Goal: Transaction & Acquisition: Purchase product/service

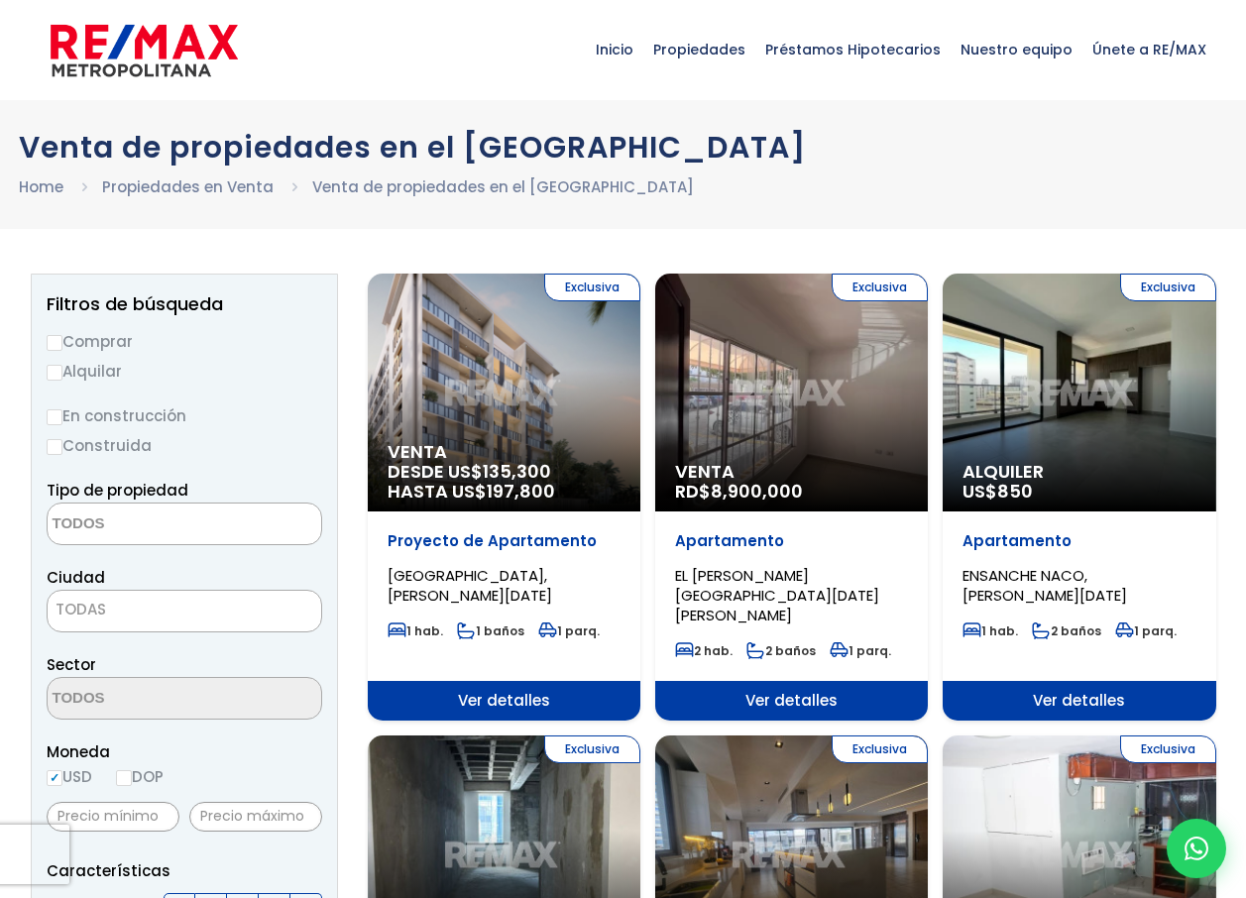
select select
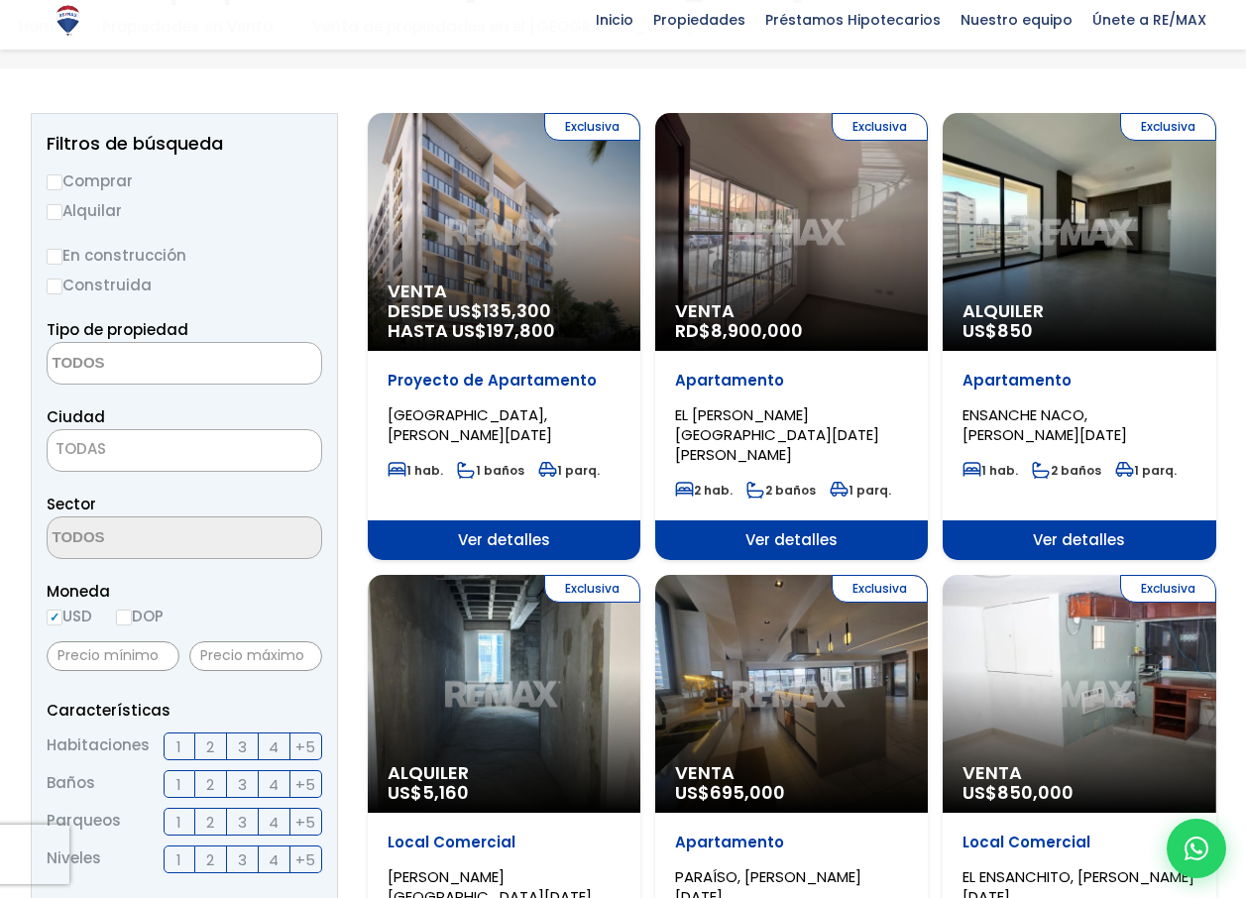
scroll to position [164, 0]
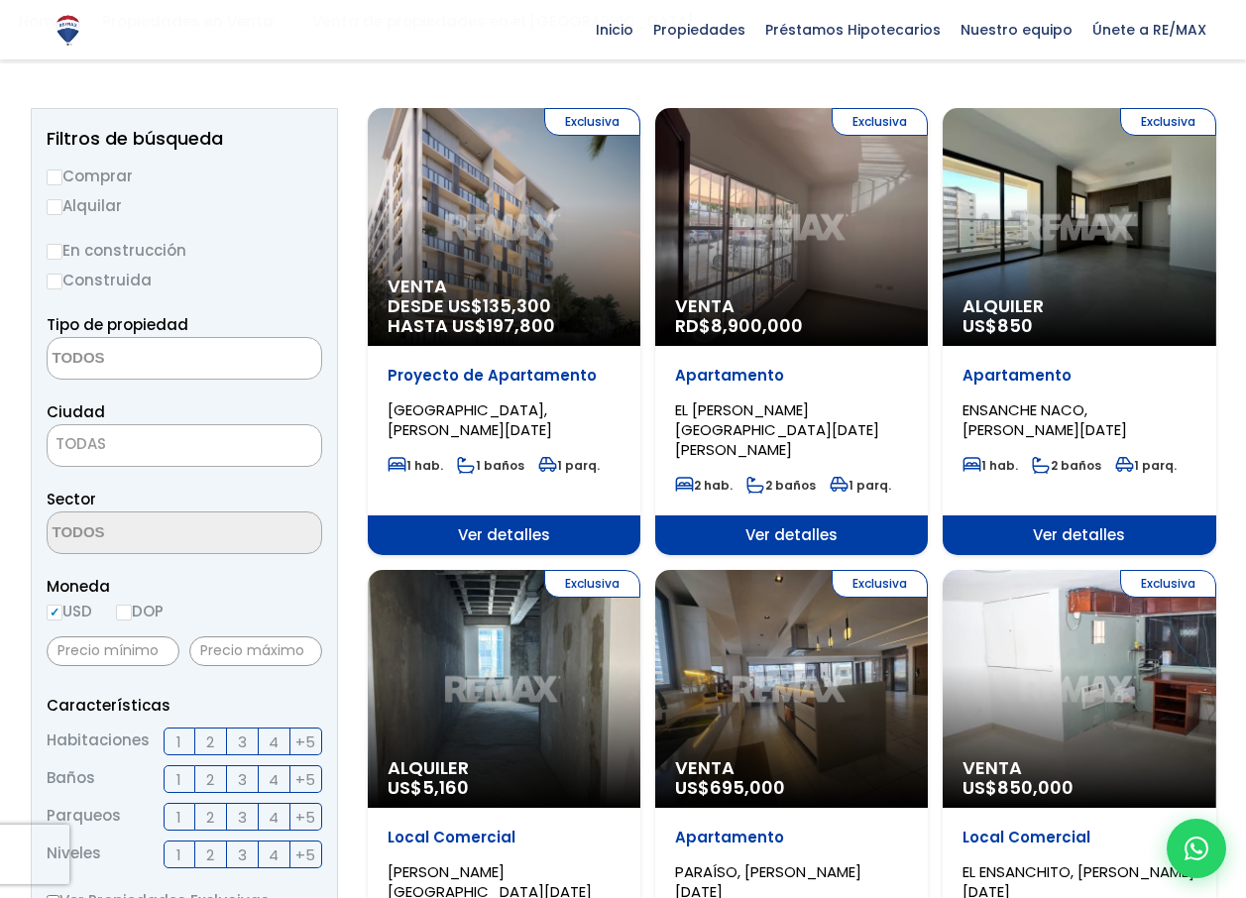
click at [128, 612] on input "DOP" at bounding box center [124, 612] width 16 height 16
radio input "true"
click at [54, 172] on input "Comprar" at bounding box center [55, 177] width 16 height 16
radio input "true"
click at [54, 172] on input "Comprar" at bounding box center [55, 177] width 16 height 16
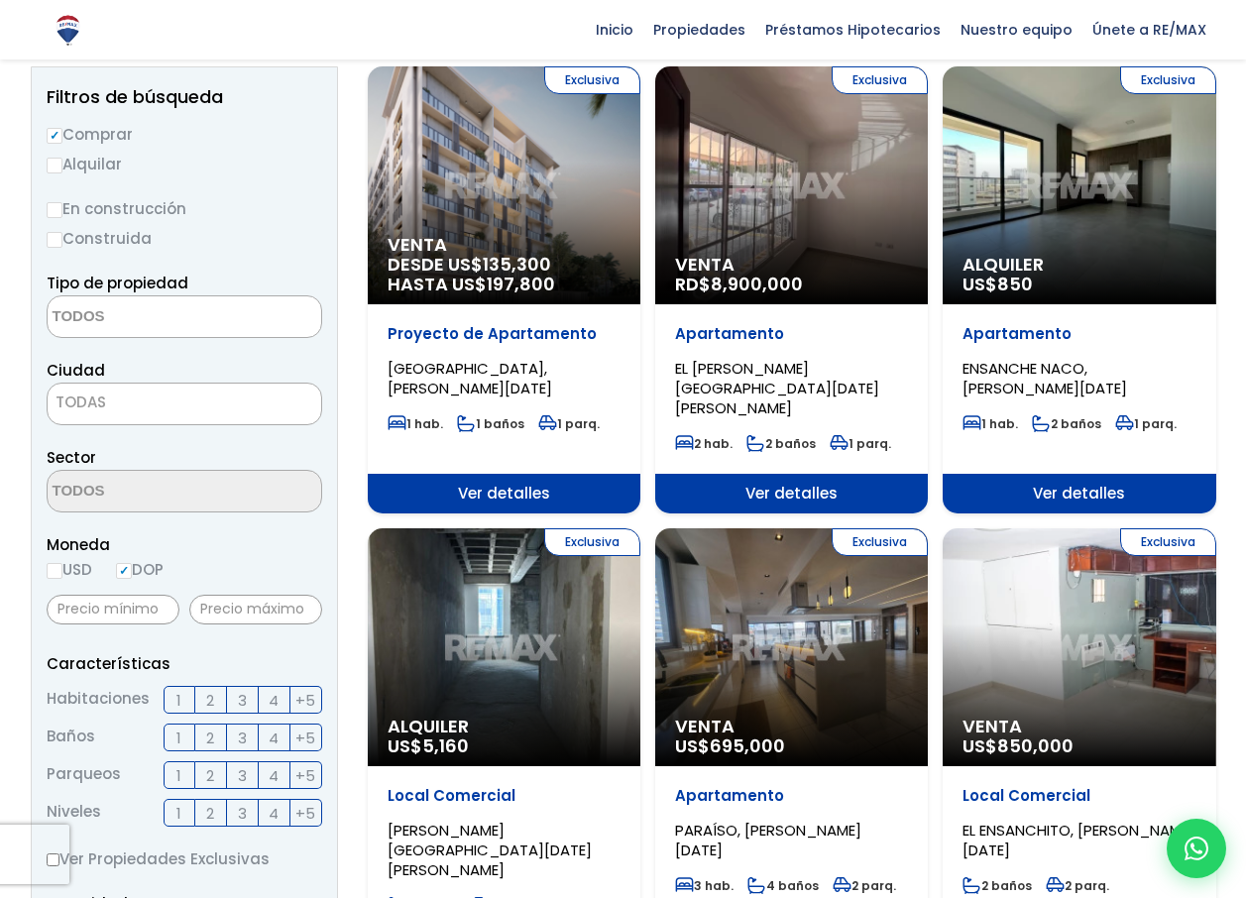
scroll to position [198, 0]
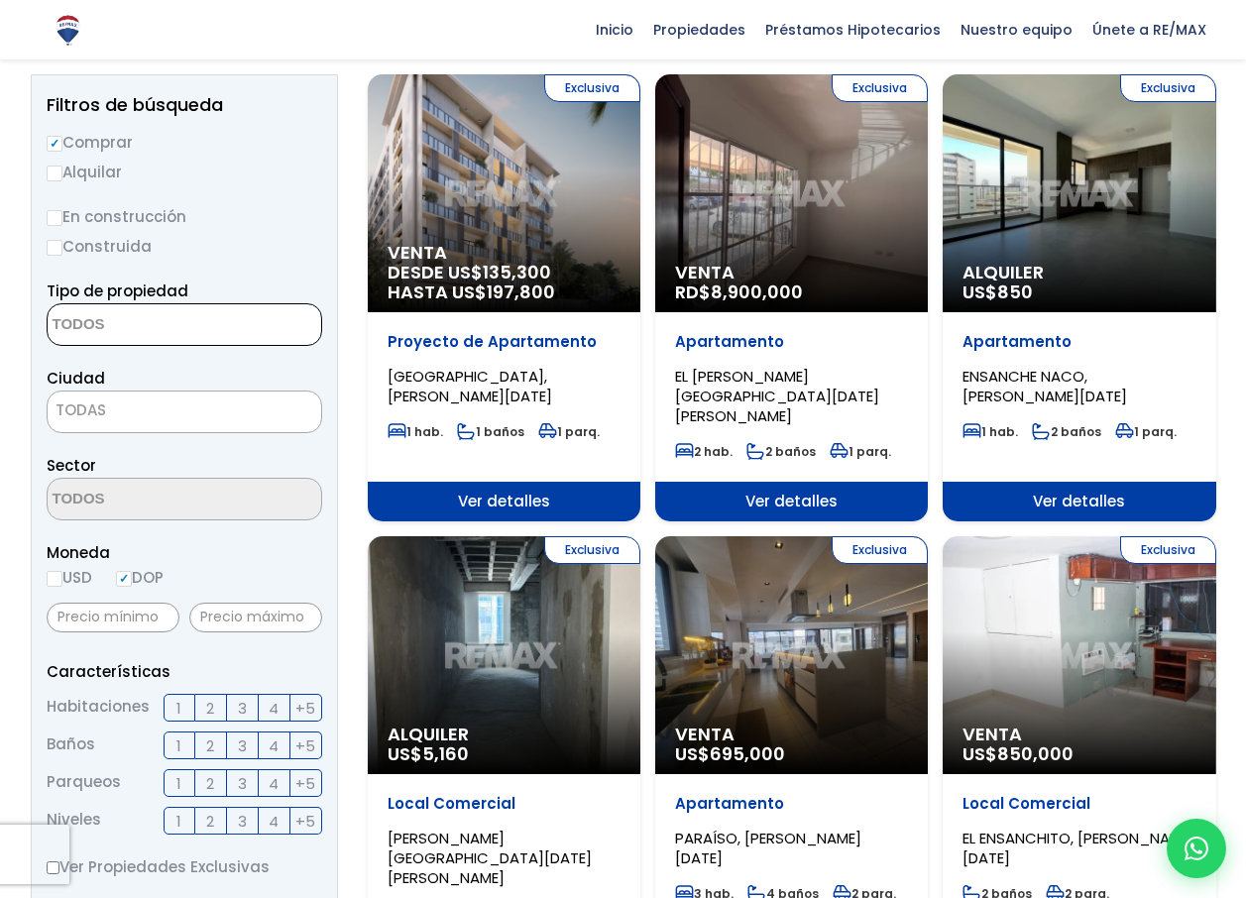
click at [220, 328] on textarea "Search" at bounding box center [144, 325] width 192 height 43
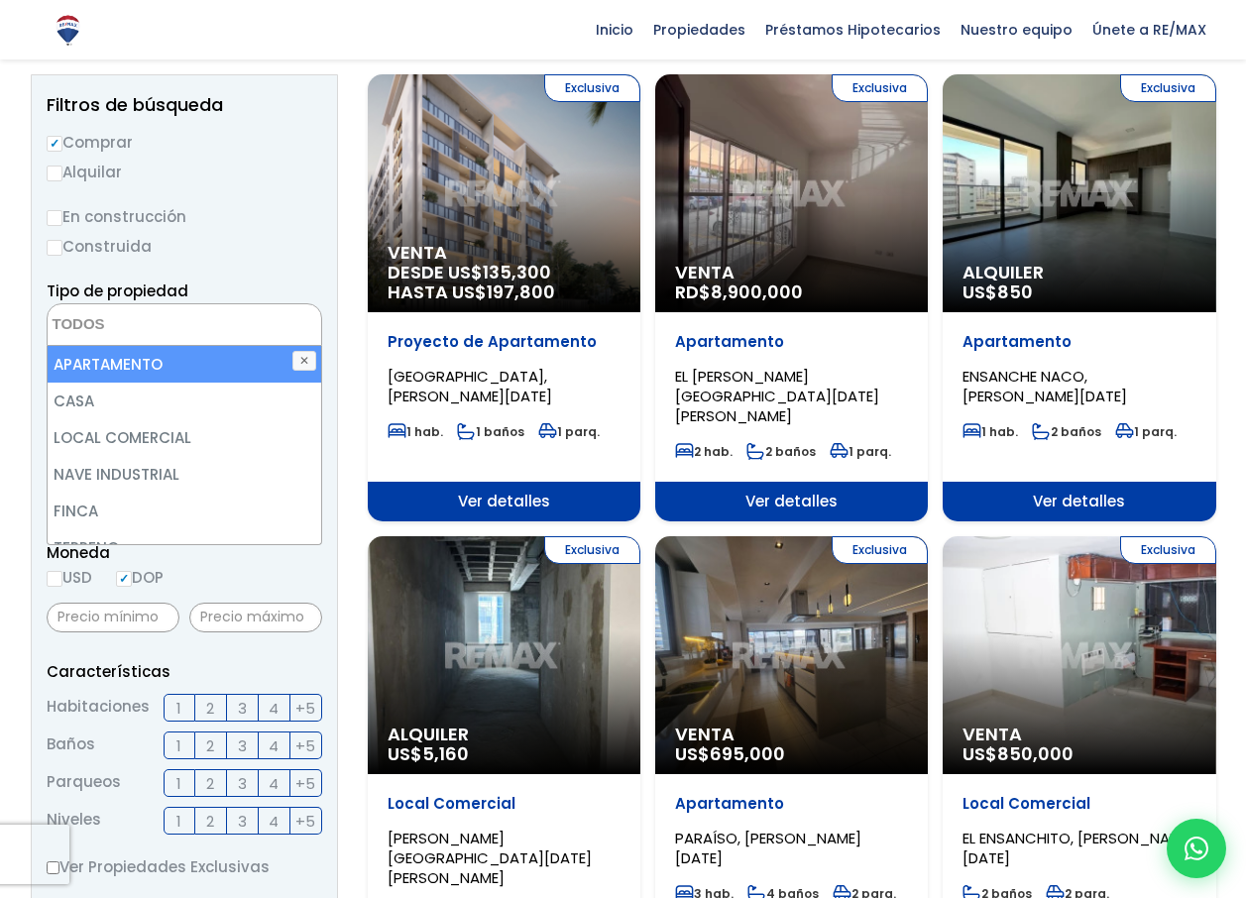
click at [191, 370] on li "APARTAMENTO" at bounding box center [184, 364] width 273 height 37
select select "apartment"
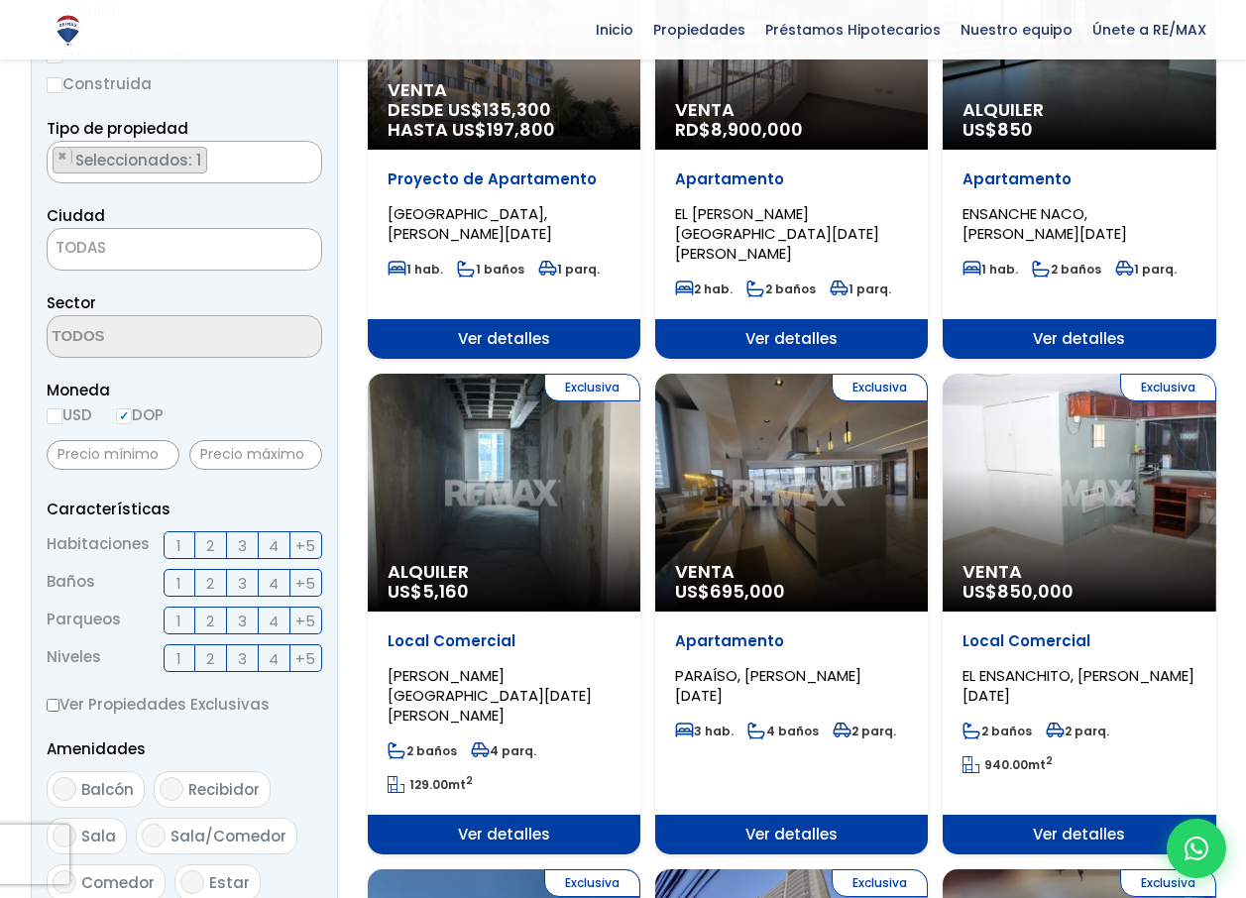
scroll to position [396, 0]
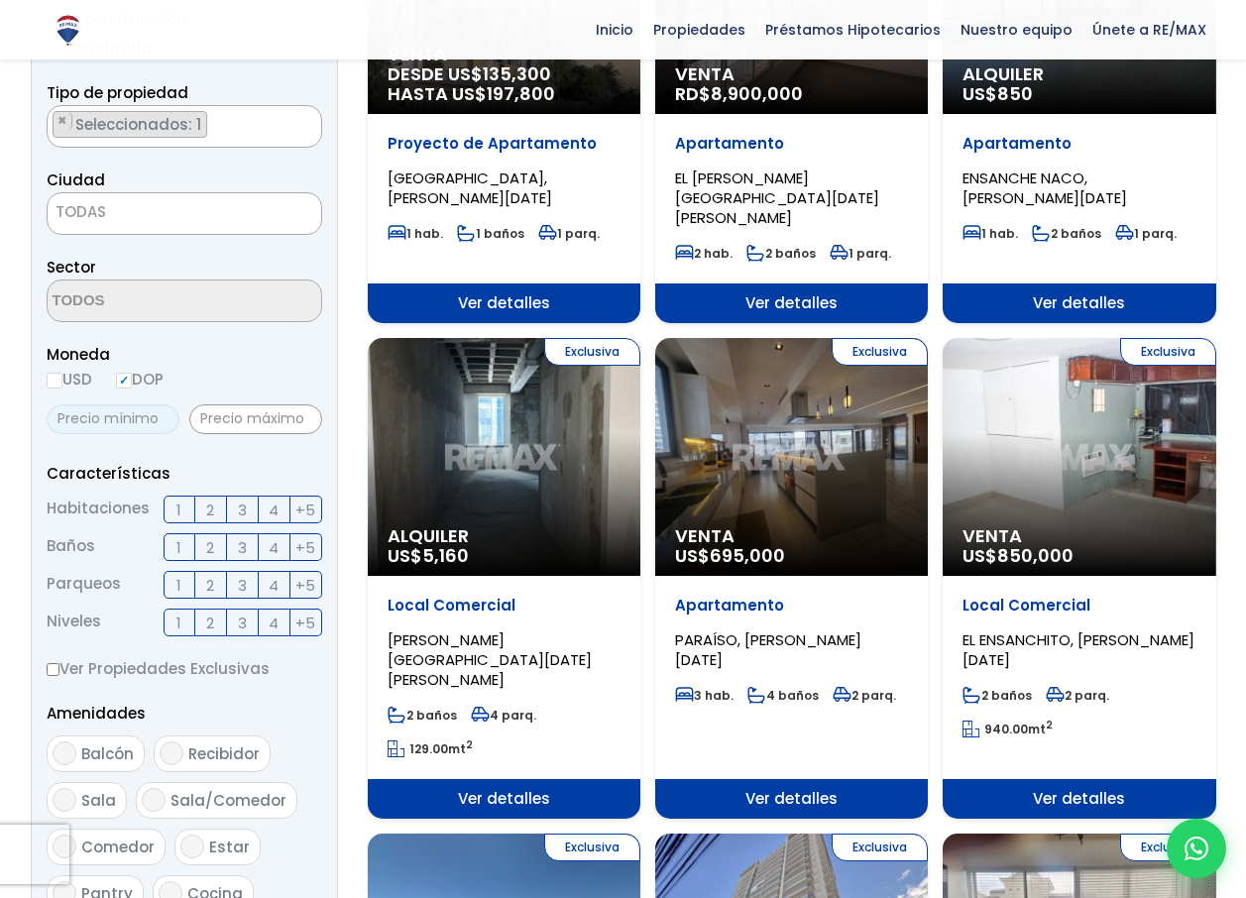
click at [138, 421] on input "text" at bounding box center [113, 419] width 133 height 30
type input "2,000,000"
click at [256, 423] on input "text" at bounding box center [255, 419] width 133 height 30
type input "3,000,000"
click at [211, 517] on span "2" at bounding box center [210, 509] width 8 height 25
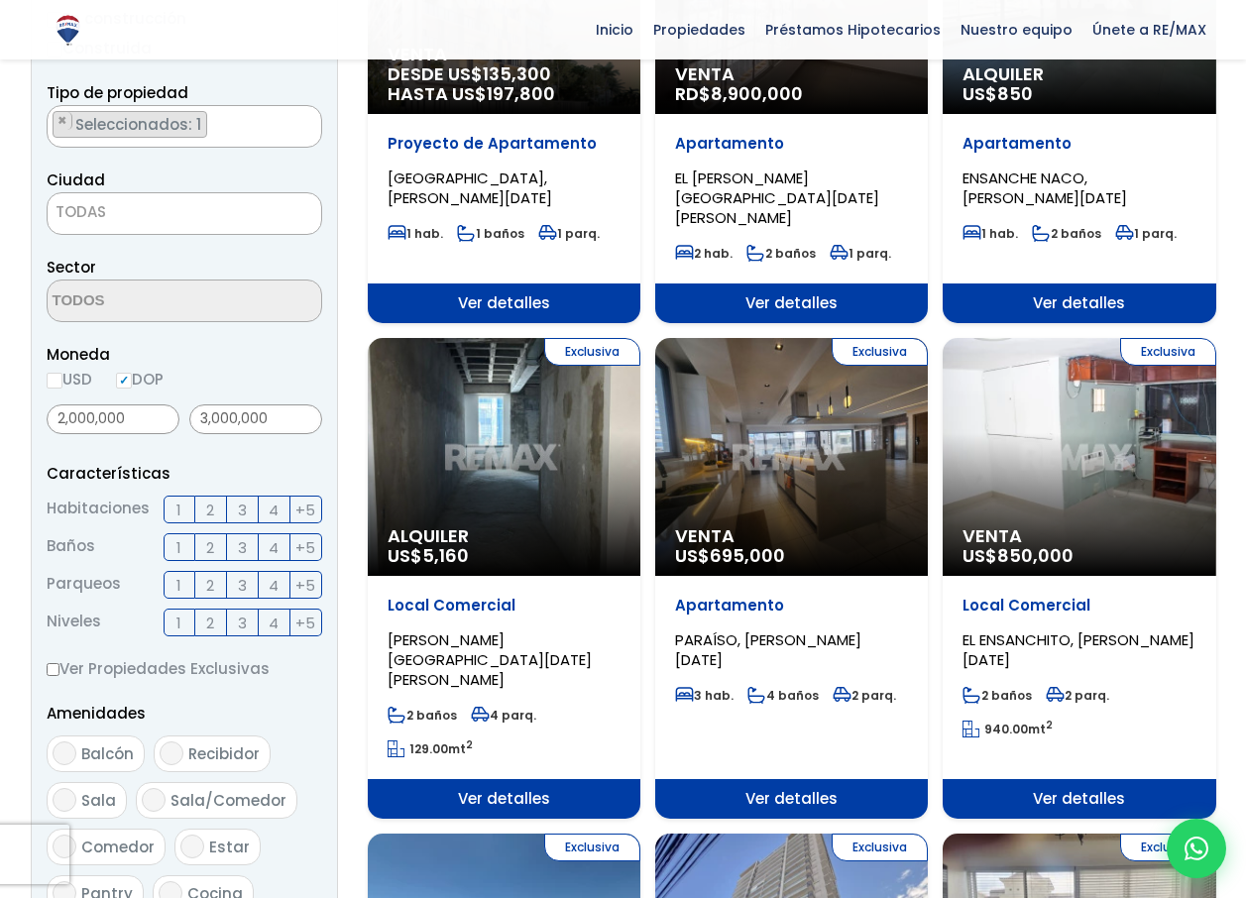
click at [0, 0] on input "2" at bounding box center [0, 0] width 0 height 0
click at [173, 558] on label "1" at bounding box center [180, 547] width 32 height 28
click at [0, 0] on input "1" at bounding box center [0, 0] width 0 height 0
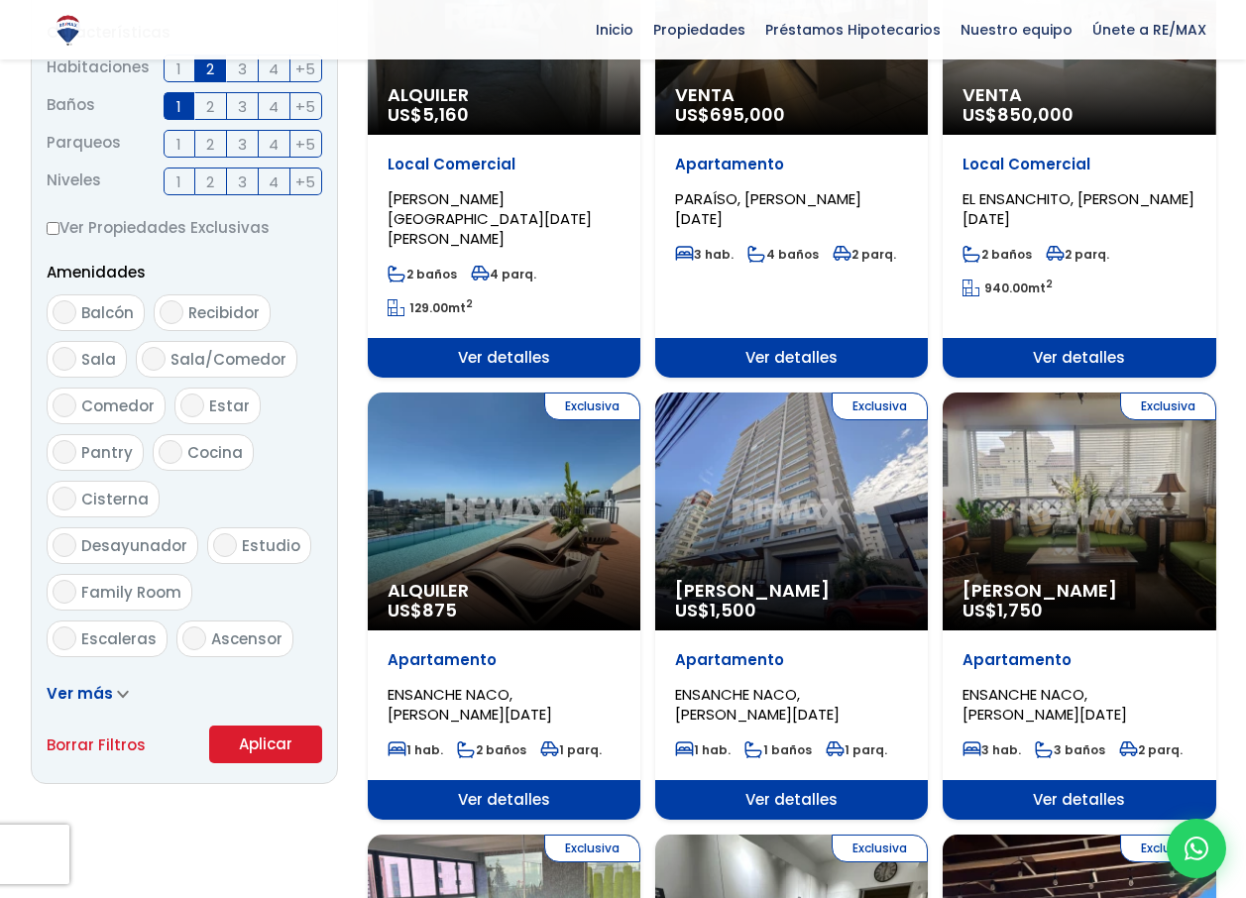
scroll to position [867, 0]
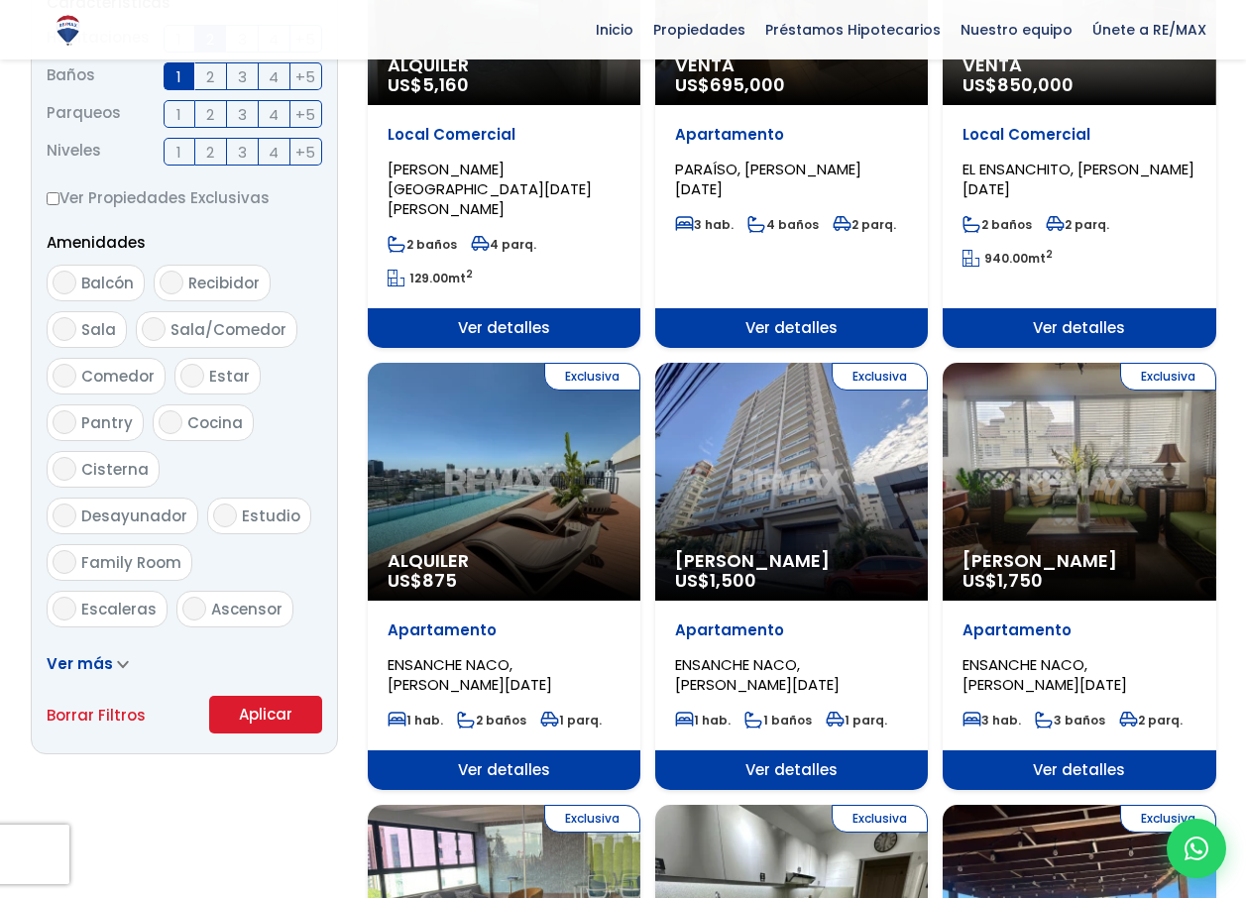
click at [261, 715] on button "Aplicar" at bounding box center [265, 715] width 113 height 38
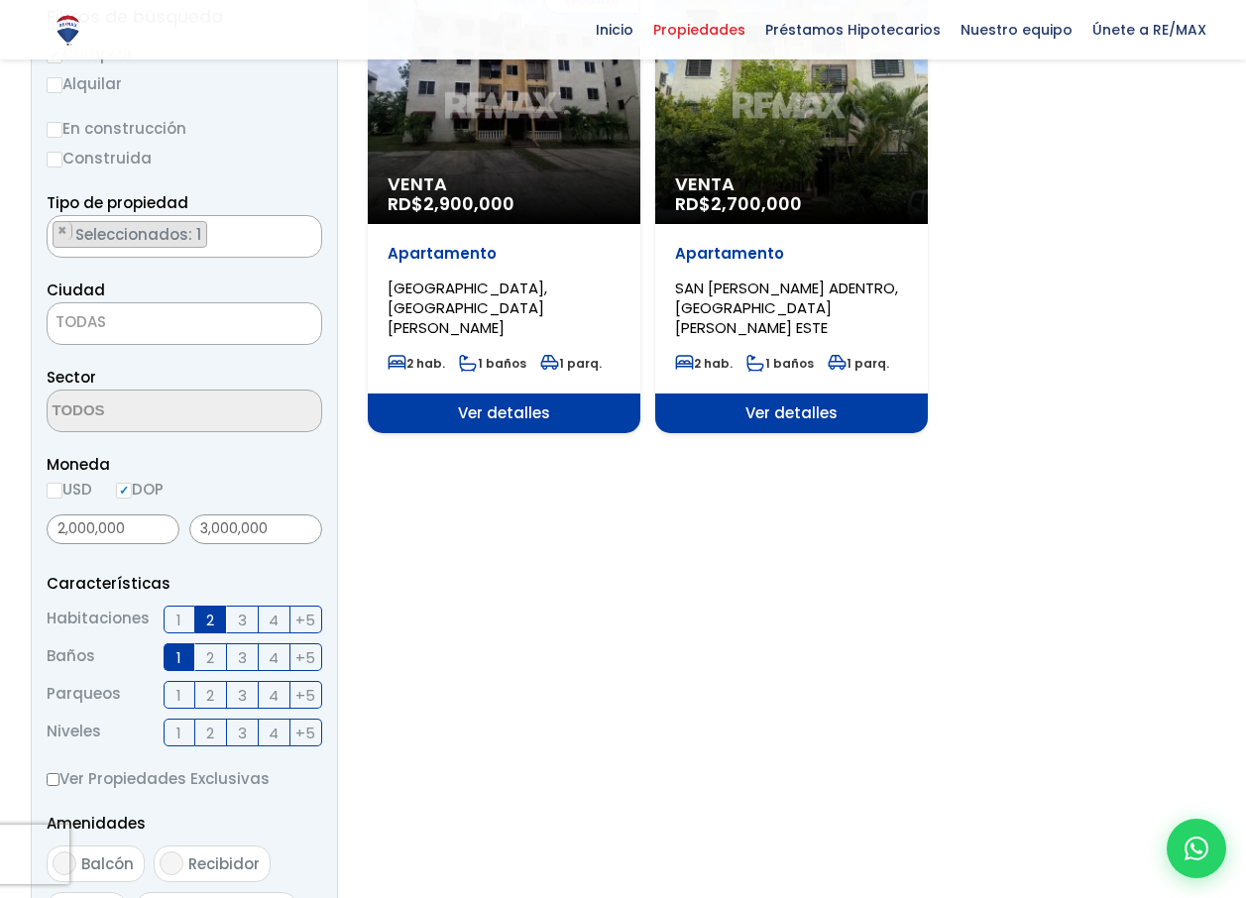
scroll to position [306, 0]
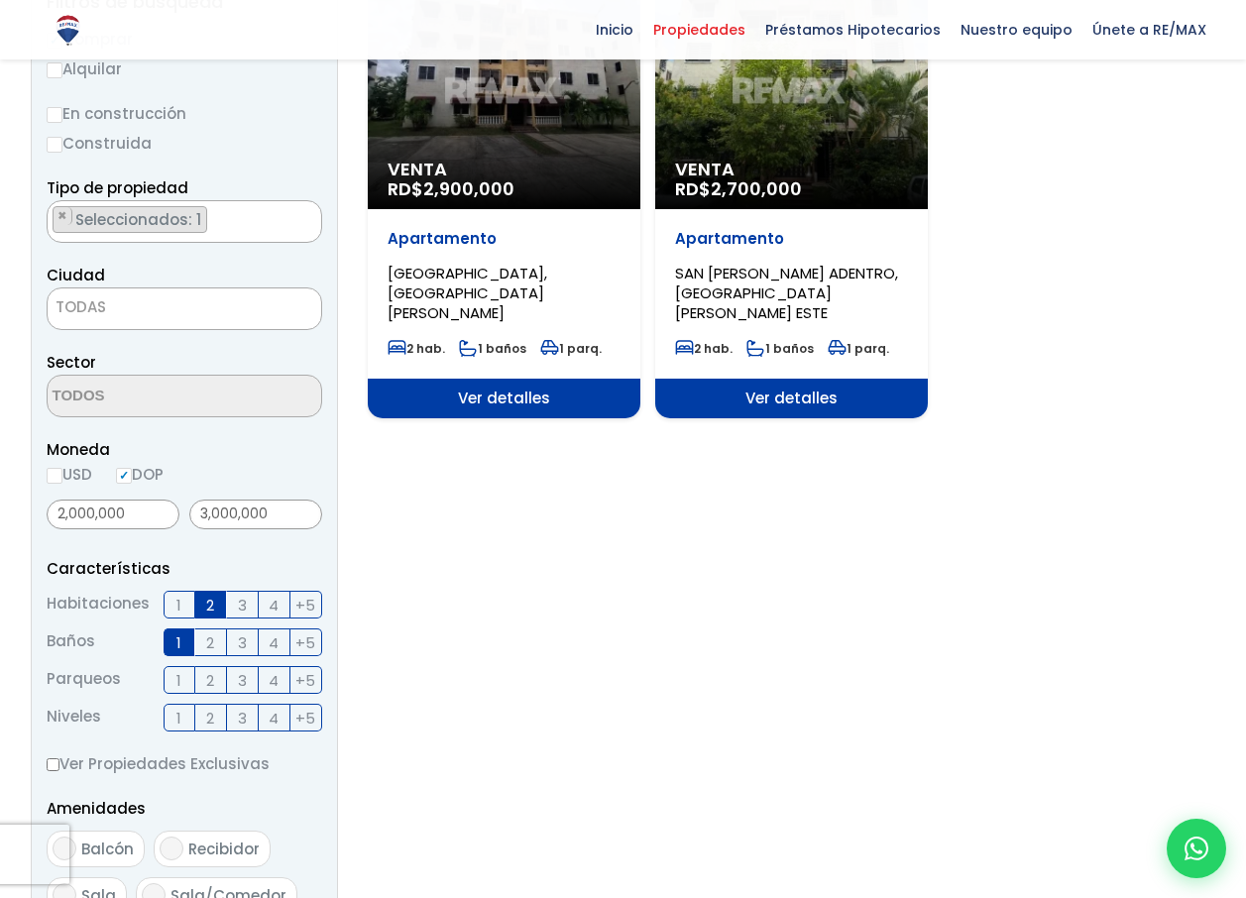
click at [211, 613] on span "2" at bounding box center [210, 605] width 8 height 25
click at [0, 0] on input "2" at bounding box center [0, 0] width 0 height 0
click at [175, 649] on label "1" at bounding box center [180, 642] width 32 height 28
click at [0, 0] on input "1" at bounding box center [0, 0] width 0 height 0
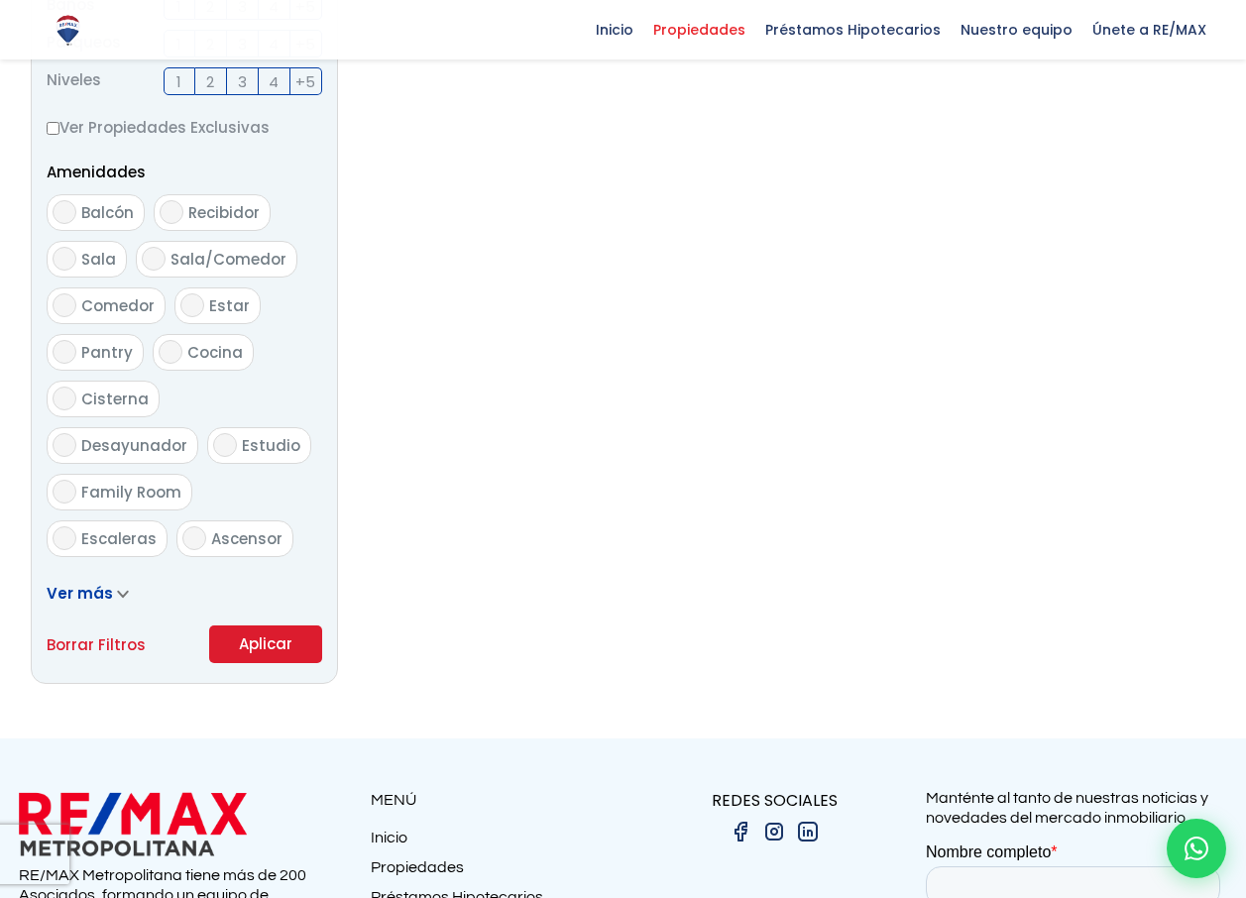
scroll to position [971, 0]
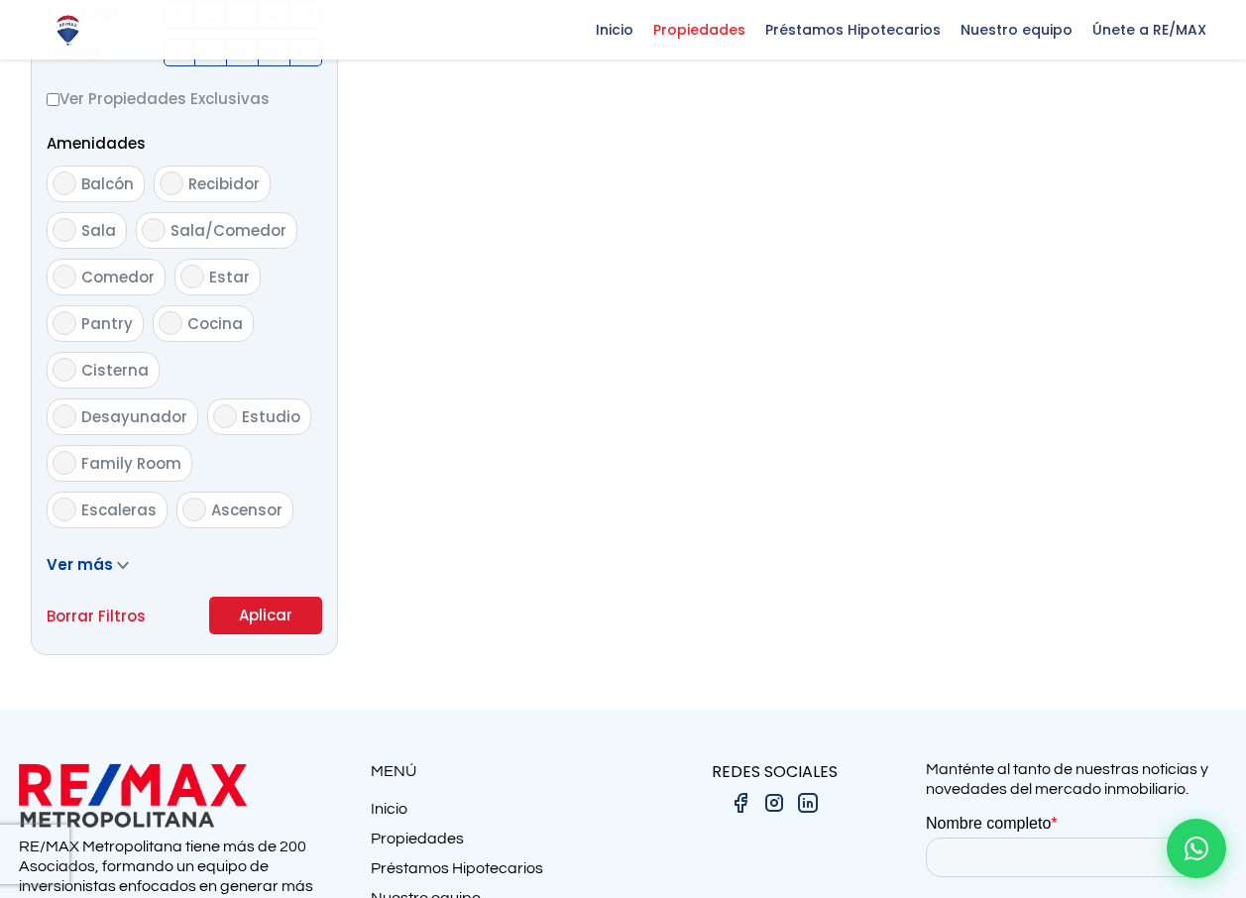
click at [239, 623] on button "Aplicar" at bounding box center [265, 616] width 113 height 38
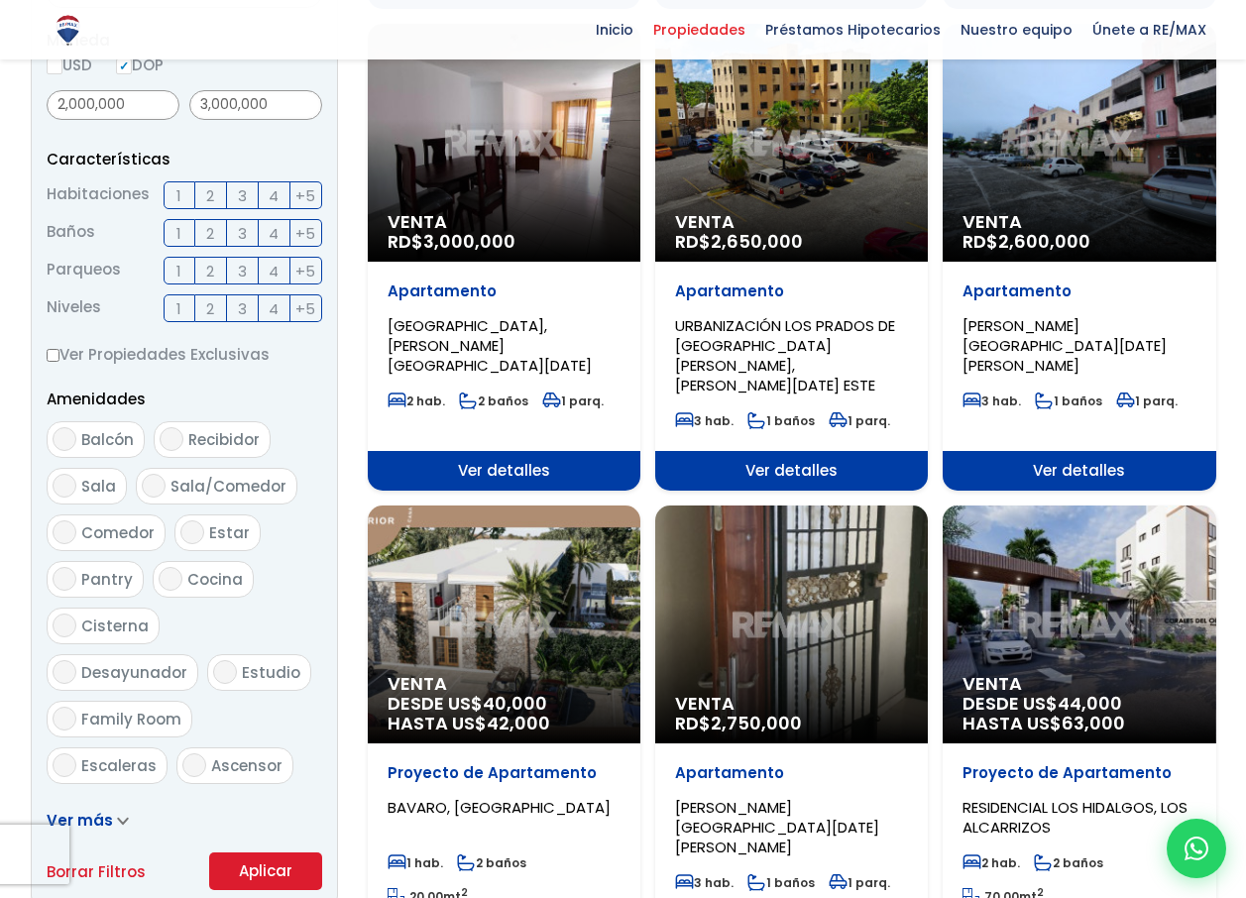
scroll to position [708, 0]
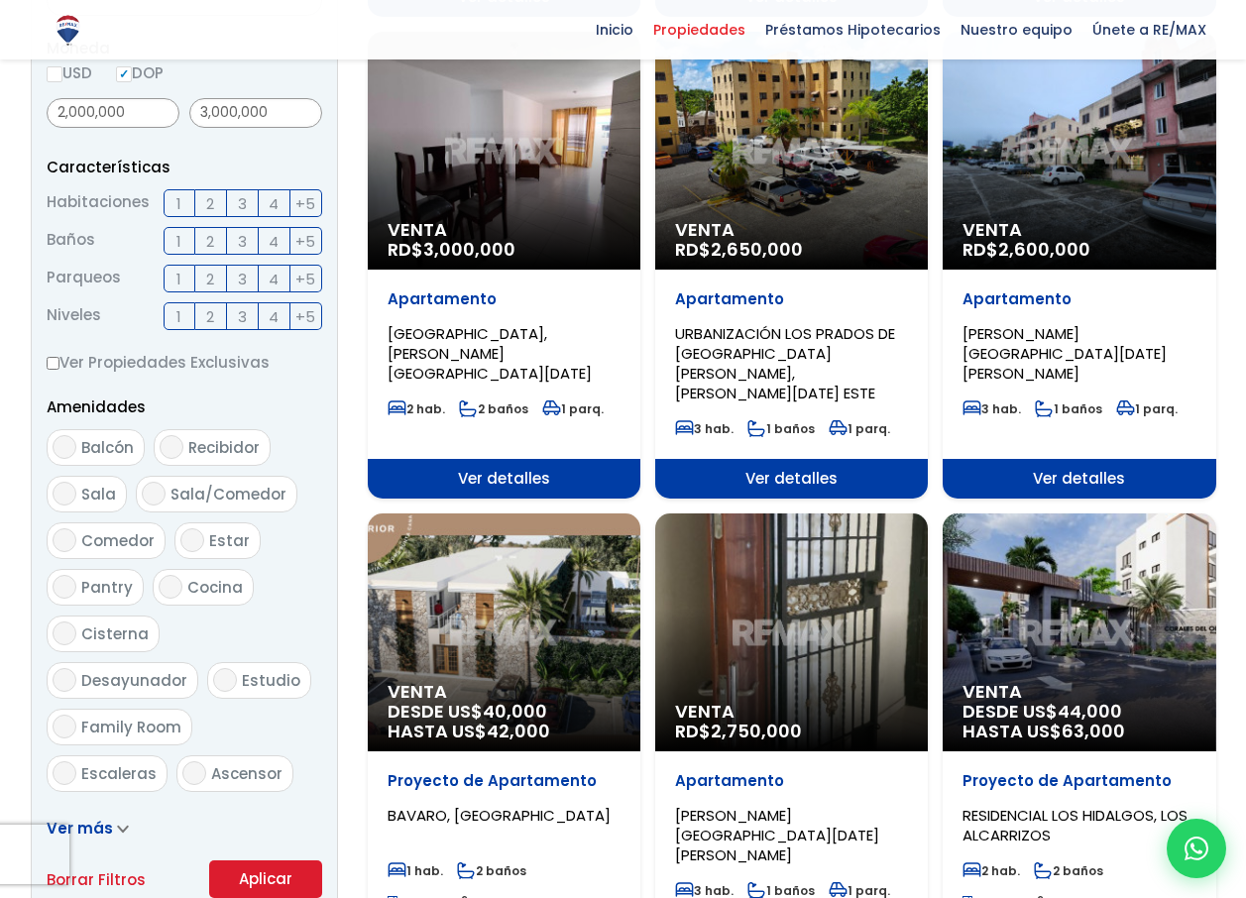
click at [763, 538] on div "Venta RD$ 2,750,000" at bounding box center [791, 632] width 273 height 238
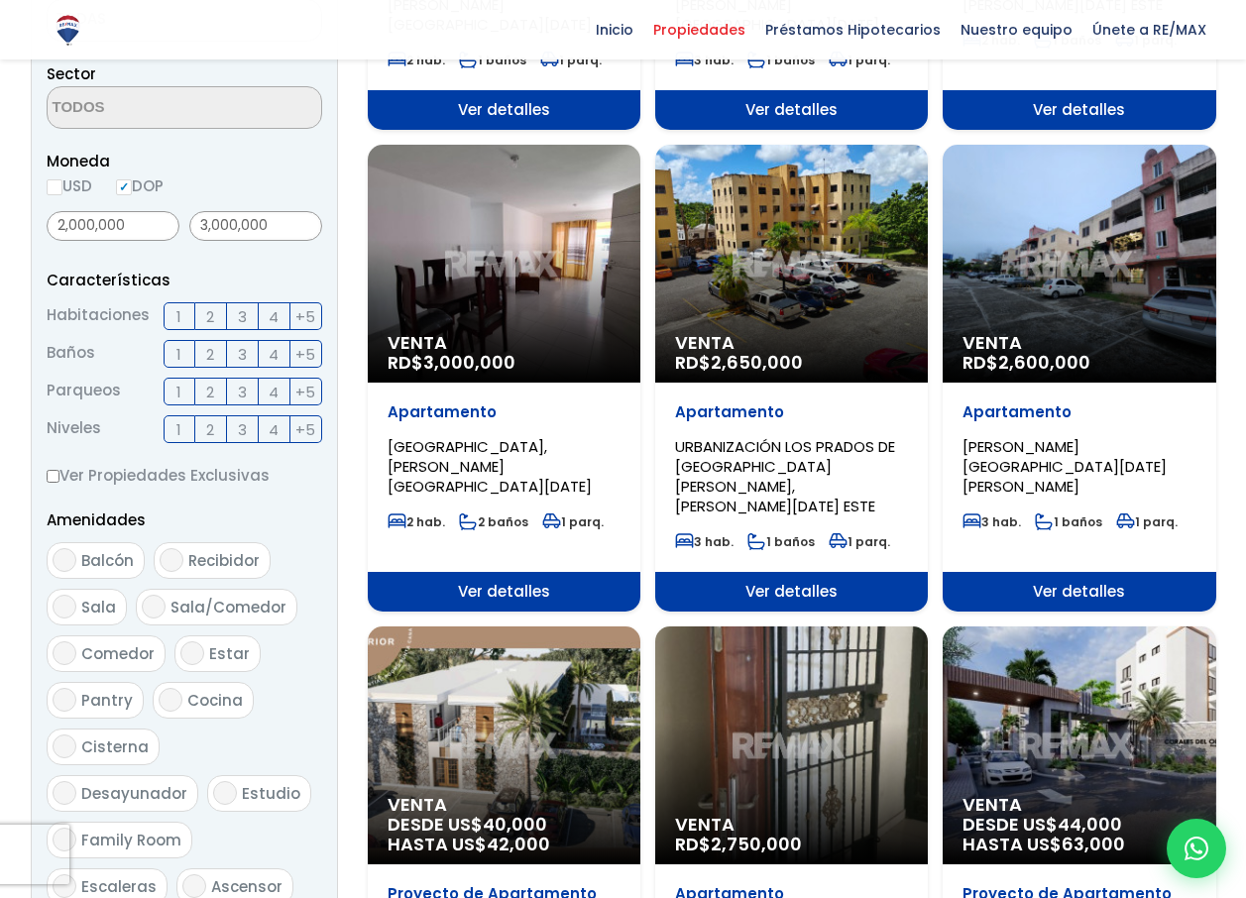
scroll to position [587, 0]
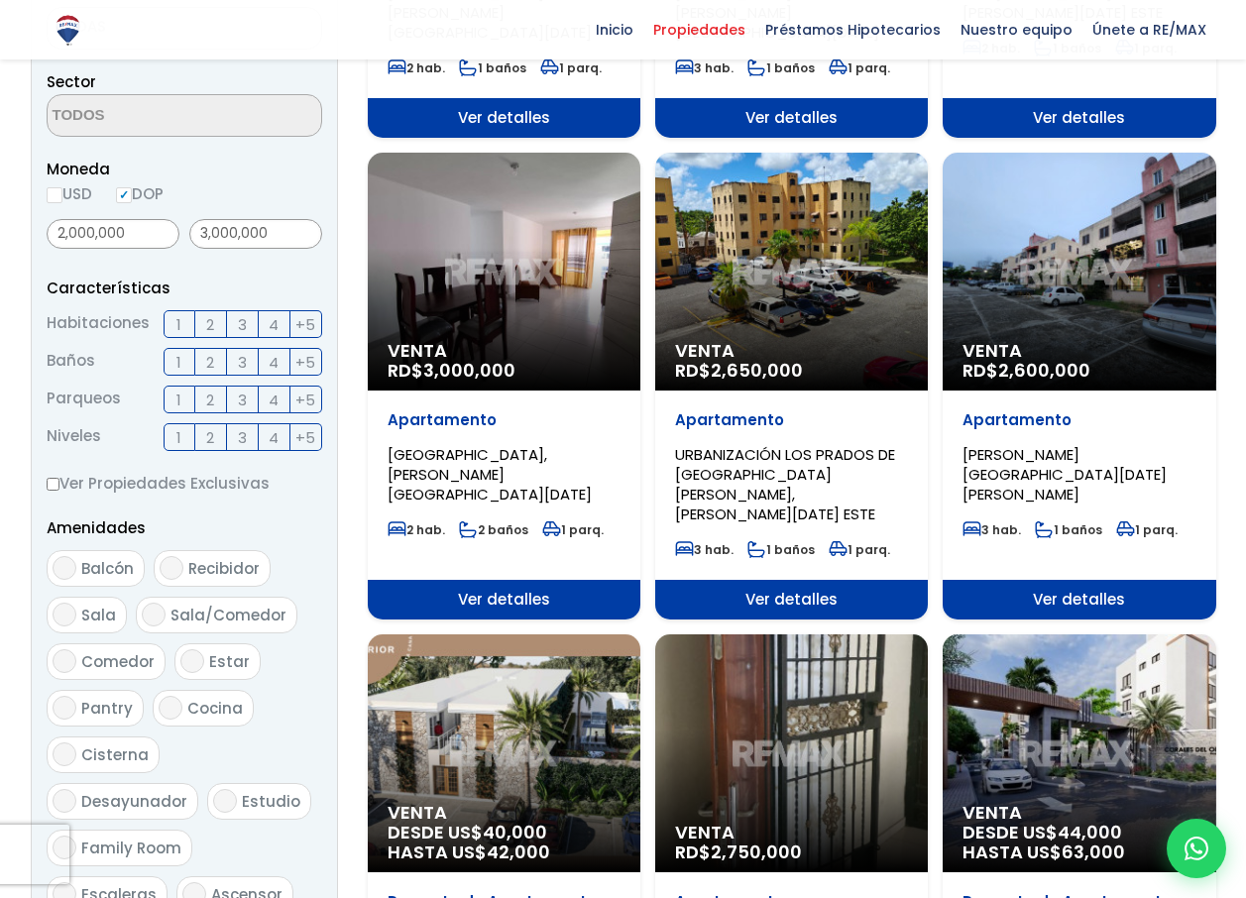
click at [753, 271] on div "Venta RD$ 2,650,000" at bounding box center [791, 272] width 273 height 238
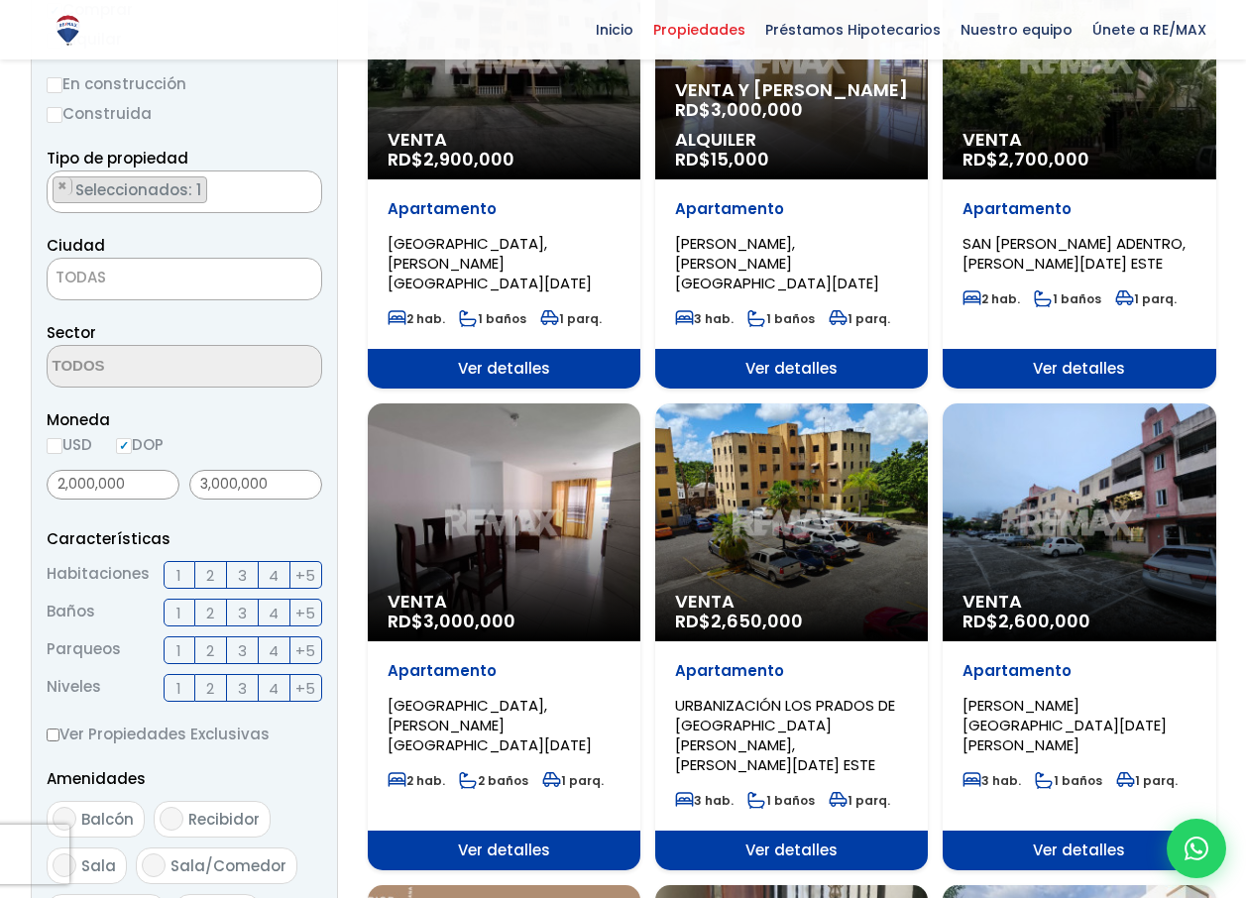
scroll to position [331, 0]
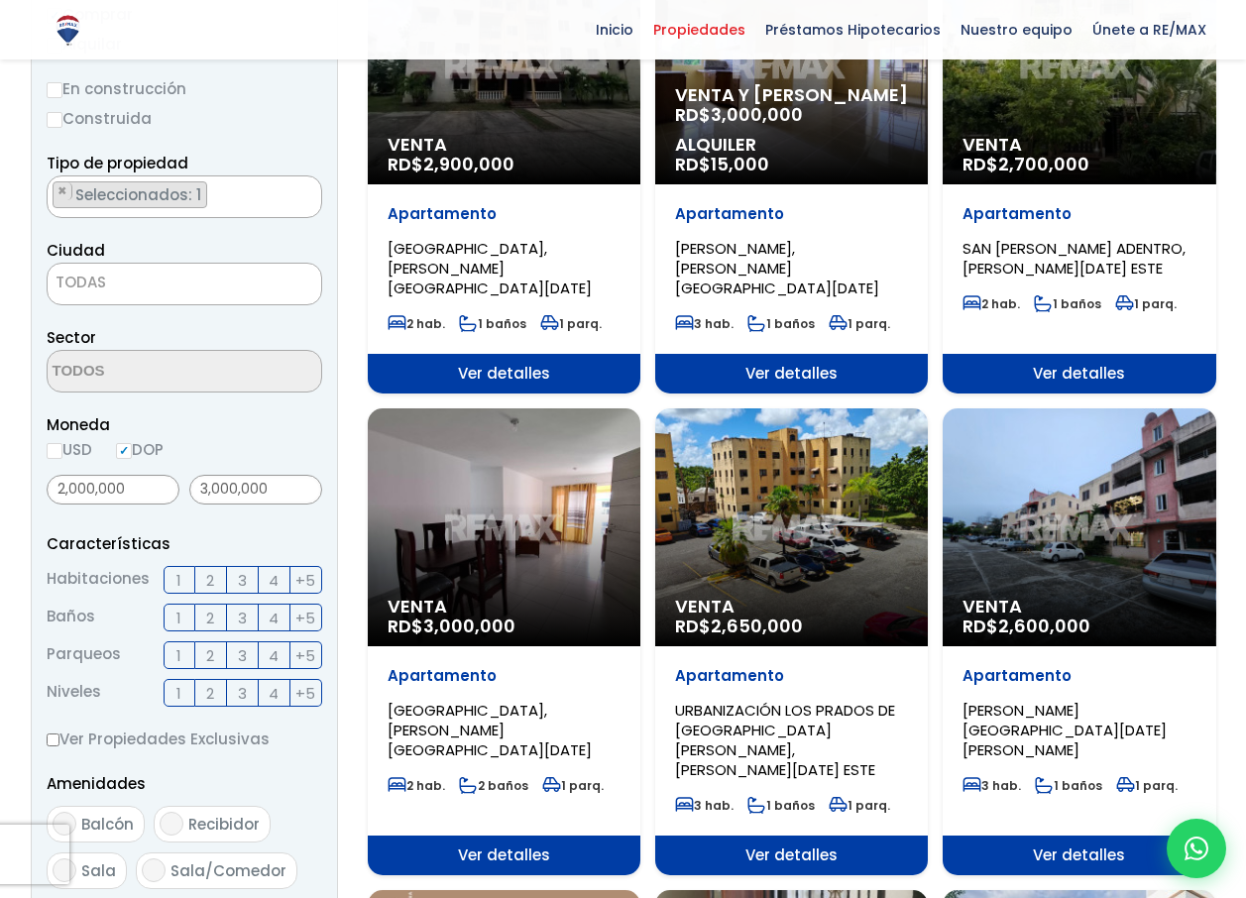
click at [551, 450] on div "Venta RD$ 3,000,000" at bounding box center [504, 527] width 273 height 238
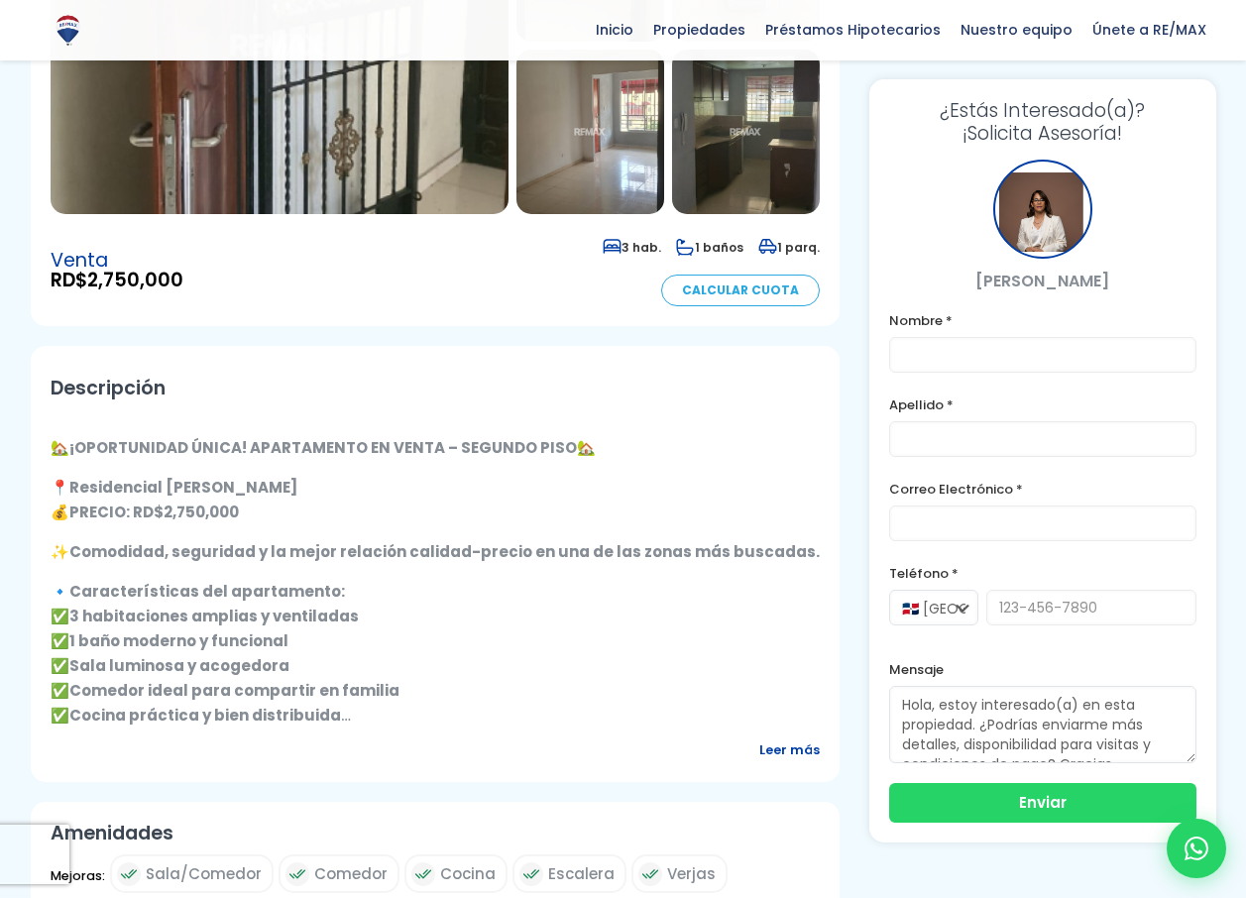
scroll to position [397, 0]
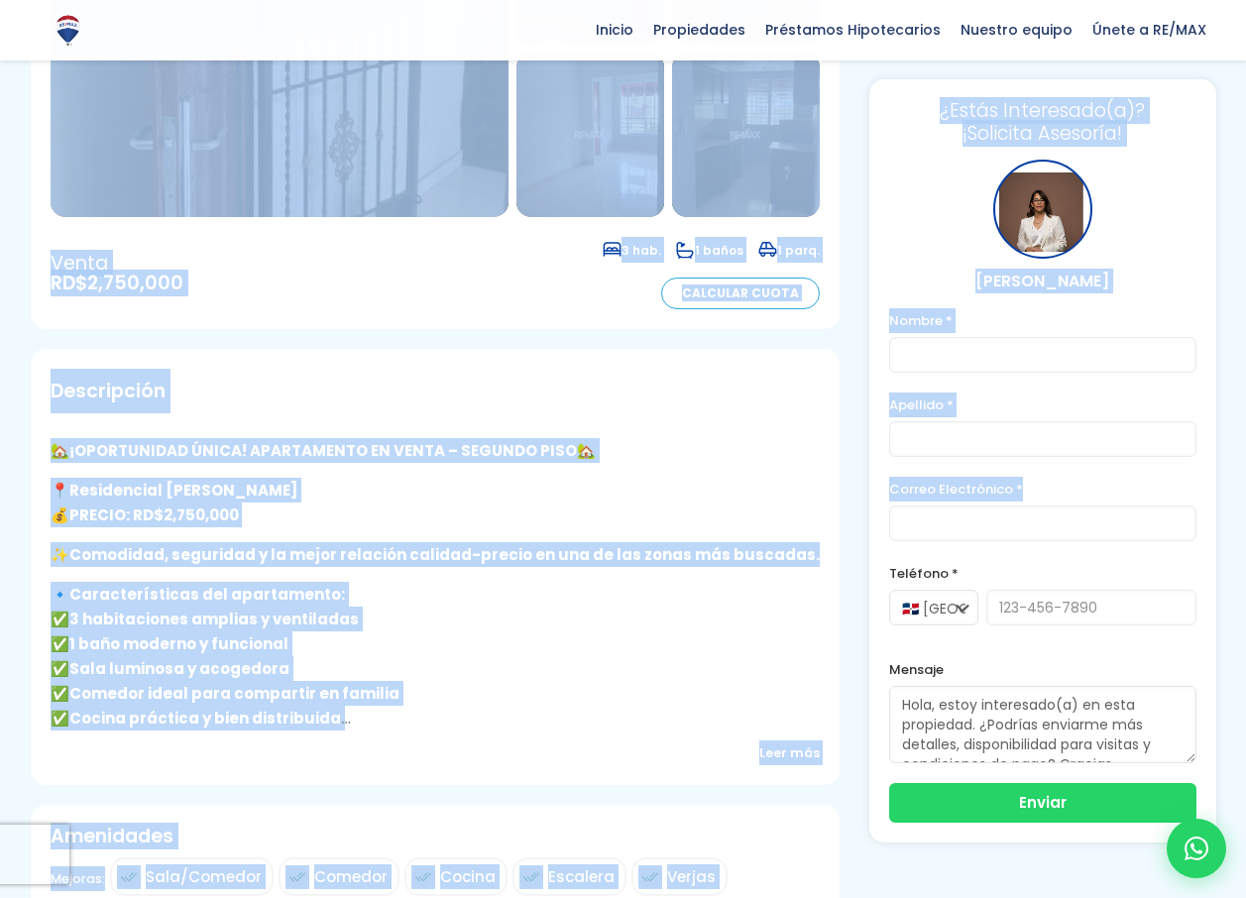
drag, startPoint x: 1242, startPoint y: 224, endPoint x: 1252, endPoint y: 126, distance: 98.6
click at [1245, 126] on html "X Inicio Propiedades Préstamos Hipotecarios Calculadora de préstamos Nuestro eq…" at bounding box center [623, 52] width 1246 height 898
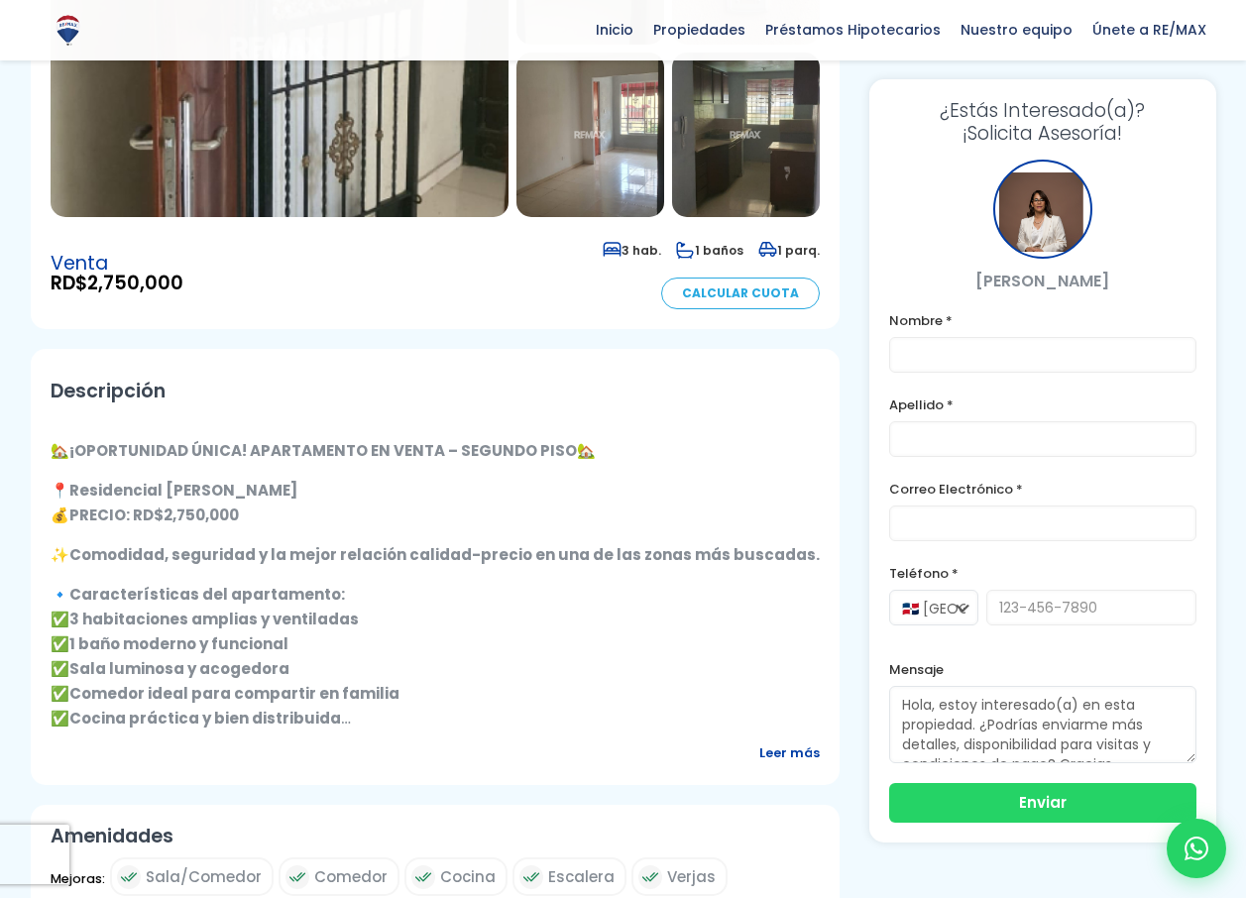
click at [1226, 198] on div "Apartamento en Pantoja Pantoja, Santo Domingo Oeste Código de propiedad: 186681…" at bounding box center [623, 782] width 1209 height 2102
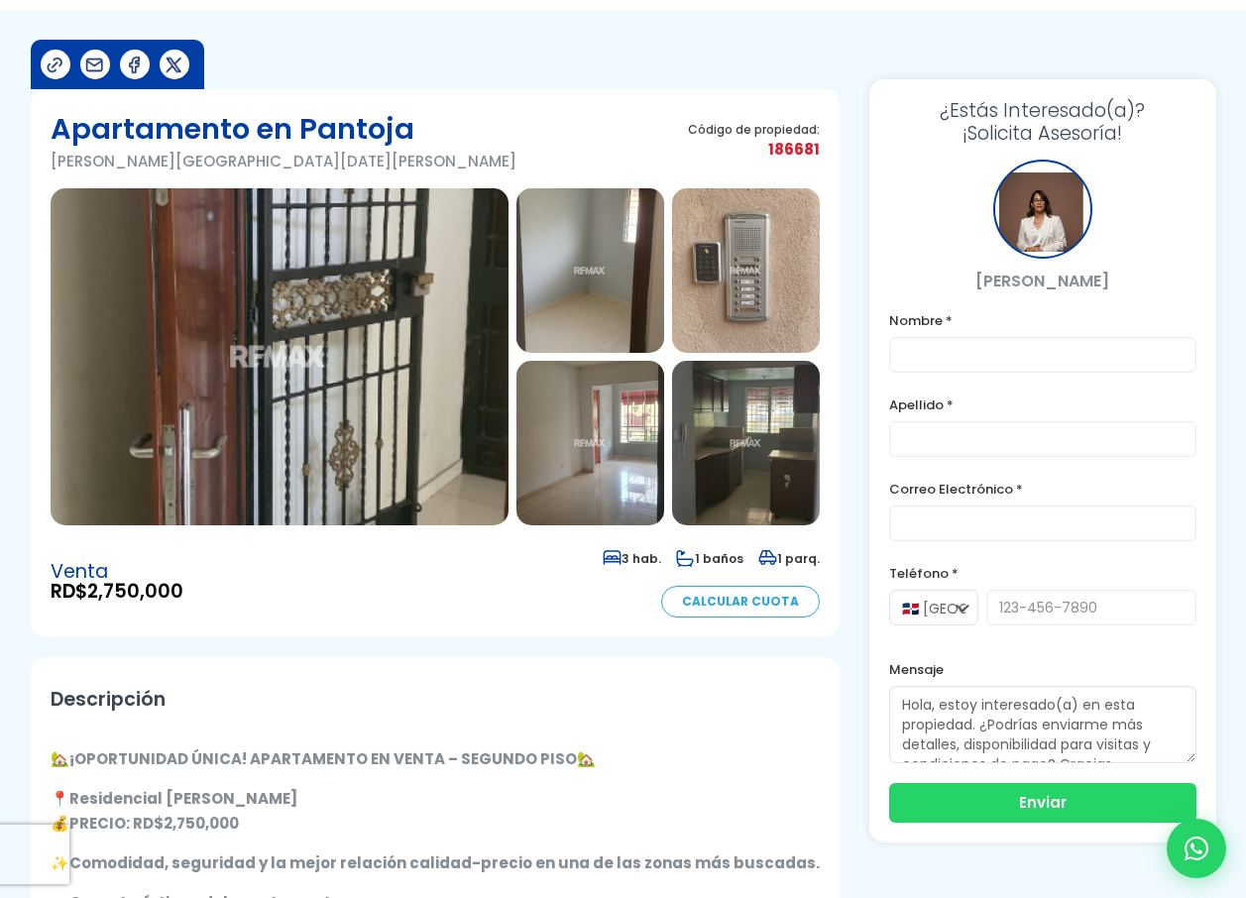
scroll to position [87, 0]
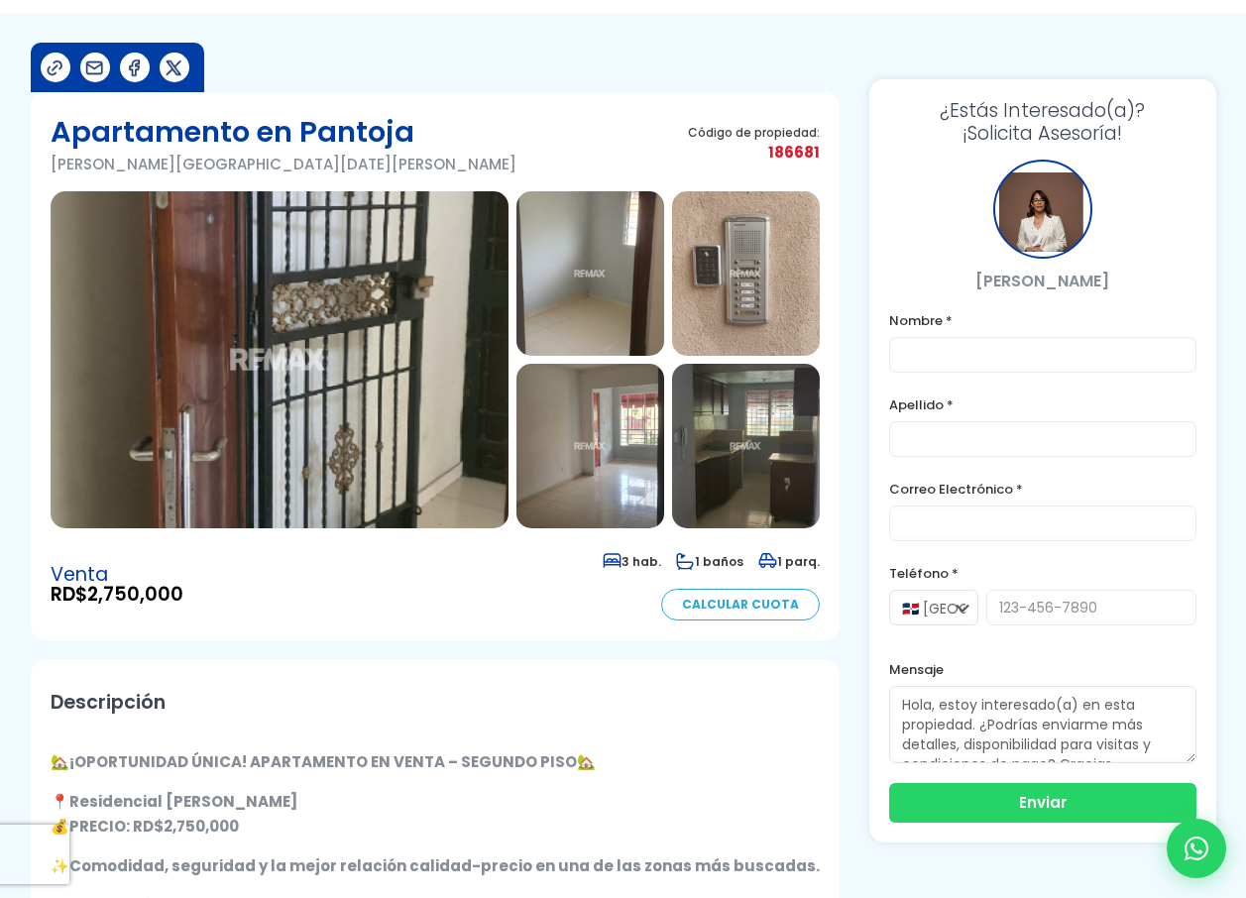
click at [618, 283] on img at bounding box center [590, 273] width 148 height 164
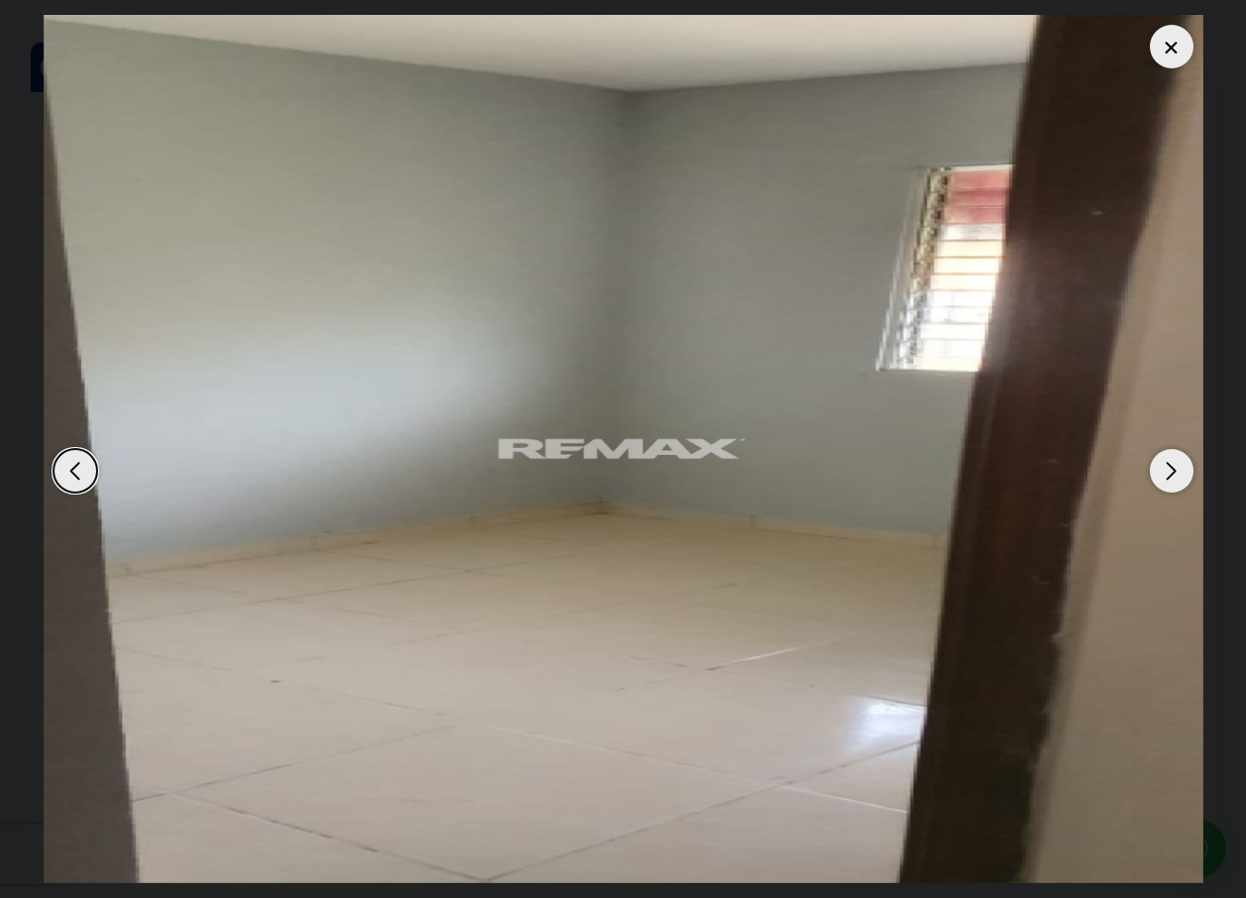
click at [71, 475] on div "Previous slide" at bounding box center [76, 471] width 44 height 44
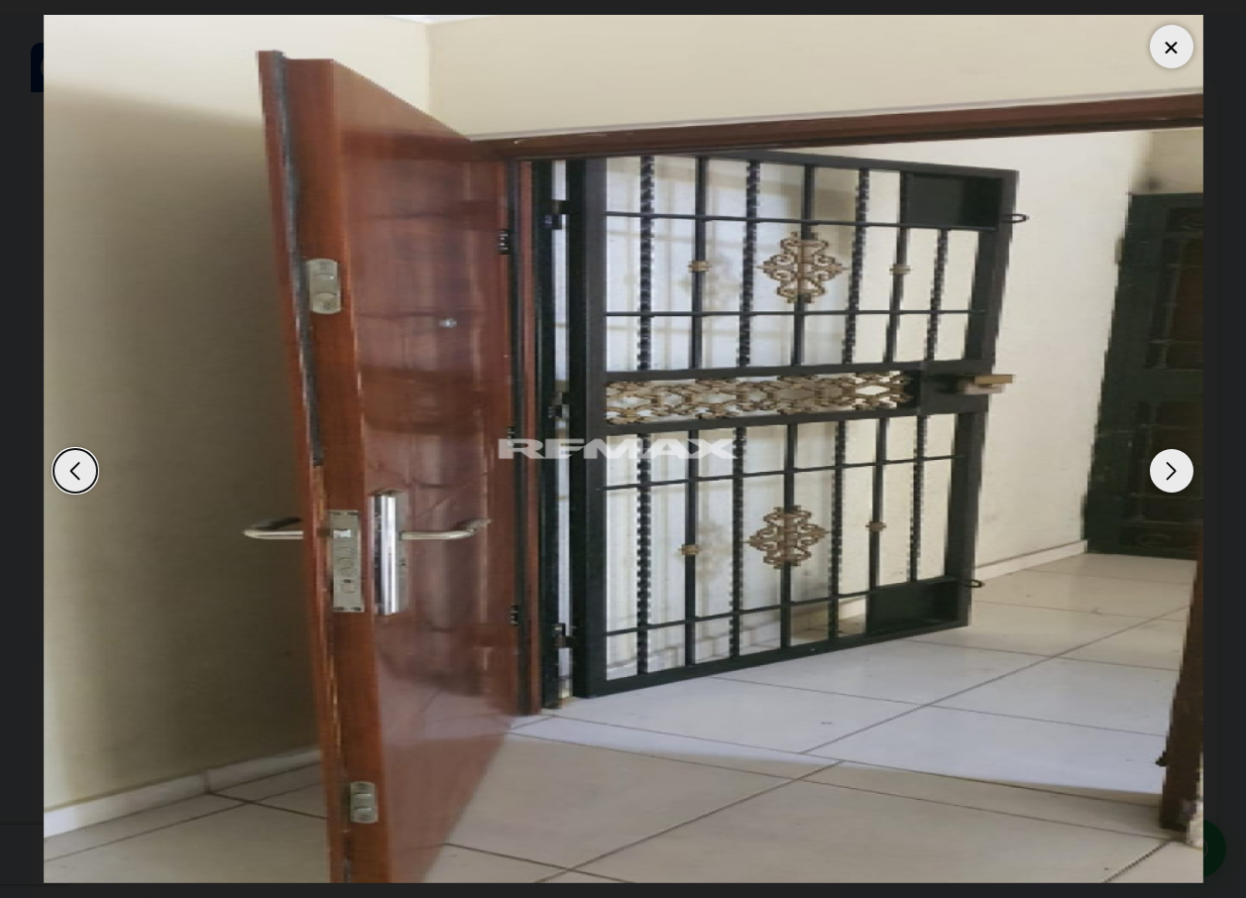
click at [1174, 468] on div "Next slide" at bounding box center [1171, 471] width 44 height 44
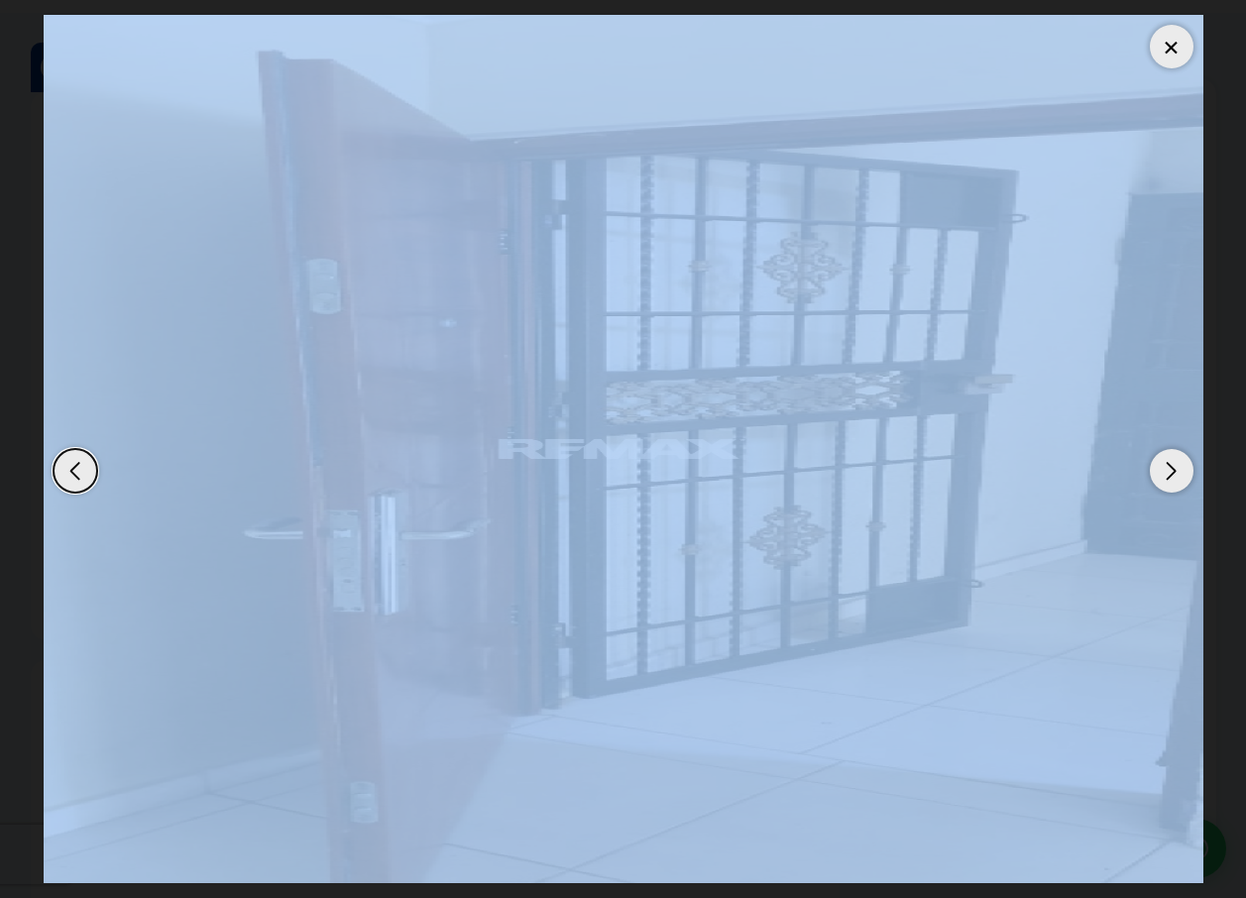
click at [1174, 468] on div "Next slide" at bounding box center [1171, 471] width 44 height 44
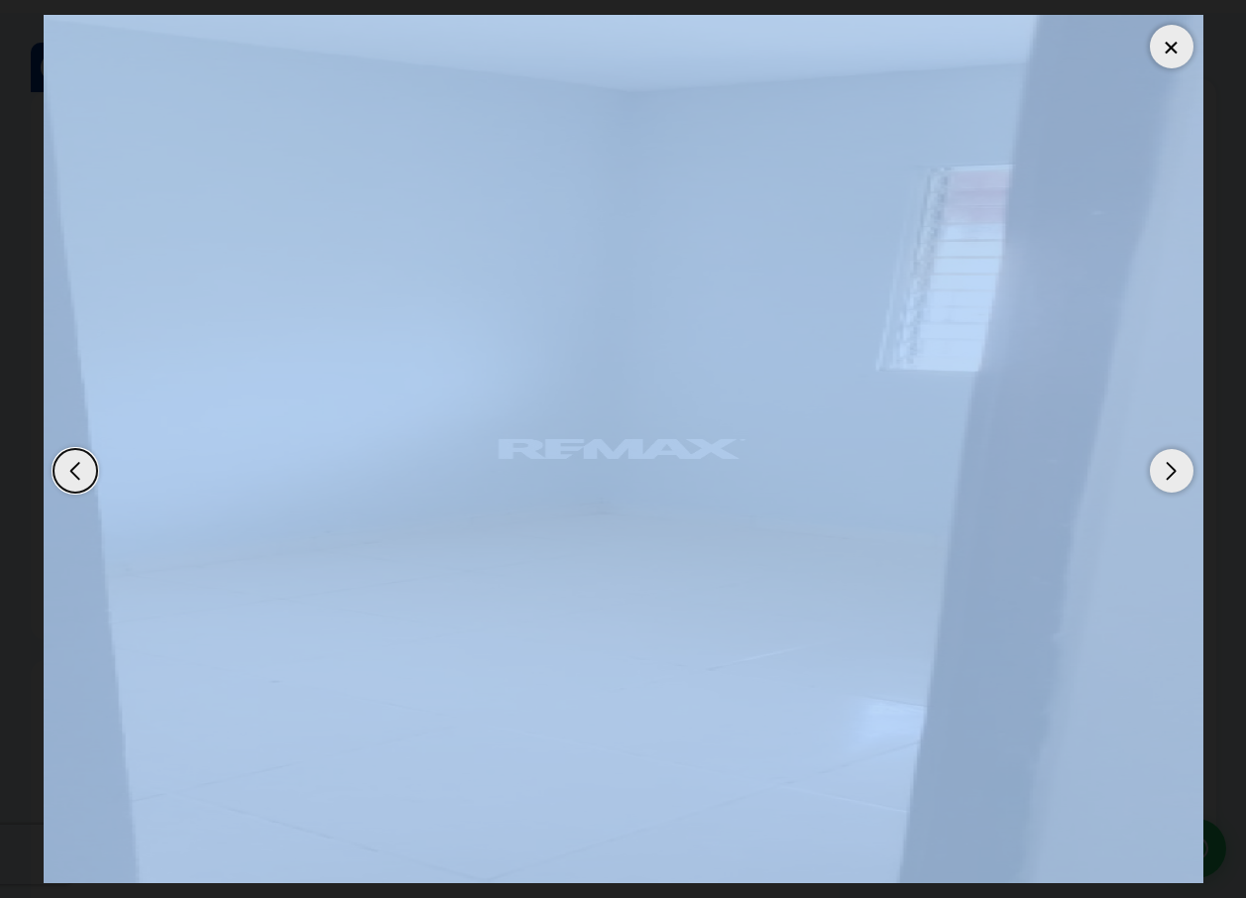
click at [1064, 515] on img "2 / 7" at bounding box center [623, 449] width 1159 height 868
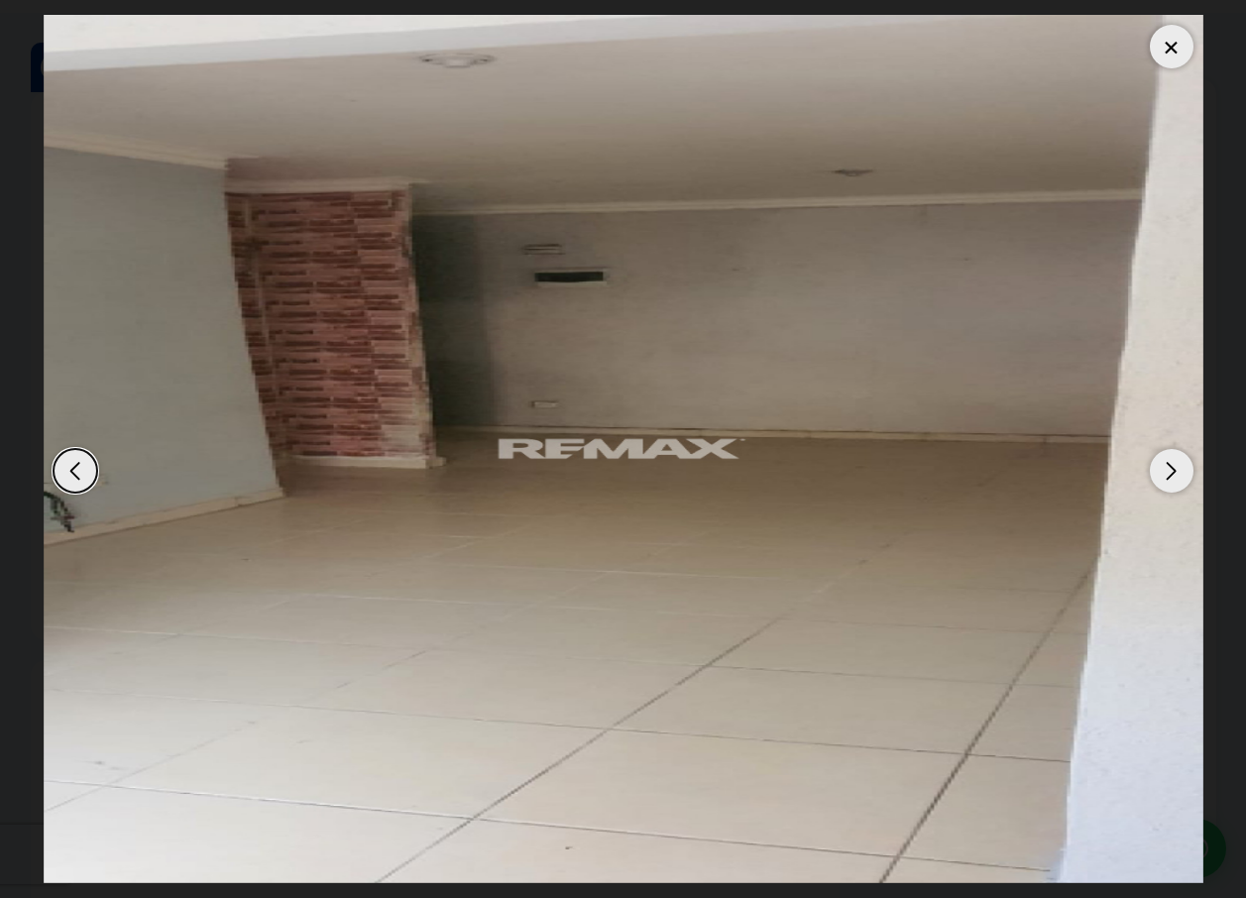
click at [1218, 387] on dialog at bounding box center [623, 449] width 1189 height 898
click at [1174, 467] on div "Next slide" at bounding box center [1171, 471] width 44 height 44
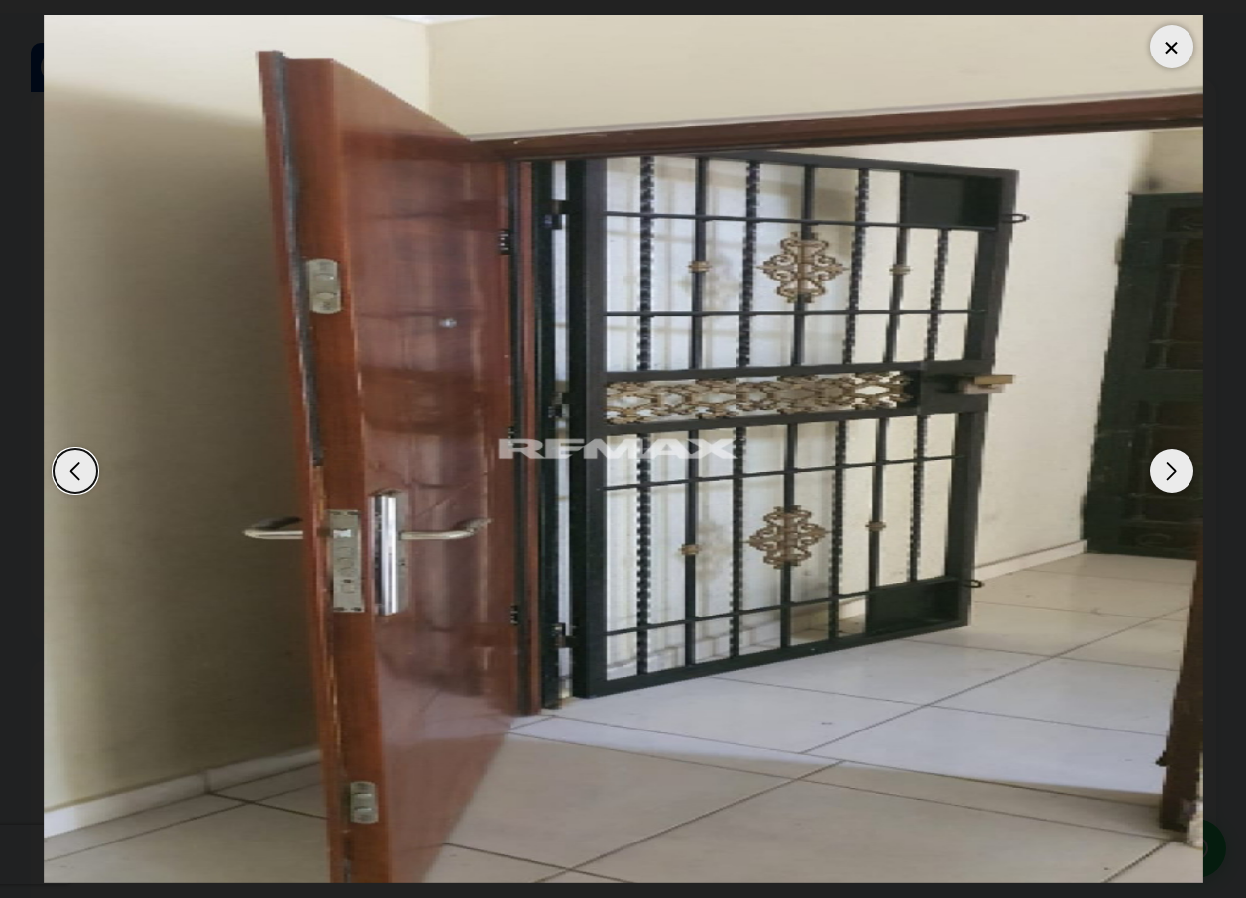
click at [1174, 467] on div "Next slide" at bounding box center [1171, 471] width 44 height 44
drag, startPoint x: 1174, startPoint y: 467, endPoint x: 1228, endPoint y: 468, distance: 53.5
click at [1218, 468] on dialog at bounding box center [623, 449] width 1189 height 898
click at [1179, 475] on div "Next slide" at bounding box center [1171, 471] width 44 height 44
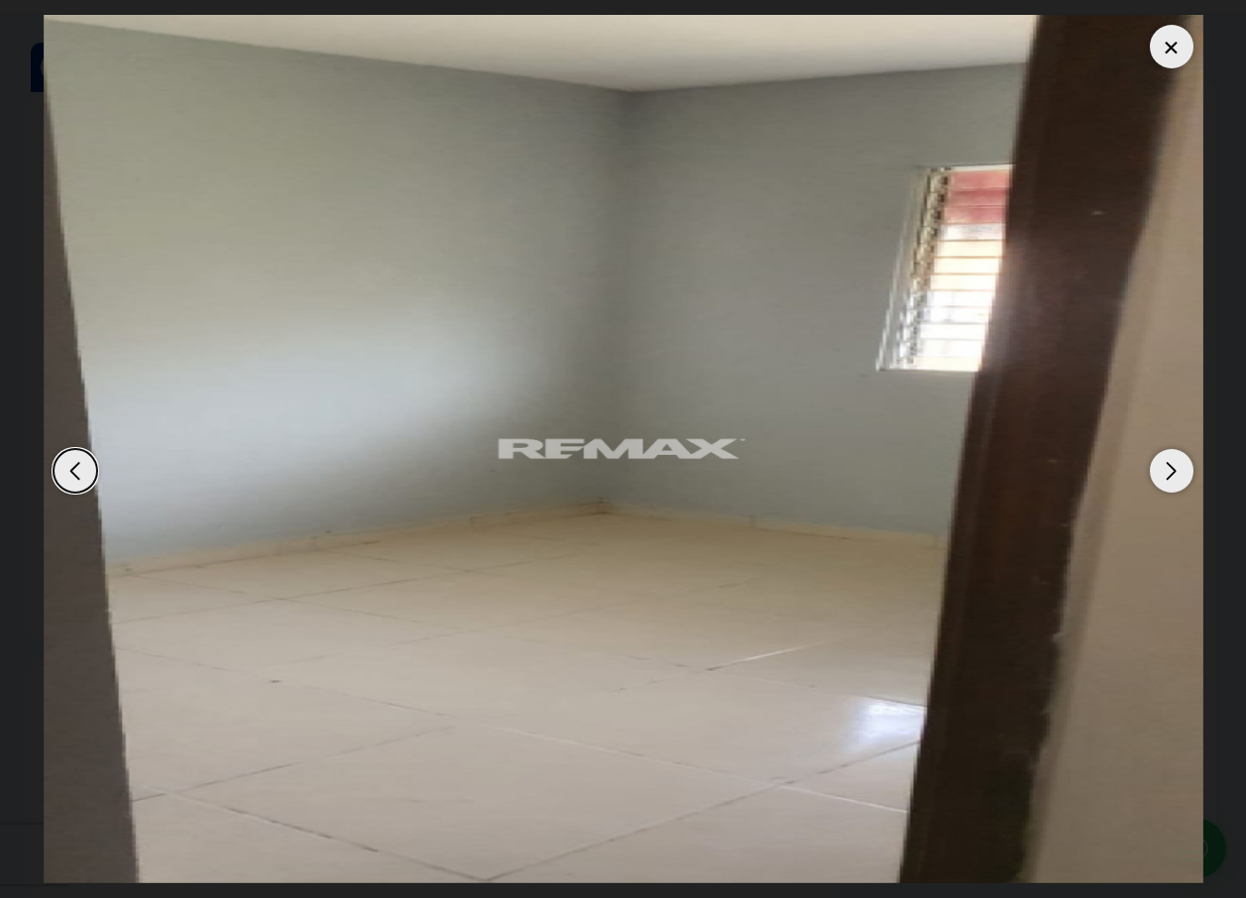
click at [1162, 481] on div "Next slide" at bounding box center [1171, 471] width 44 height 44
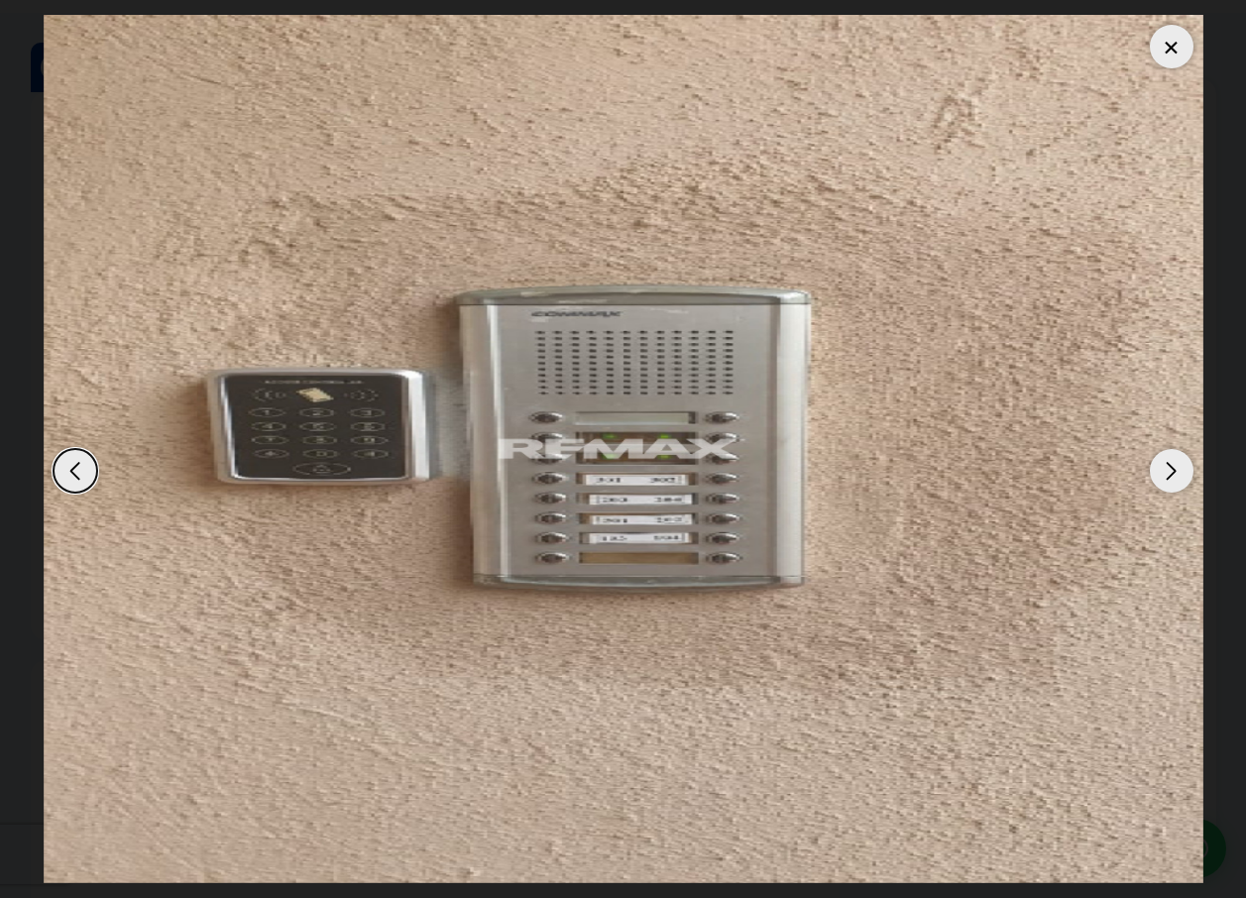
click at [1162, 481] on div "Next slide" at bounding box center [1171, 471] width 44 height 44
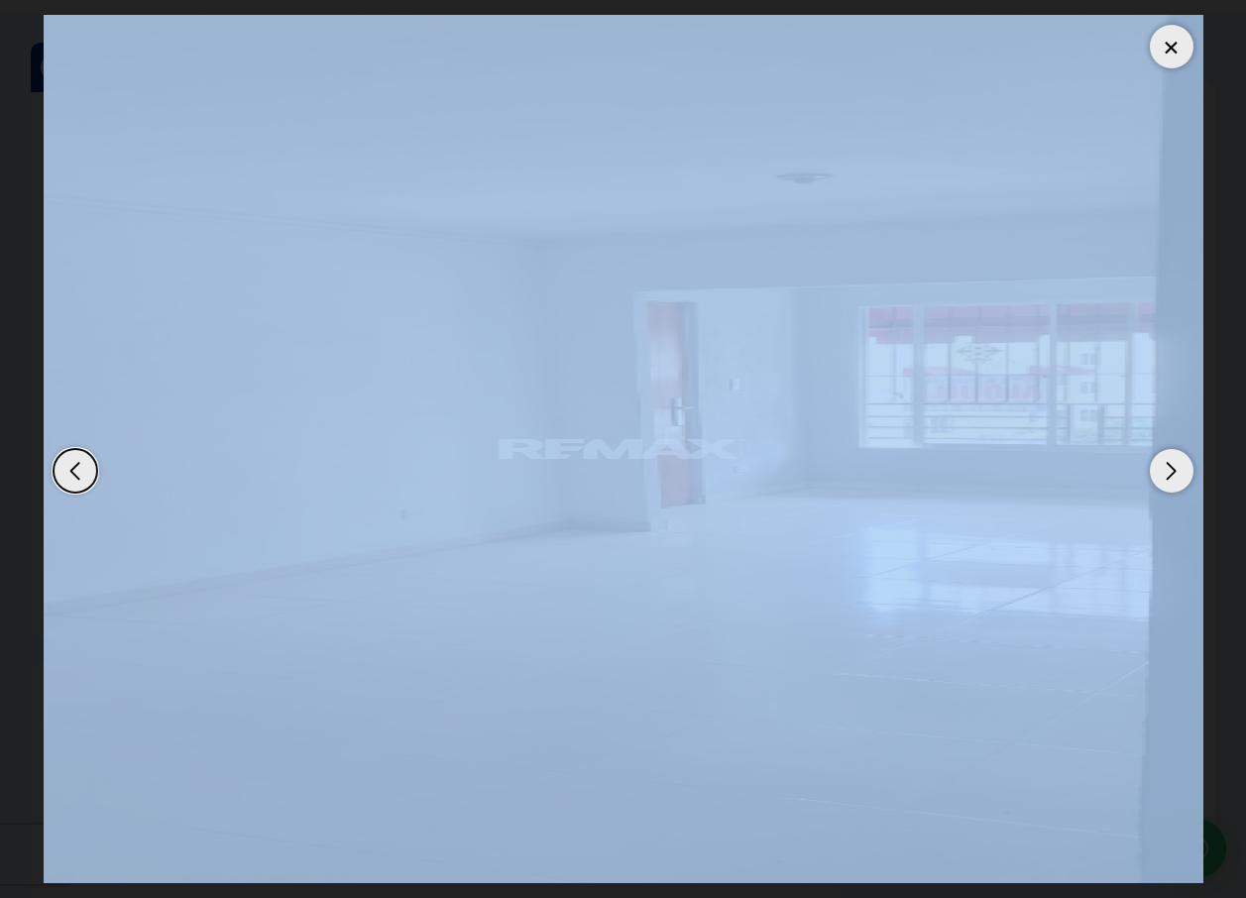
click at [1162, 481] on div "Next slide" at bounding box center [1171, 471] width 44 height 44
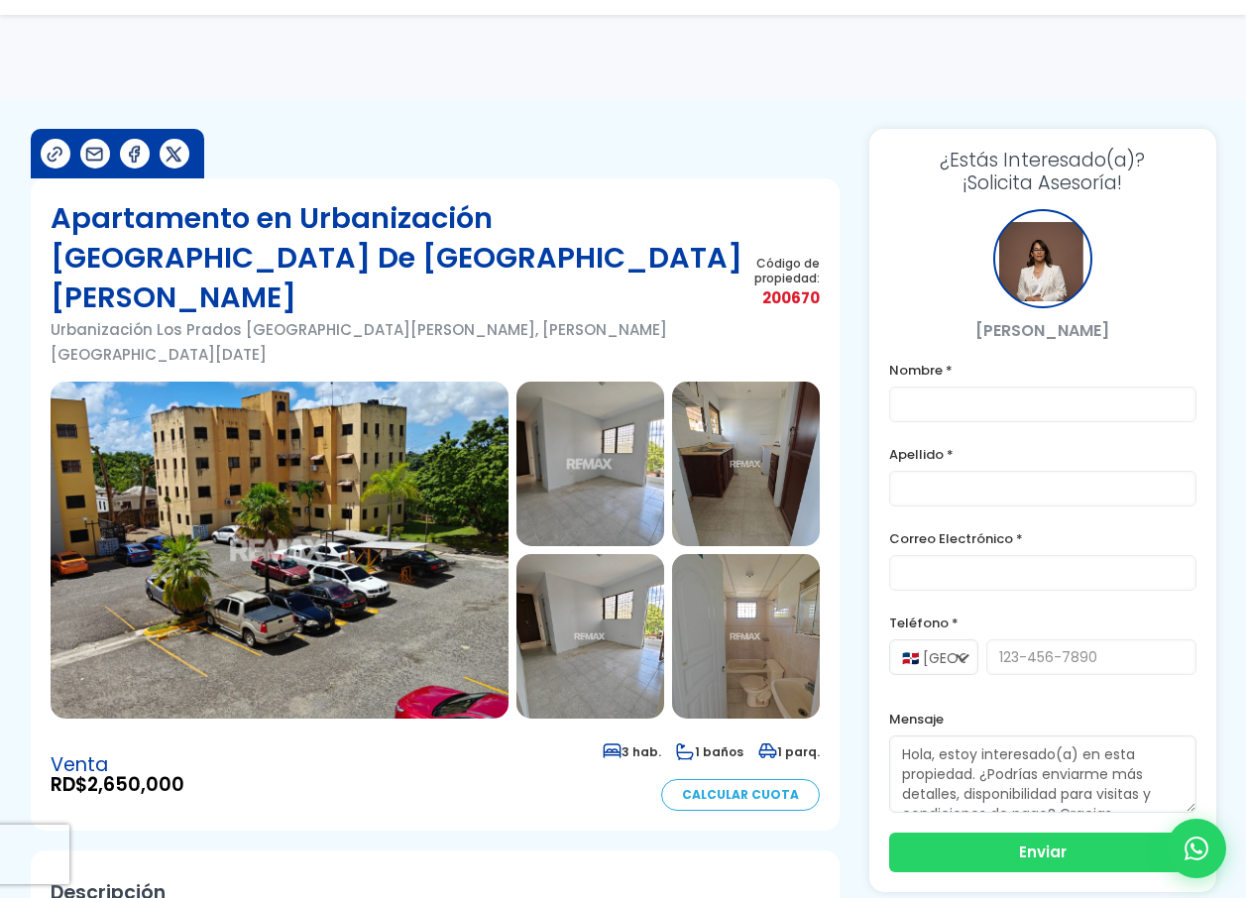
scroll to position [6, 0]
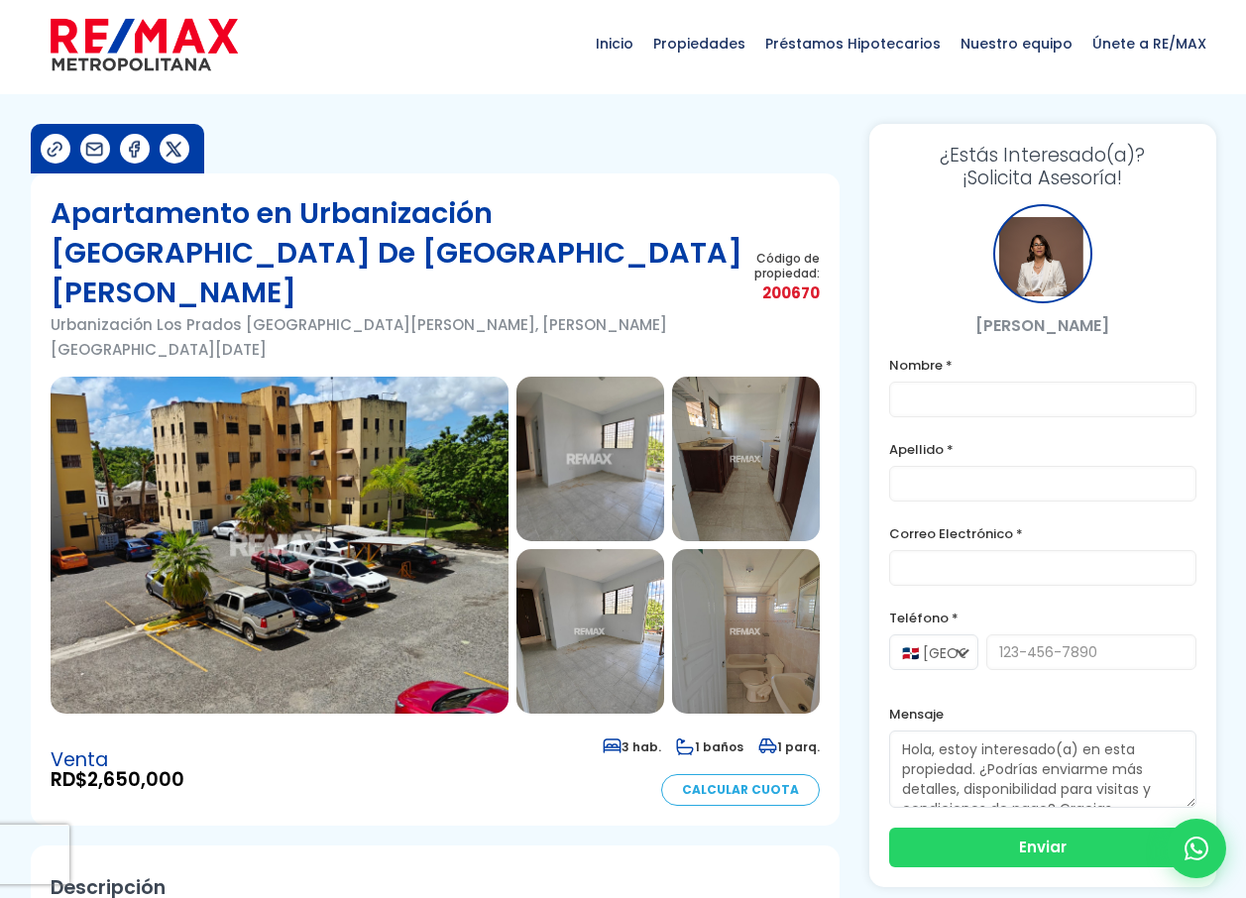
click at [209, 535] on img at bounding box center [280, 545] width 458 height 337
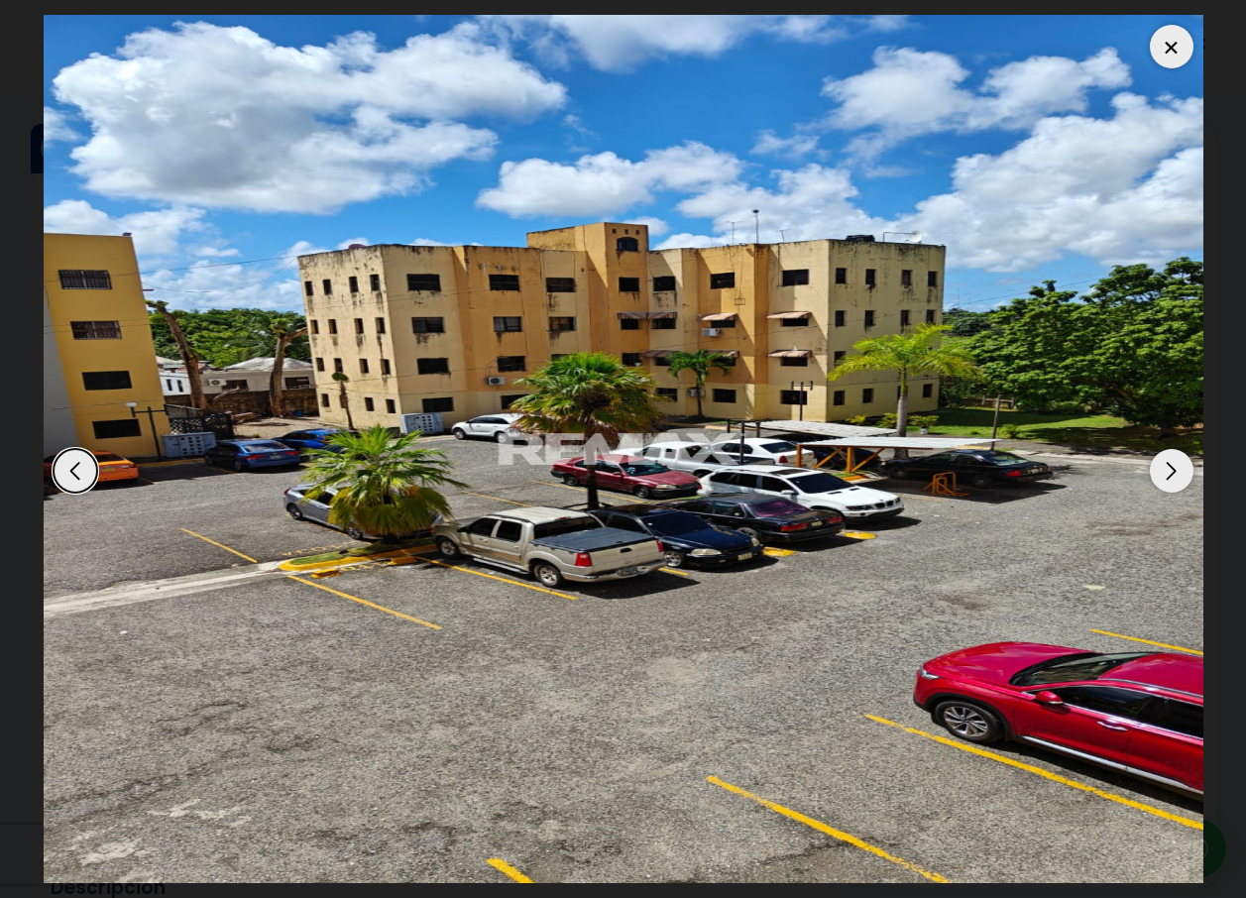
click at [1168, 469] on div "Next slide" at bounding box center [1171, 471] width 44 height 44
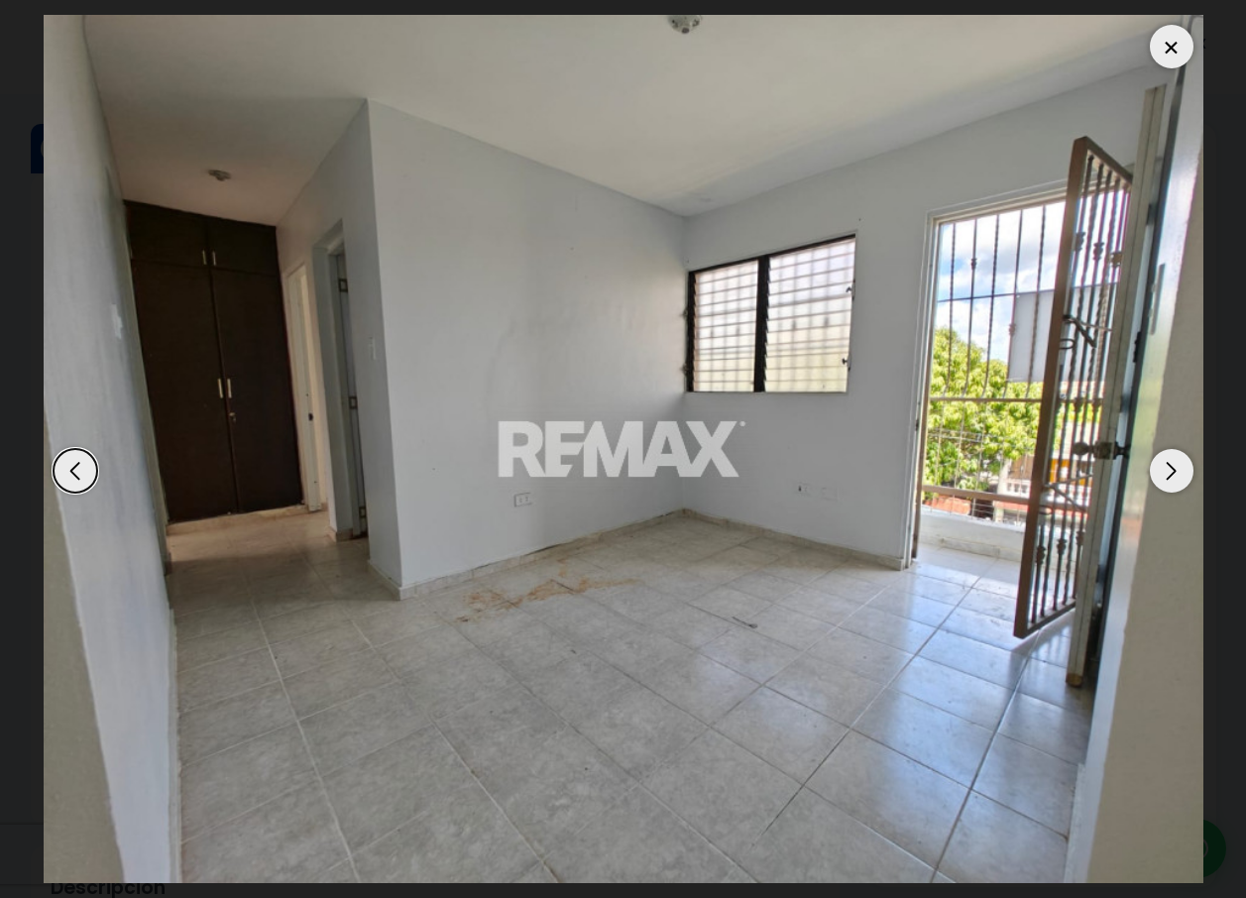
click at [1168, 469] on div "Next slide" at bounding box center [1171, 471] width 44 height 44
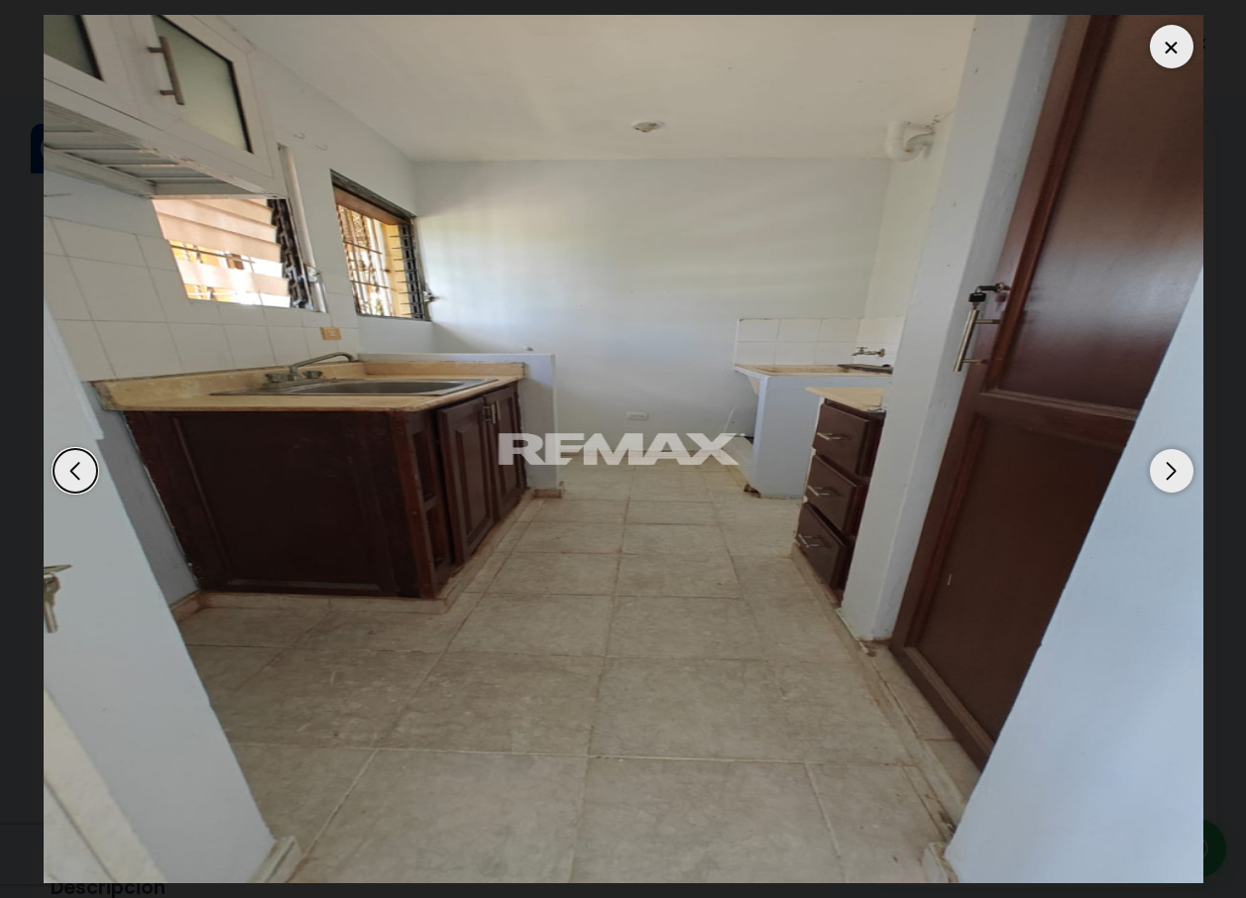
click at [1168, 469] on div "Next slide" at bounding box center [1171, 471] width 44 height 44
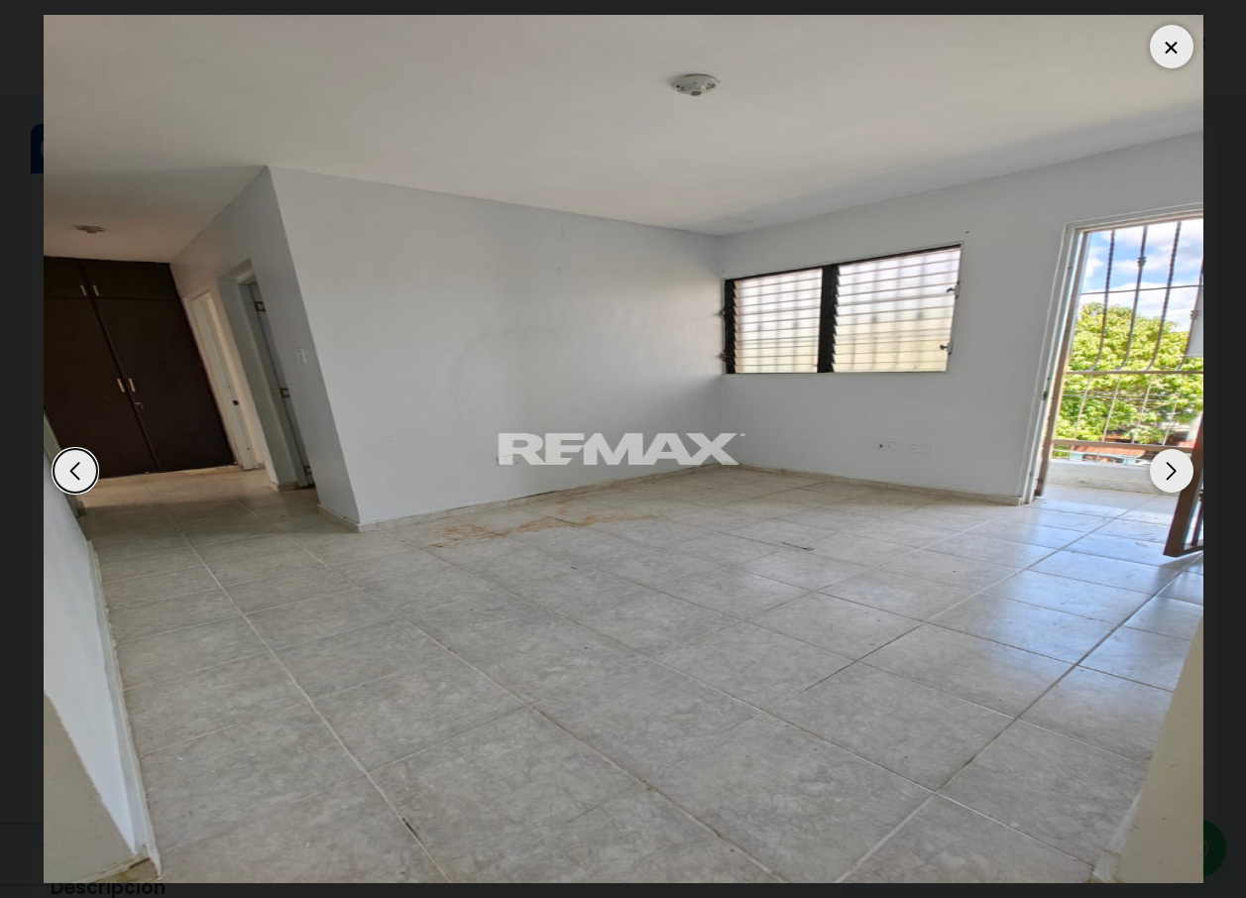
click at [1168, 469] on div "Next slide" at bounding box center [1171, 471] width 44 height 44
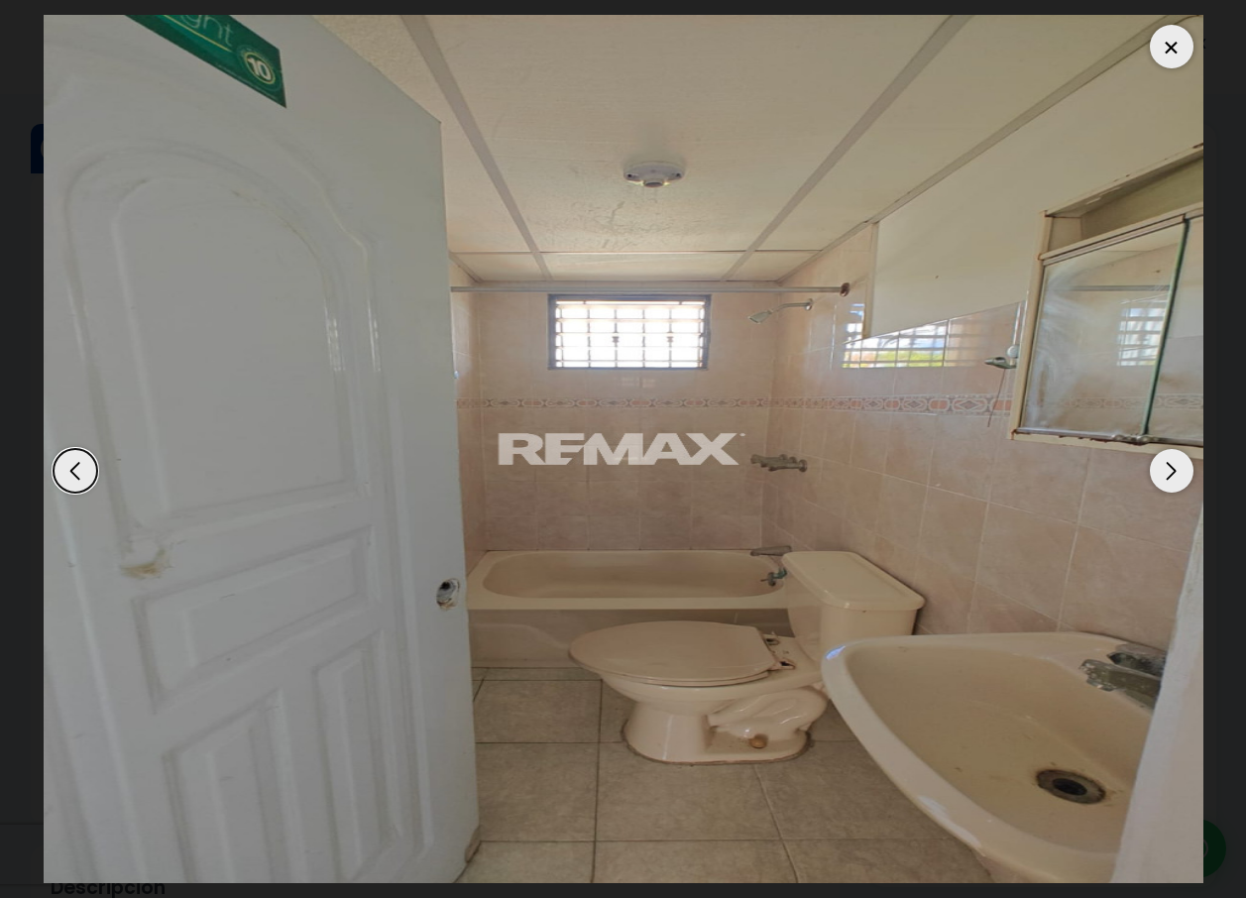
click at [1168, 469] on div "Next slide" at bounding box center [1171, 471] width 44 height 44
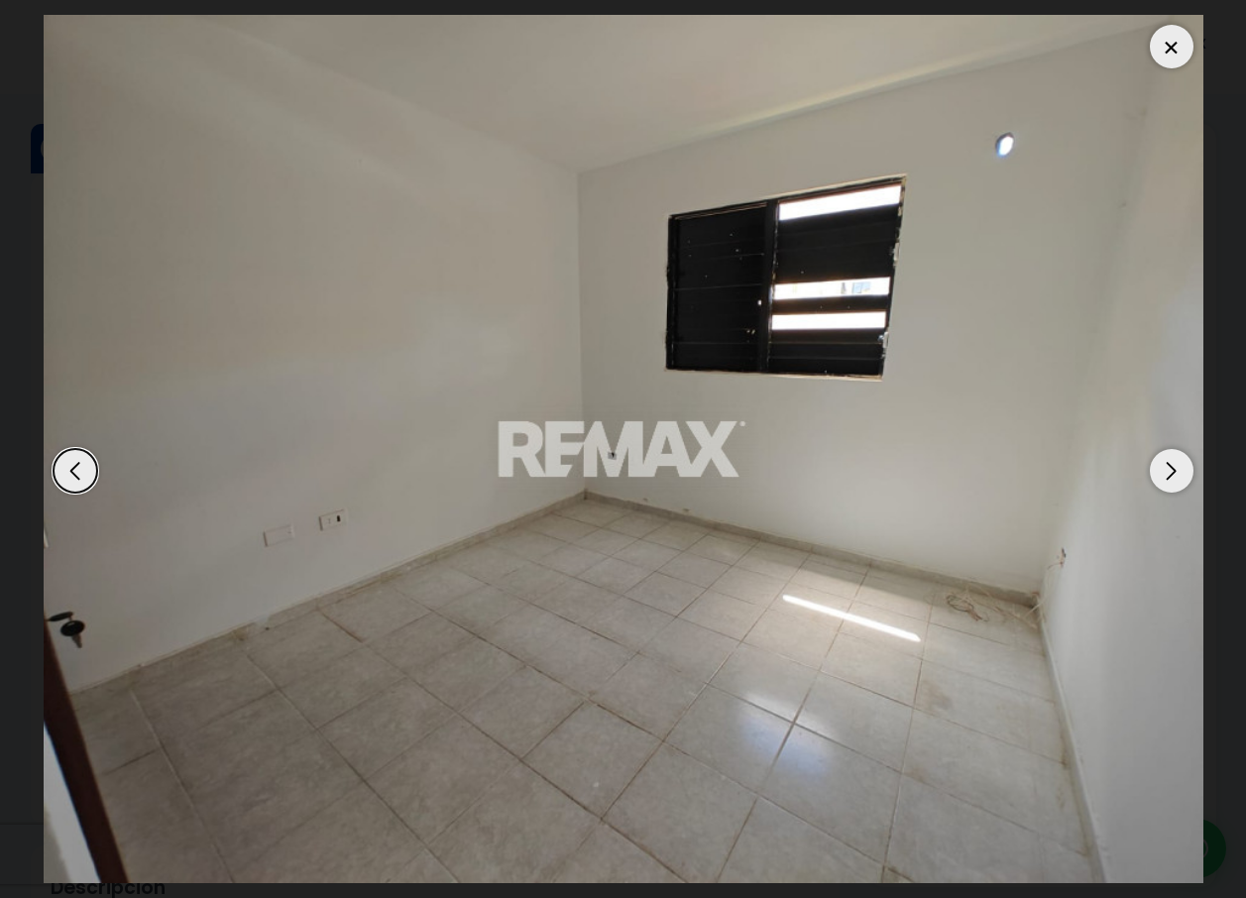
click at [1168, 469] on div "Next slide" at bounding box center [1171, 471] width 44 height 44
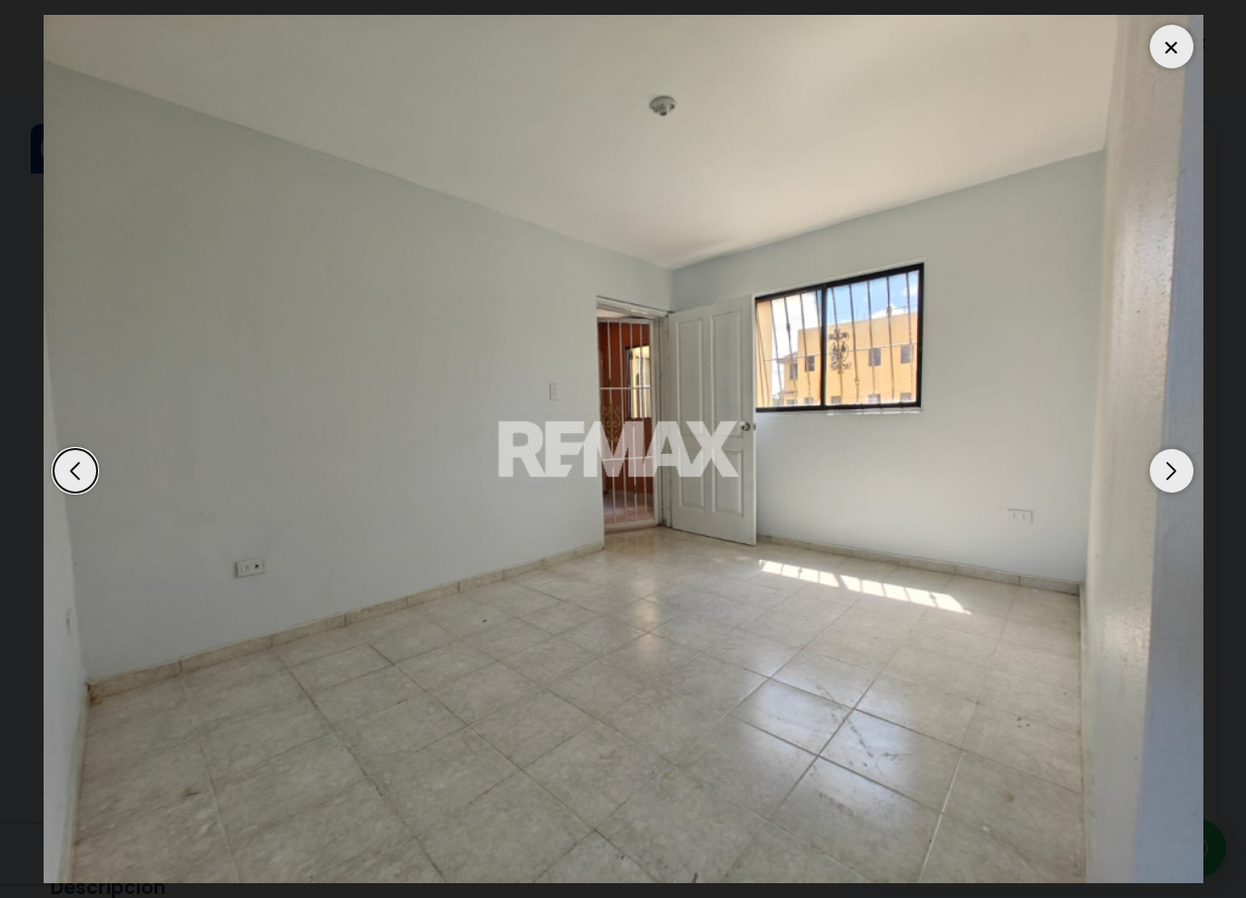
click at [1185, 43] on div at bounding box center [1171, 47] width 44 height 44
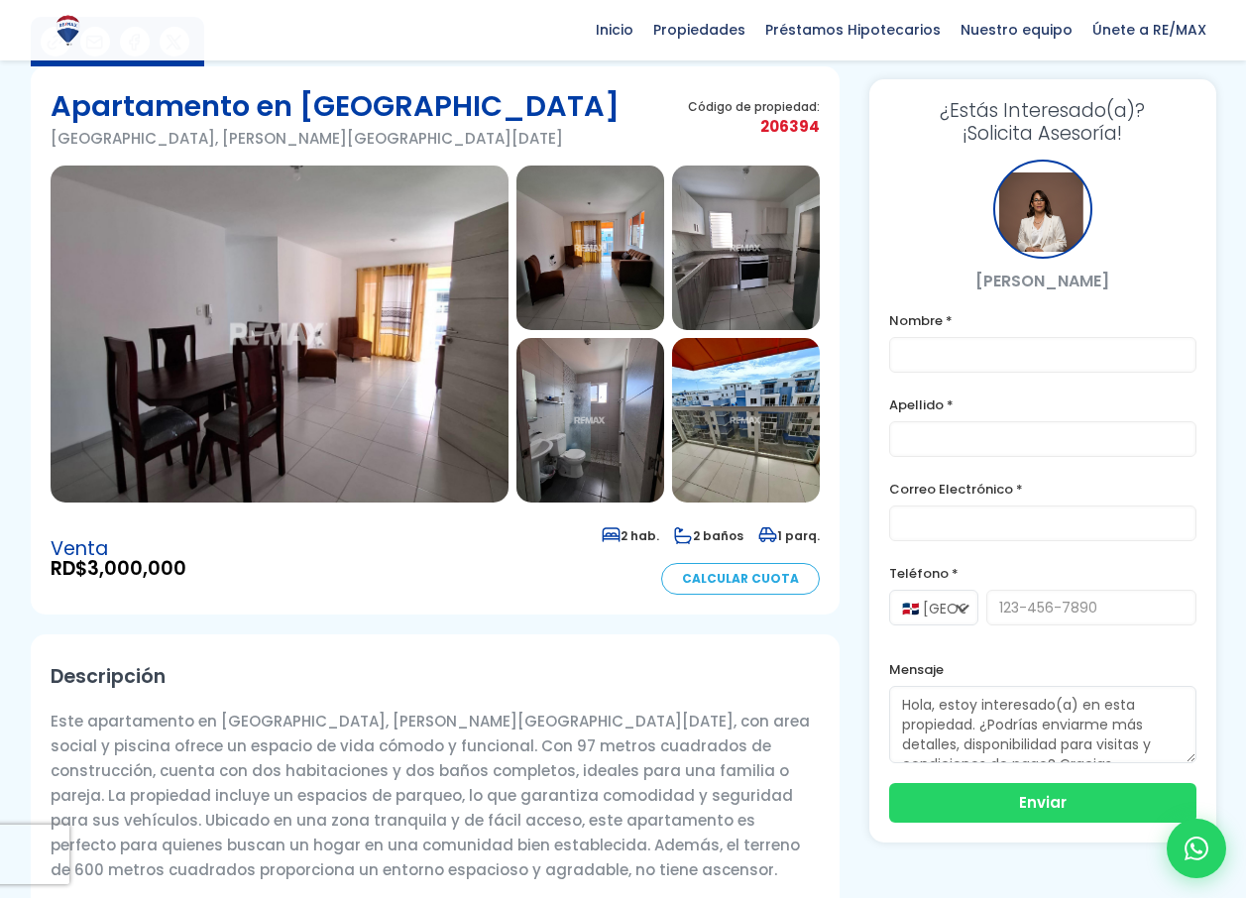
scroll to position [109, 0]
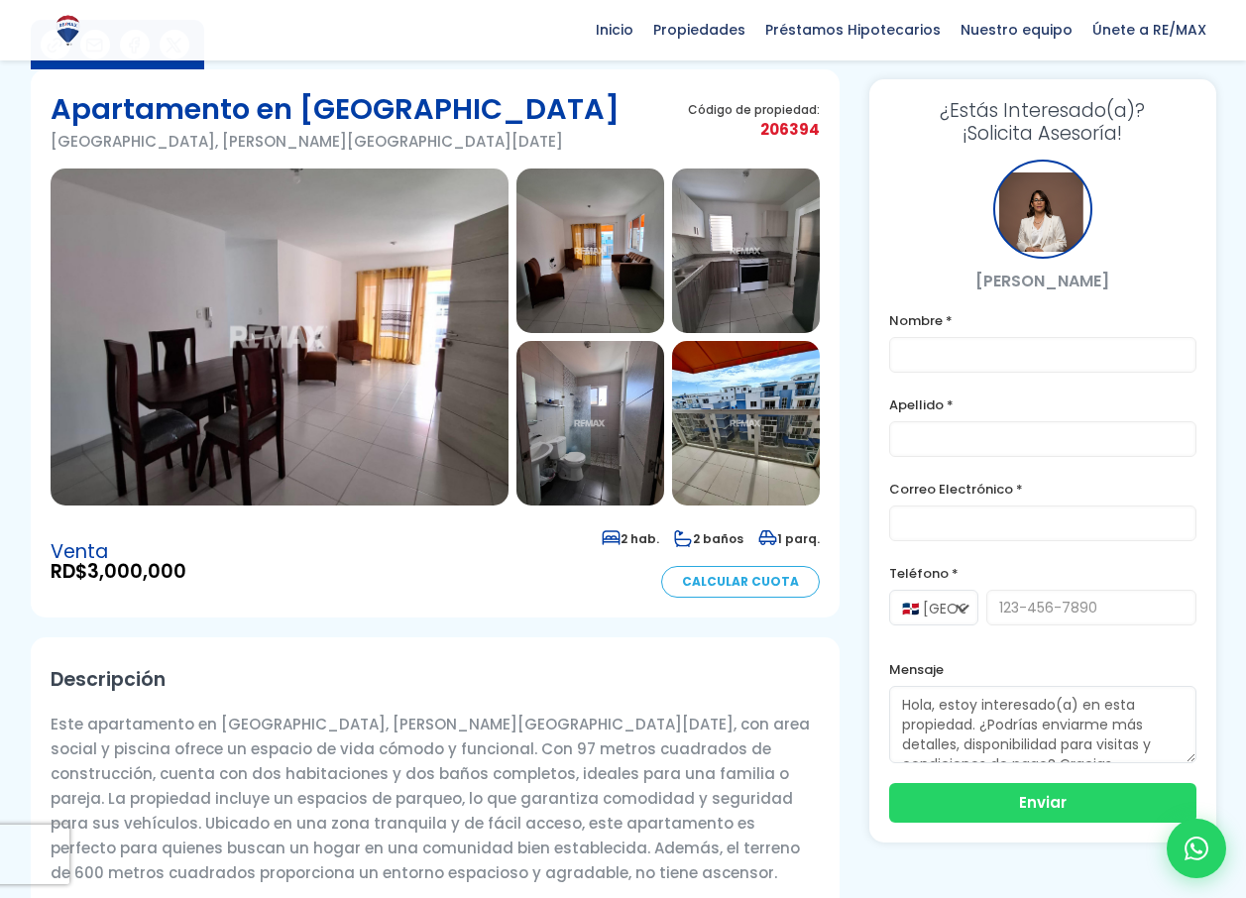
click at [598, 247] on img at bounding box center [590, 250] width 148 height 164
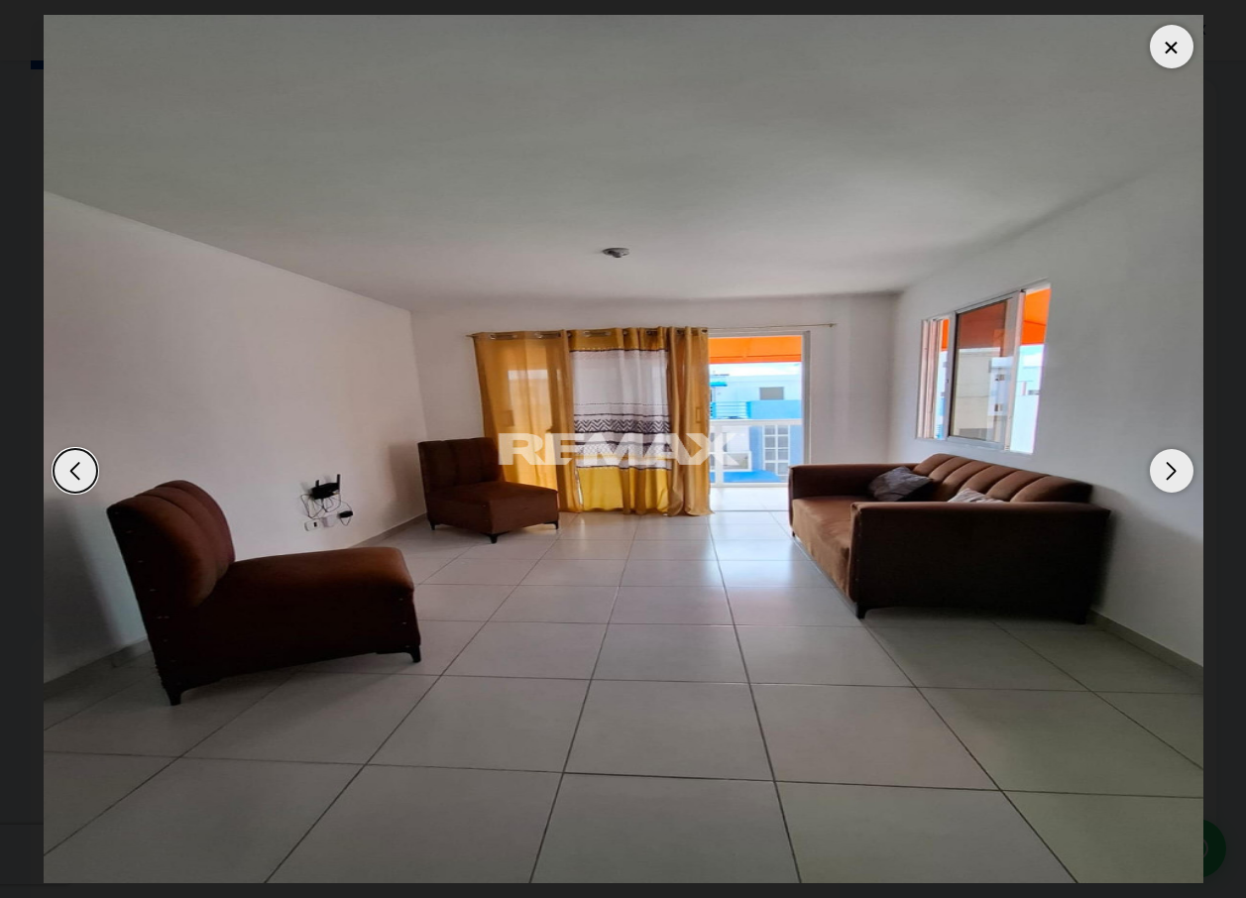
click at [1176, 478] on div "Next slide" at bounding box center [1171, 471] width 44 height 44
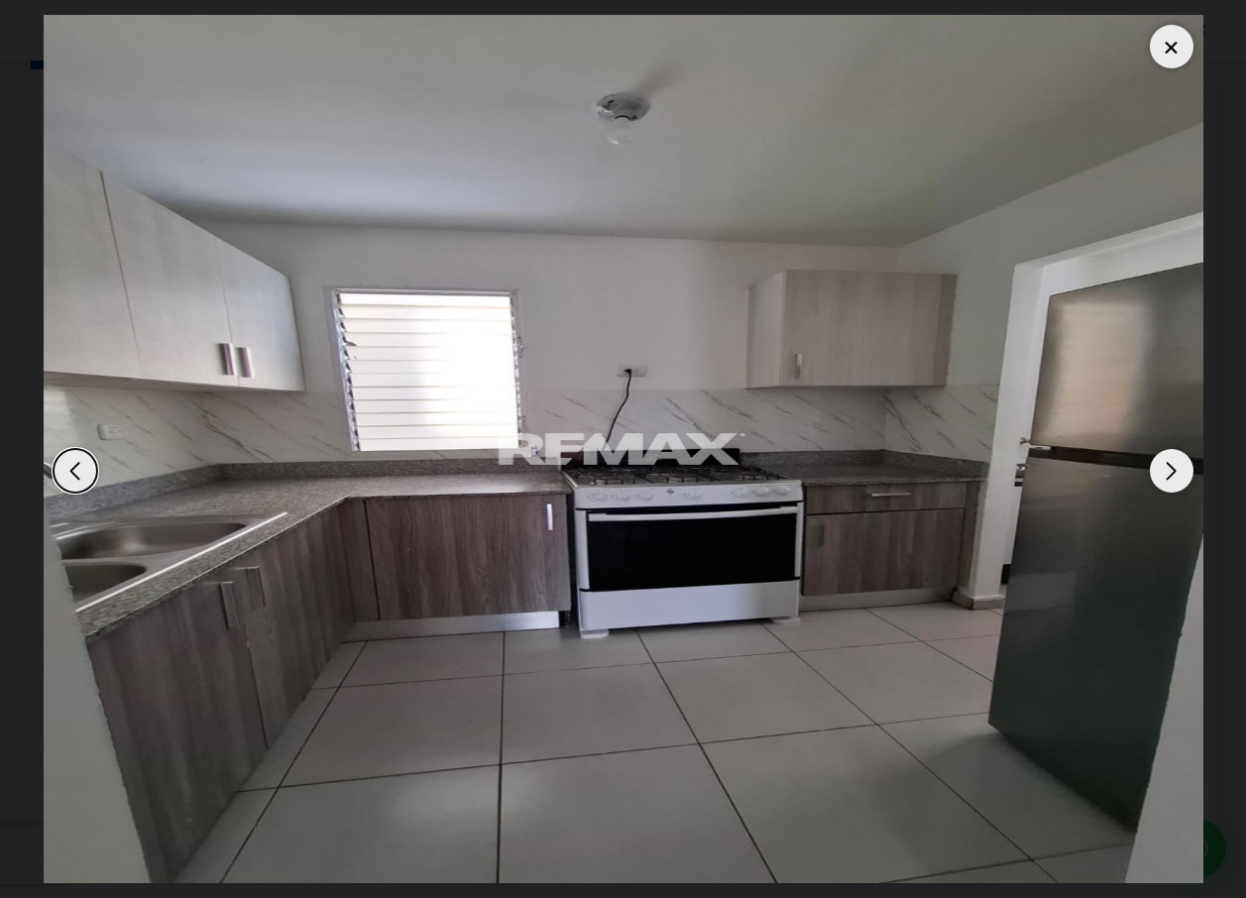
click at [1176, 478] on div "Next slide" at bounding box center [1171, 471] width 44 height 44
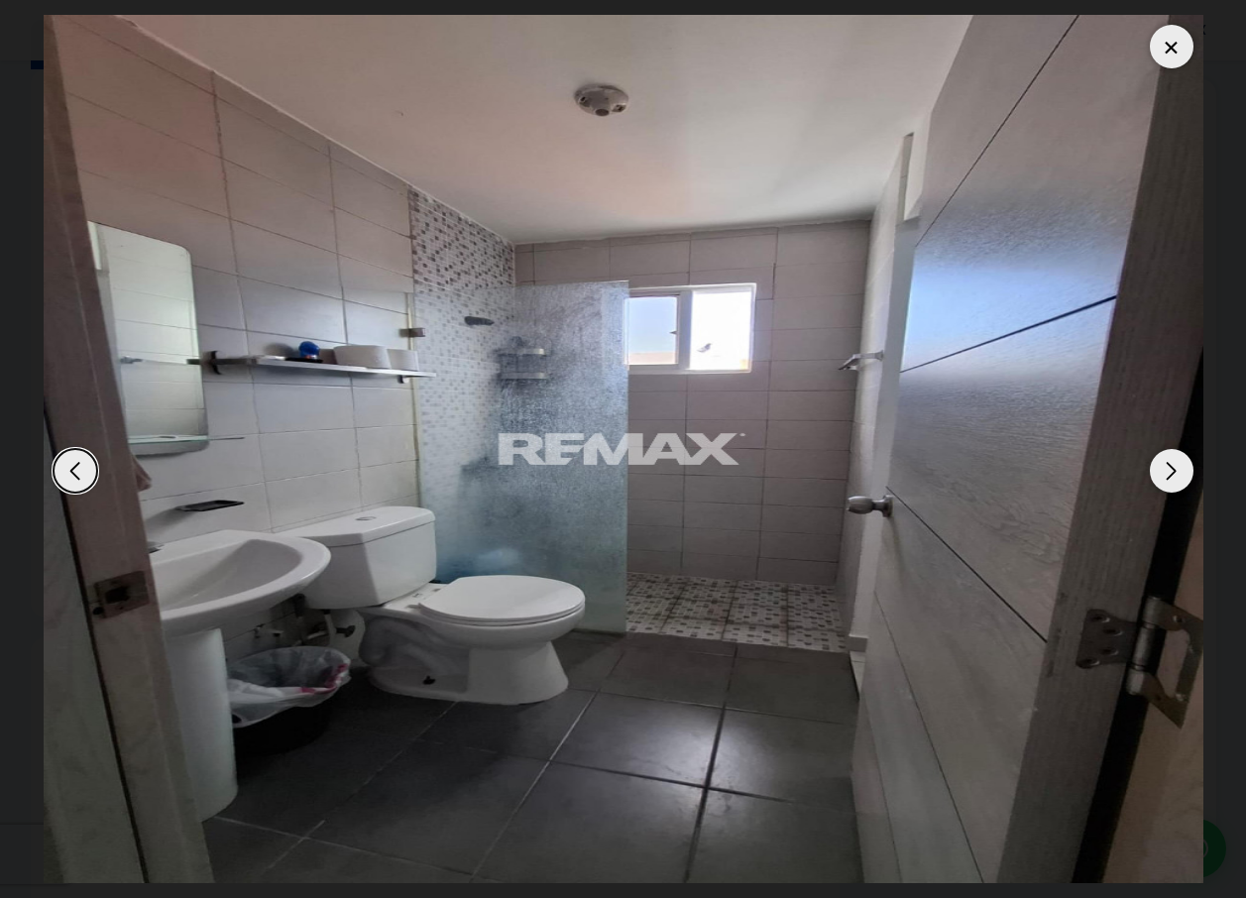
click at [1176, 478] on div "Next slide" at bounding box center [1171, 471] width 44 height 44
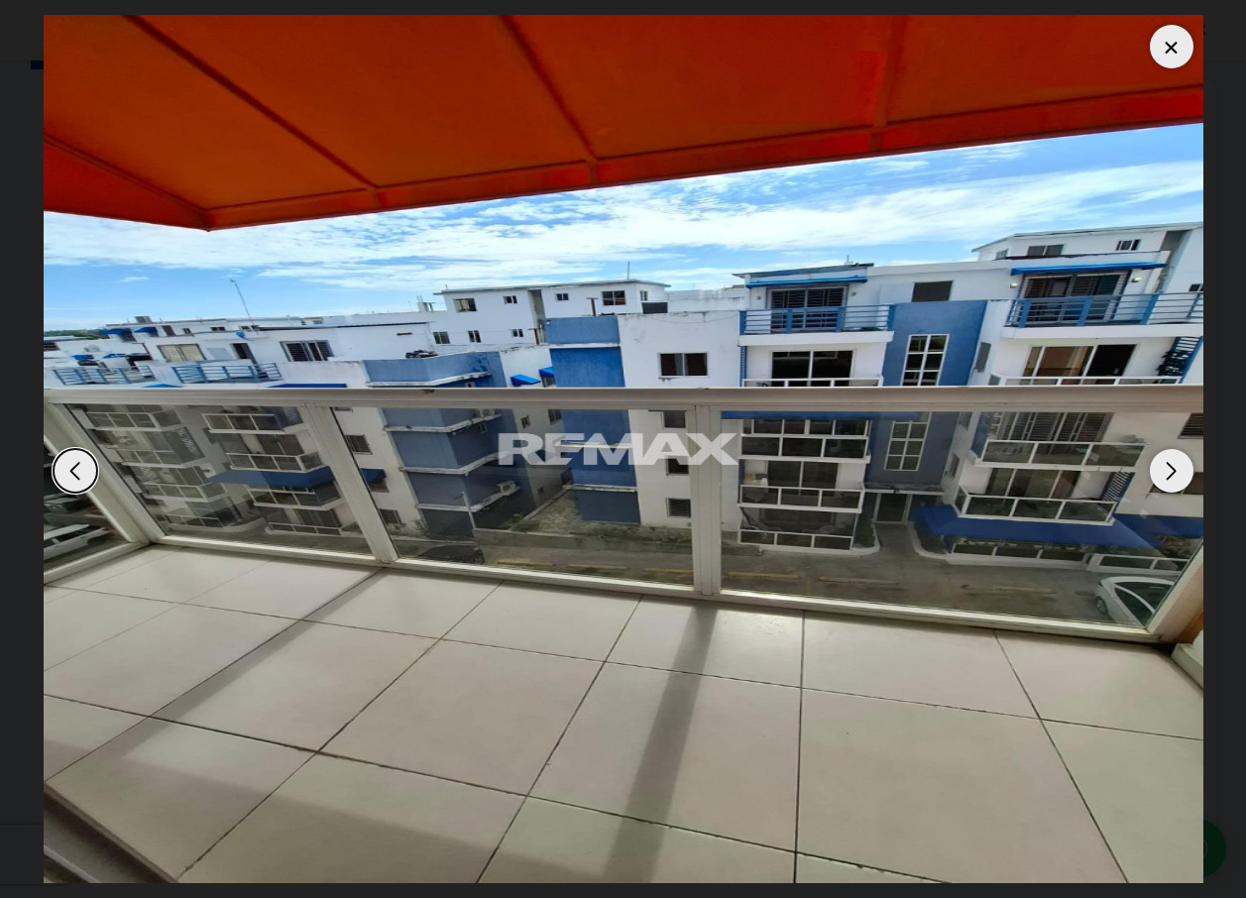
click at [1176, 478] on div "Next slide" at bounding box center [1171, 471] width 44 height 44
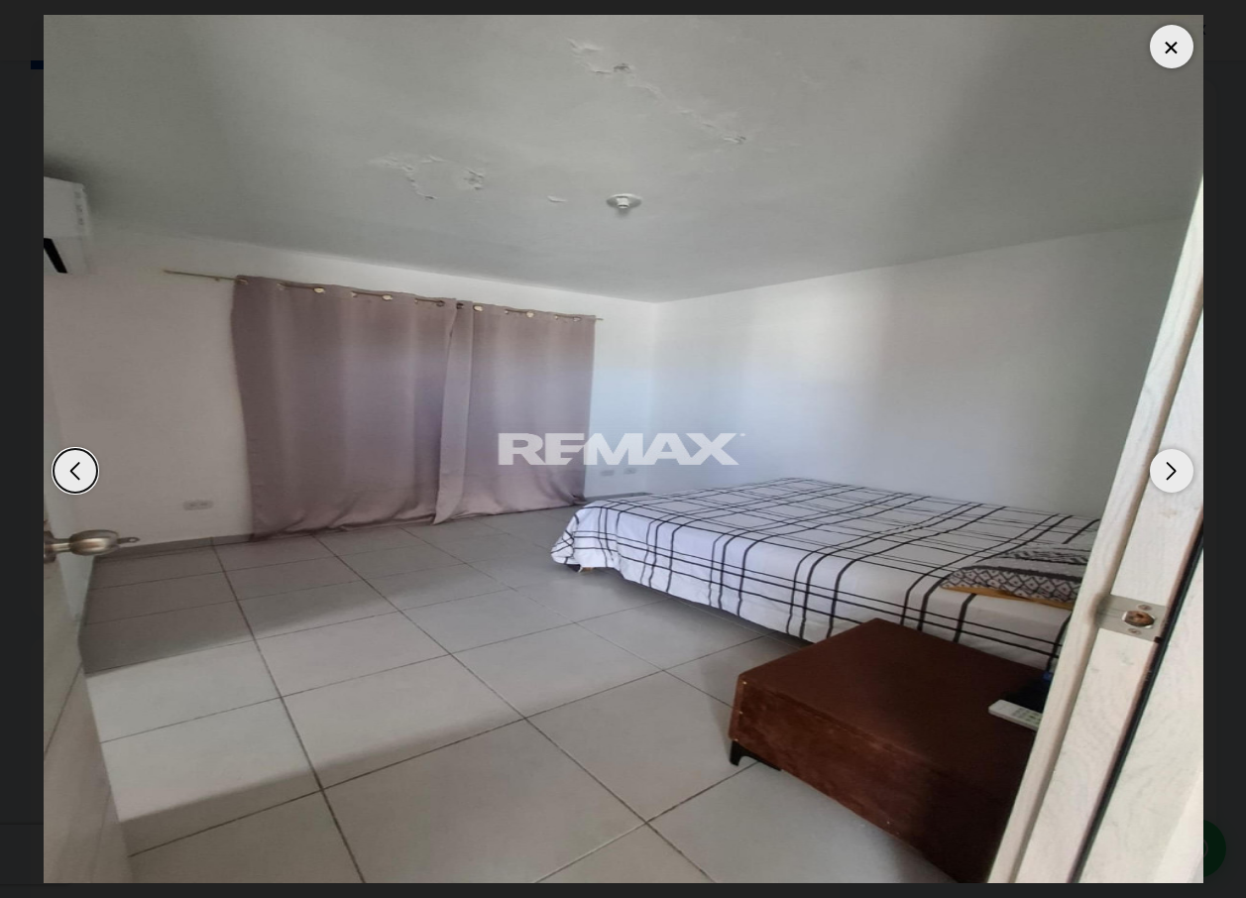
click at [1176, 478] on div "Next slide" at bounding box center [1171, 471] width 44 height 44
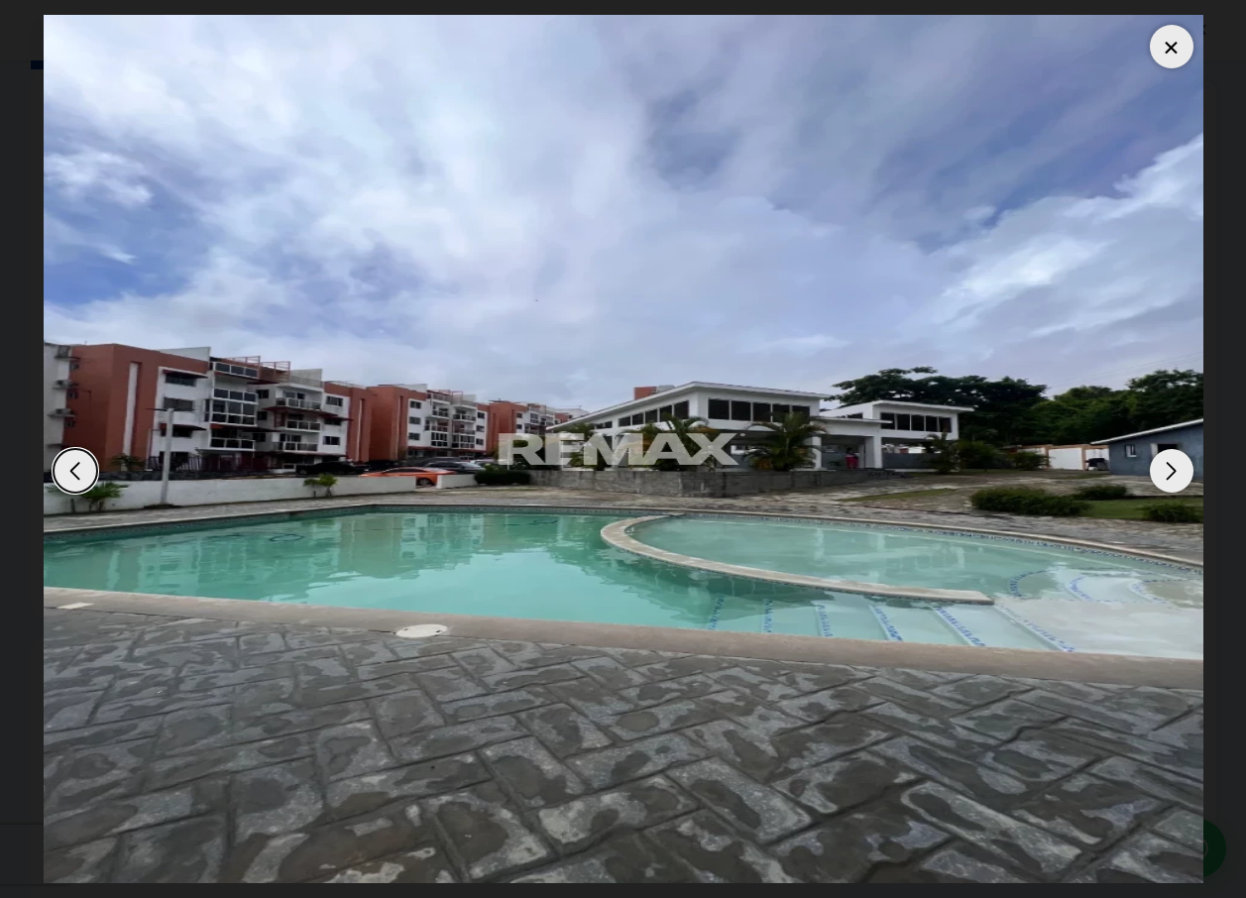
click at [1176, 478] on div "Next slide" at bounding box center [1171, 471] width 44 height 44
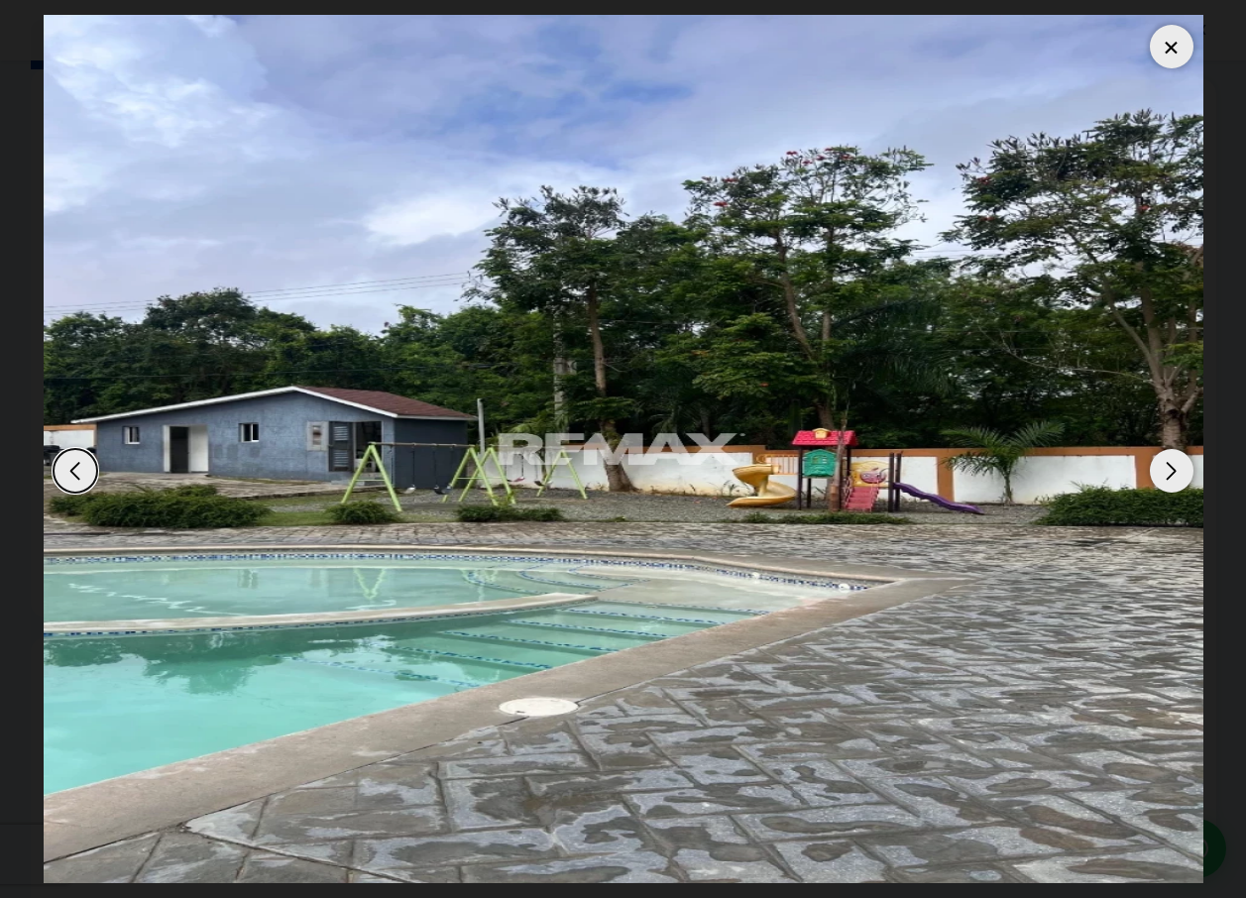
click at [1176, 478] on div "Next slide" at bounding box center [1171, 471] width 44 height 44
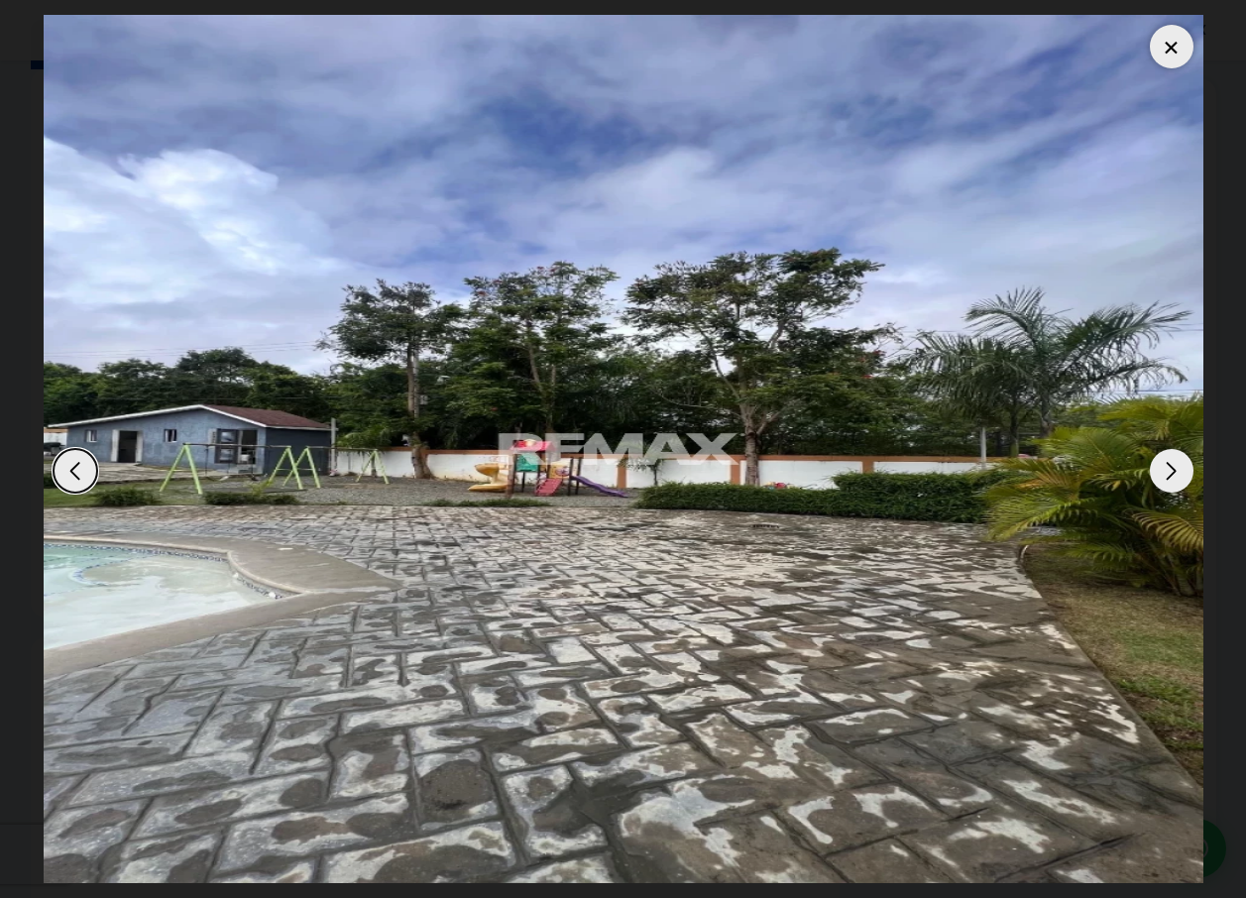
click at [1176, 478] on div "Next slide" at bounding box center [1171, 471] width 44 height 44
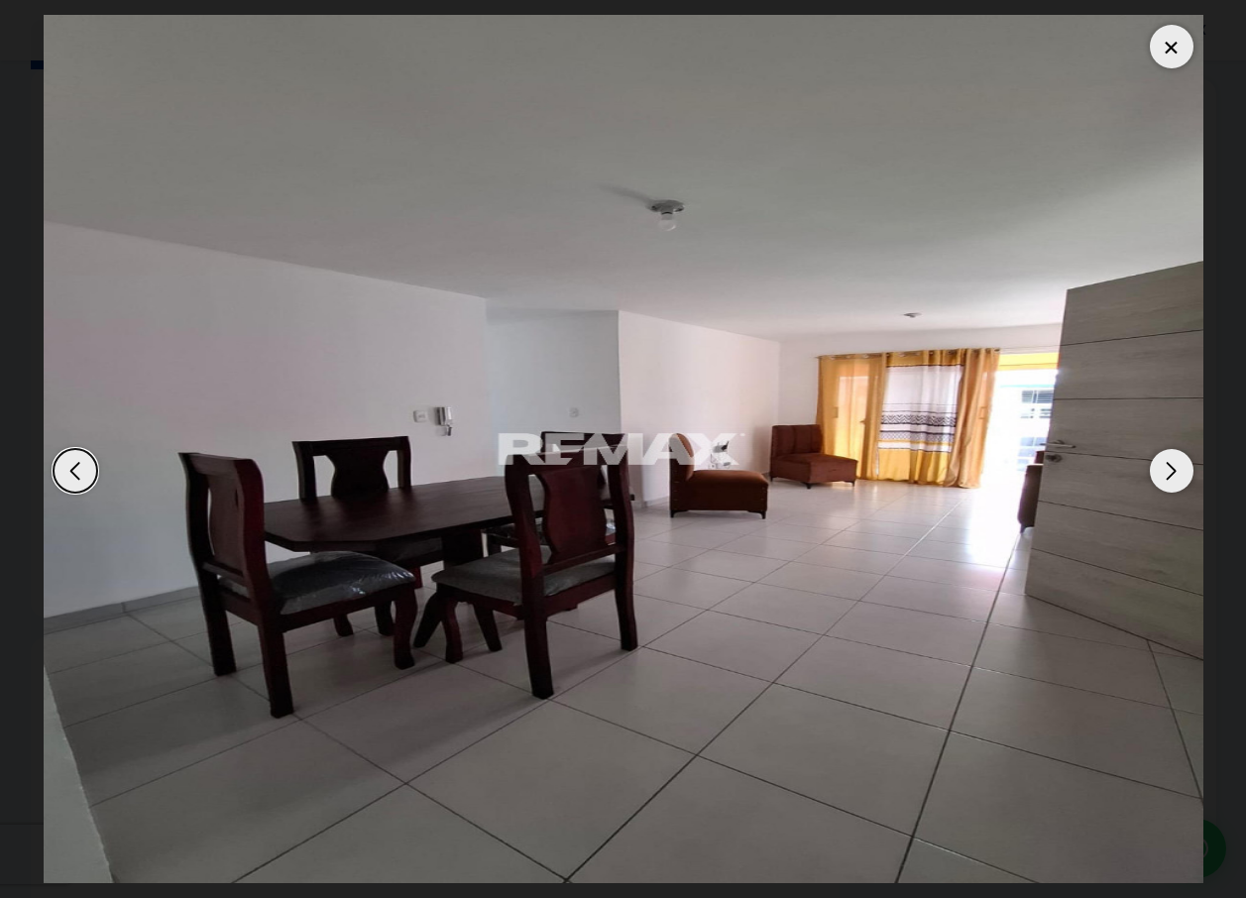
click at [1174, 47] on div at bounding box center [1171, 47] width 44 height 44
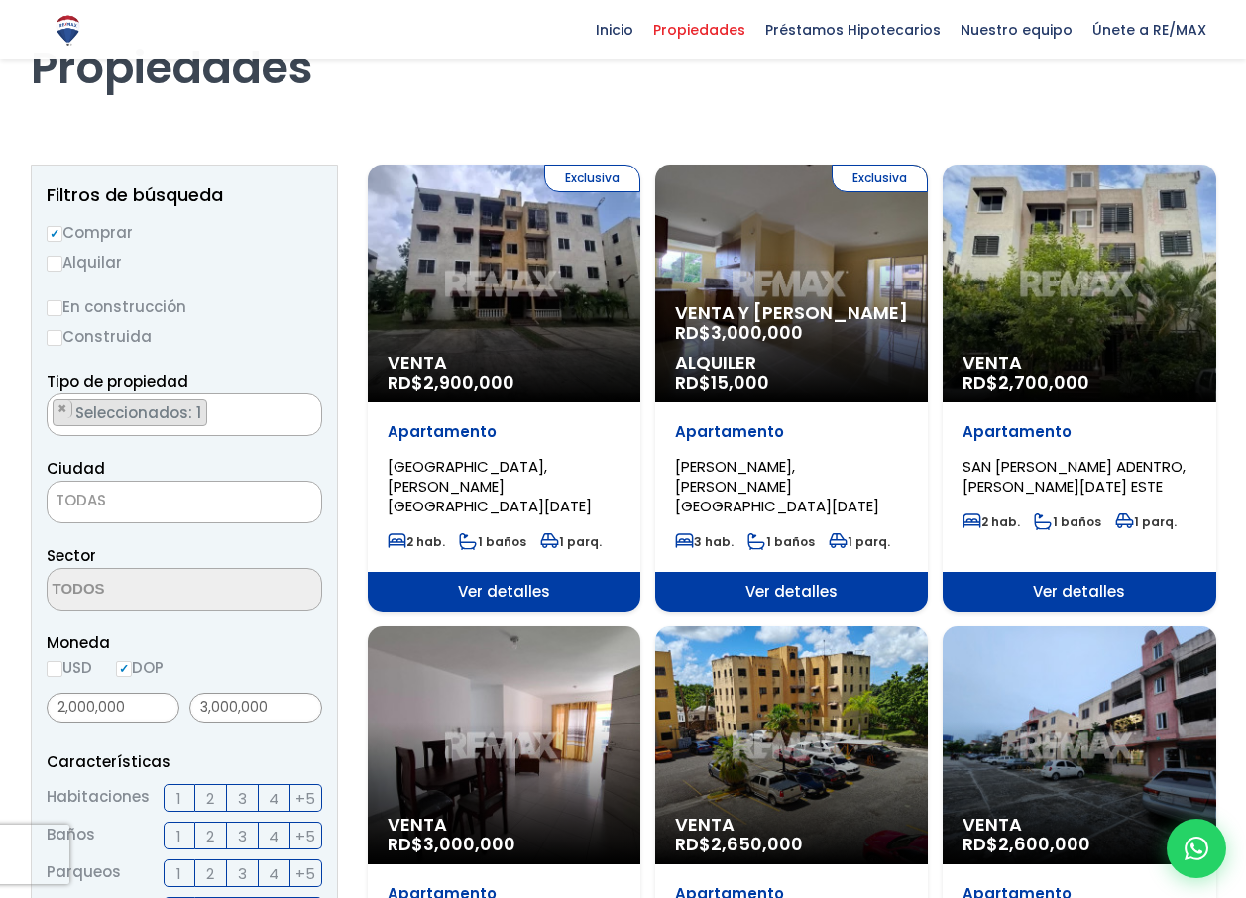
scroll to position [2, 0]
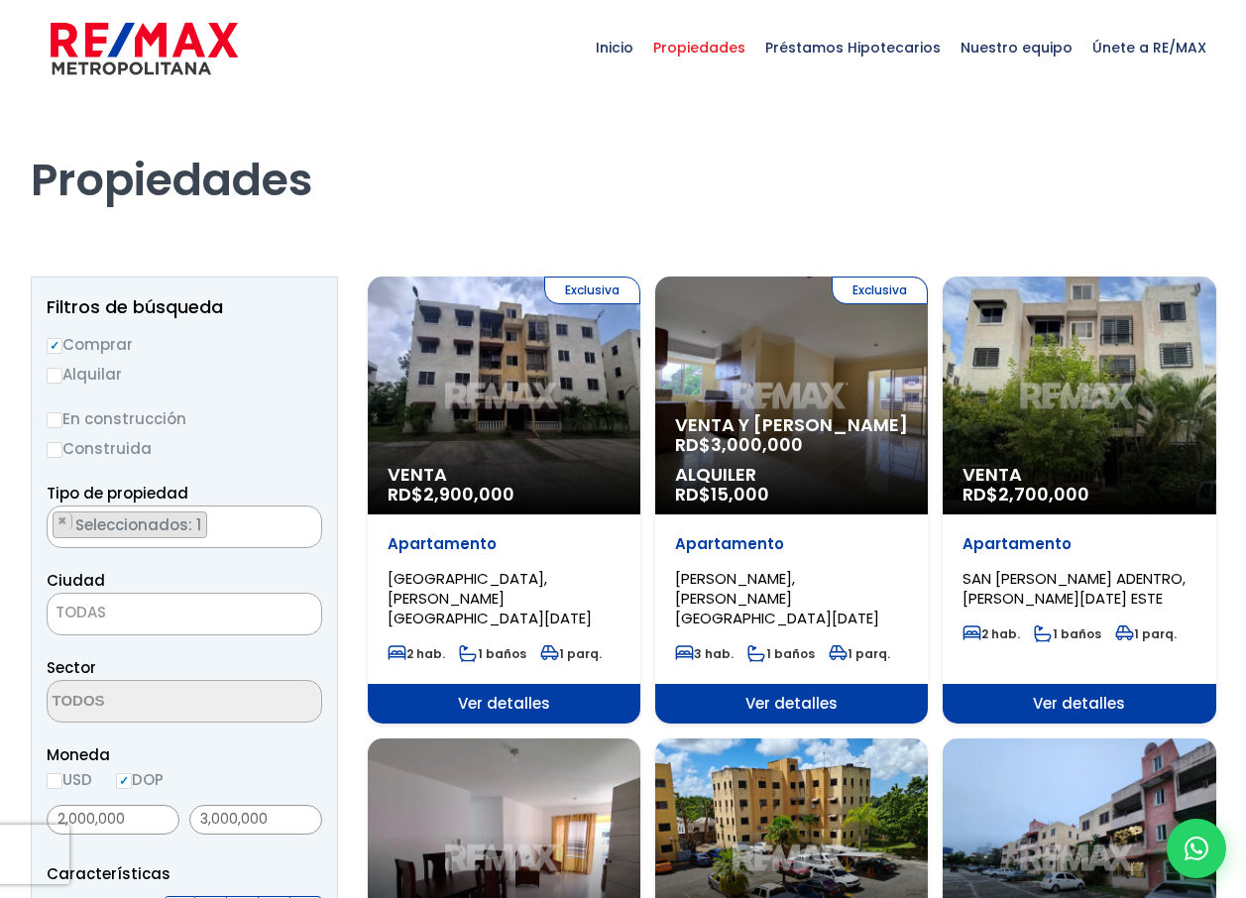
click at [785, 342] on div "Exclusiva Venta y Alquiler RD$ 3,000,000 Alquiler RD$ 15,000" at bounding box center [791, 395] width 273 height 238
click at [900, 378] on div "Exclusiva Venta y Alquiler RD$ 3,000,000 Alquiler RD$ 15,000" at bounding box center [791, 395] width 273 height 238
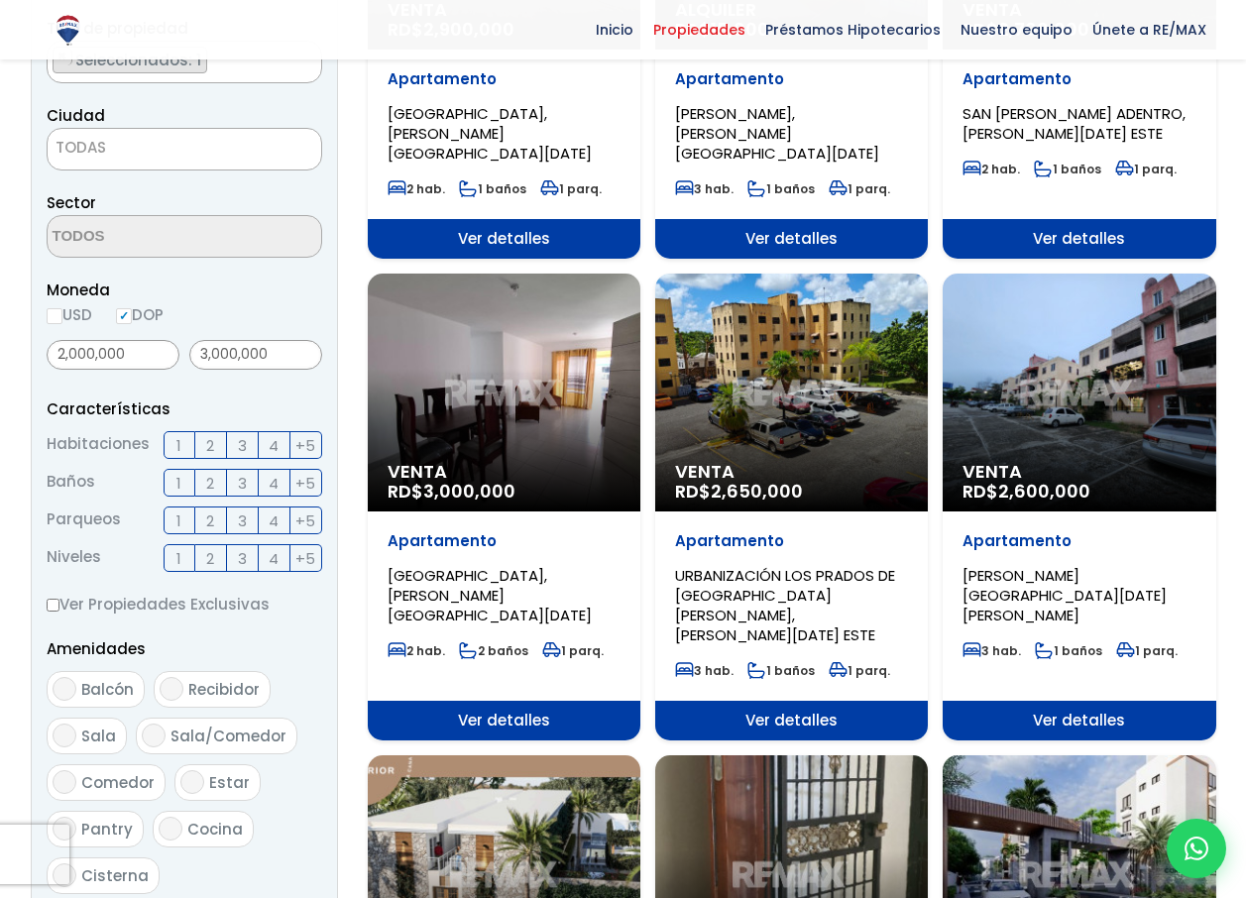
scroll to position [453, 0]
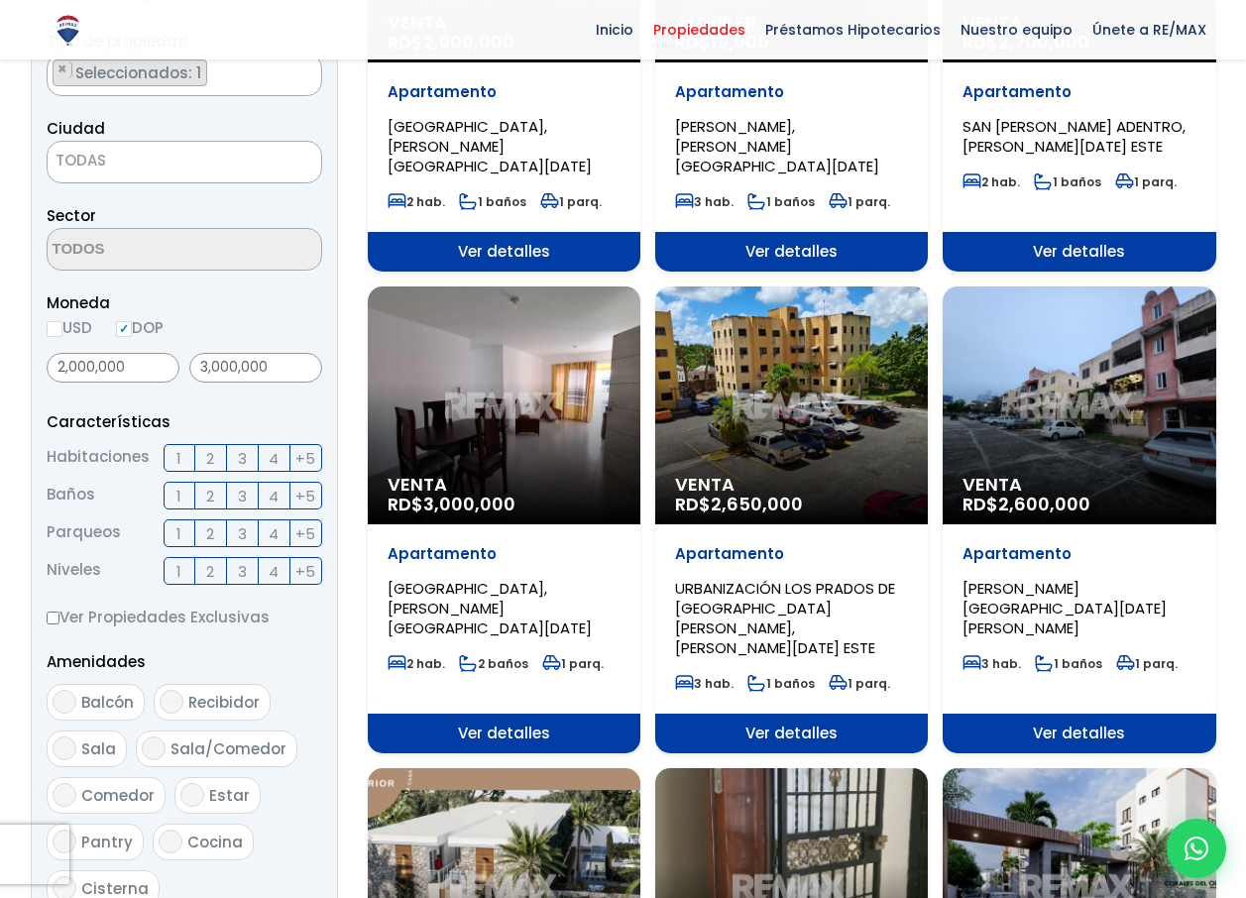
click at [503, 306] on div "Venta RD$ 3,000,000" at bounding box center [504, 405] width 273 height 238
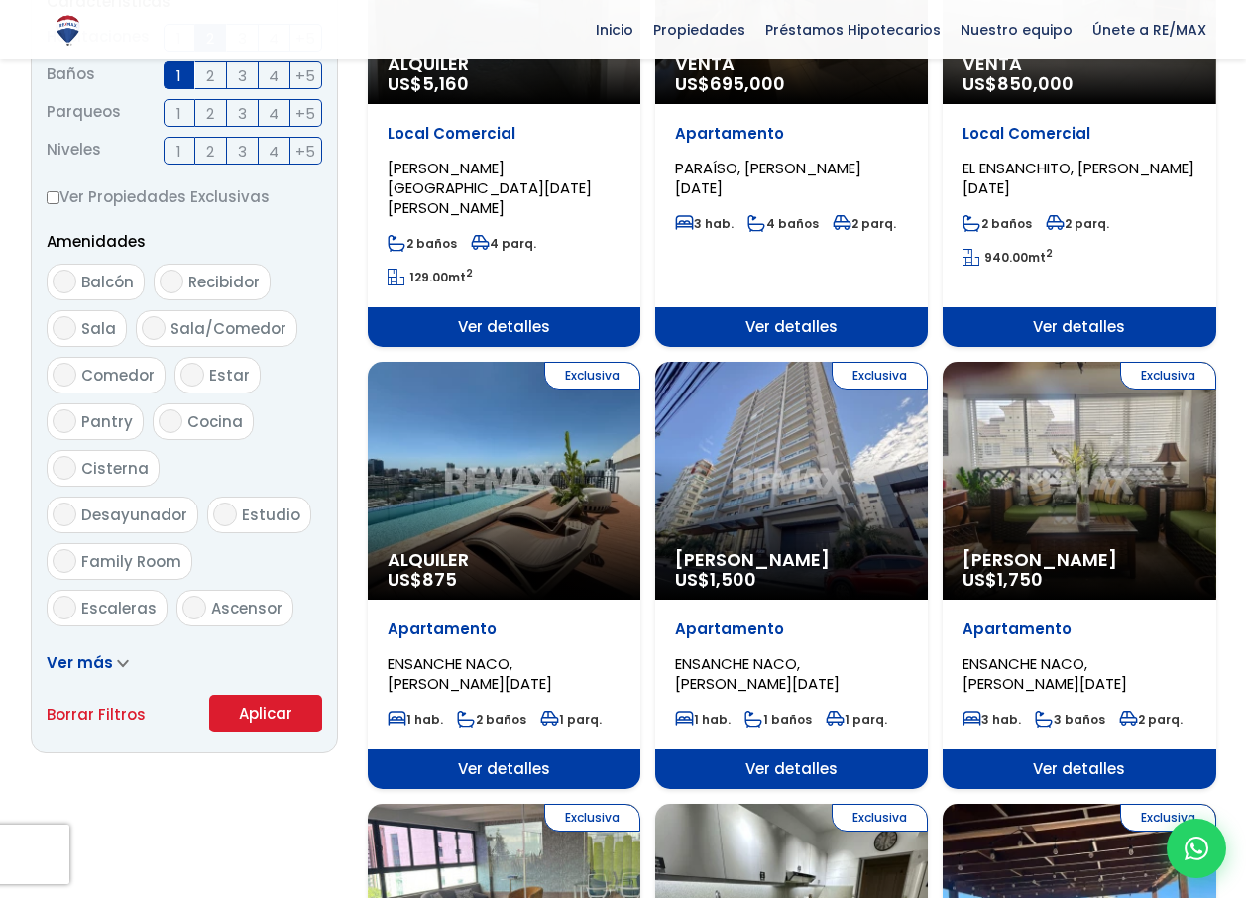
scroll to position [867, 0]
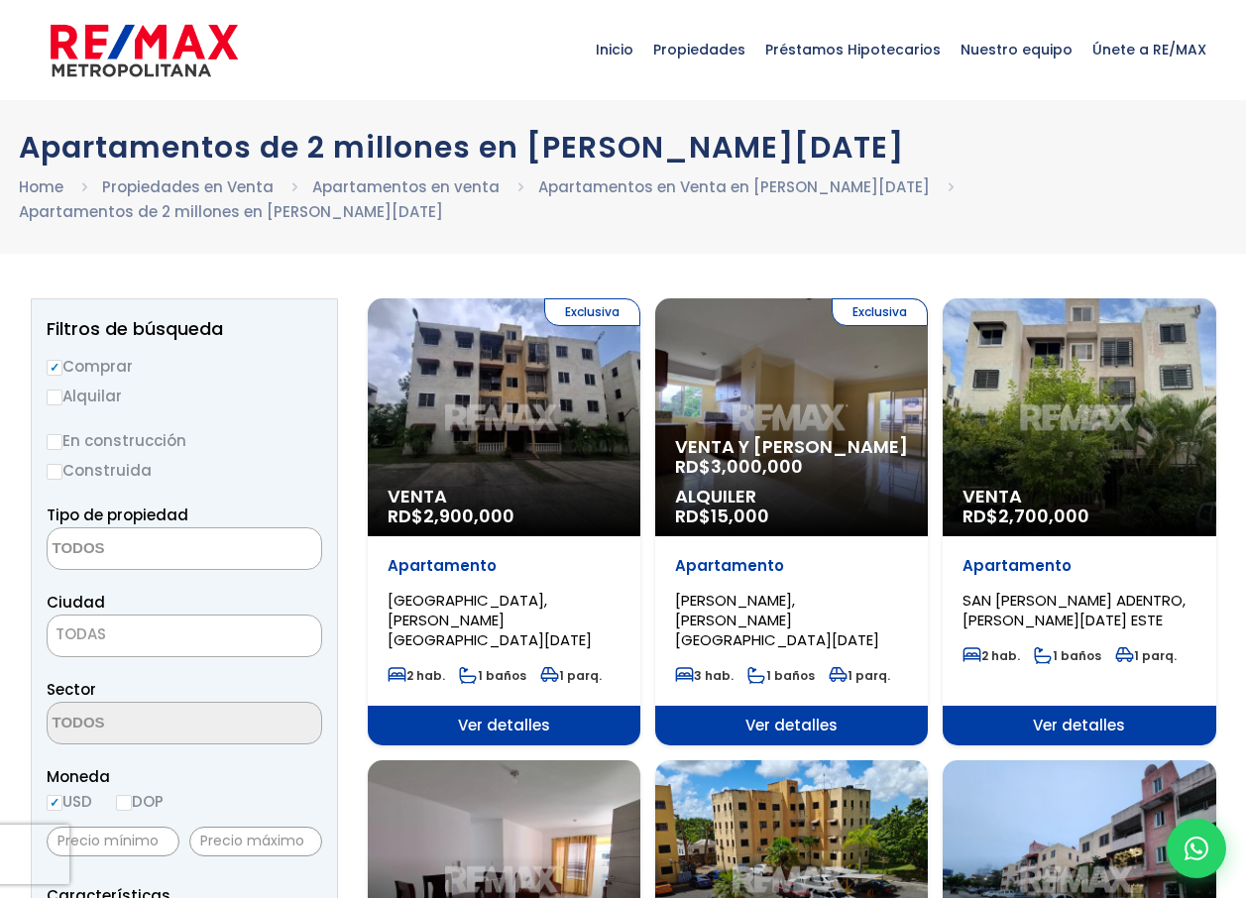
select select
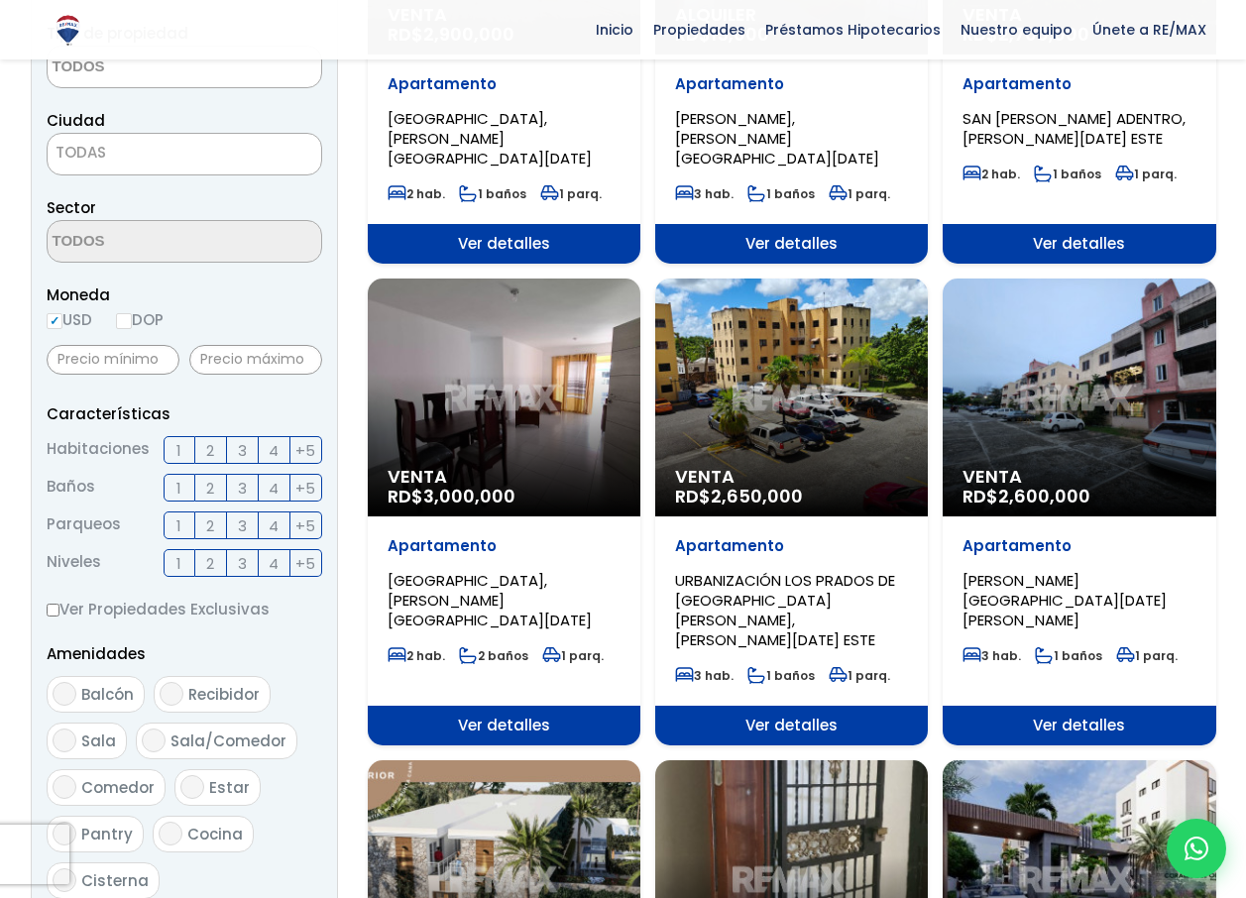
scroll to position [489, 0]
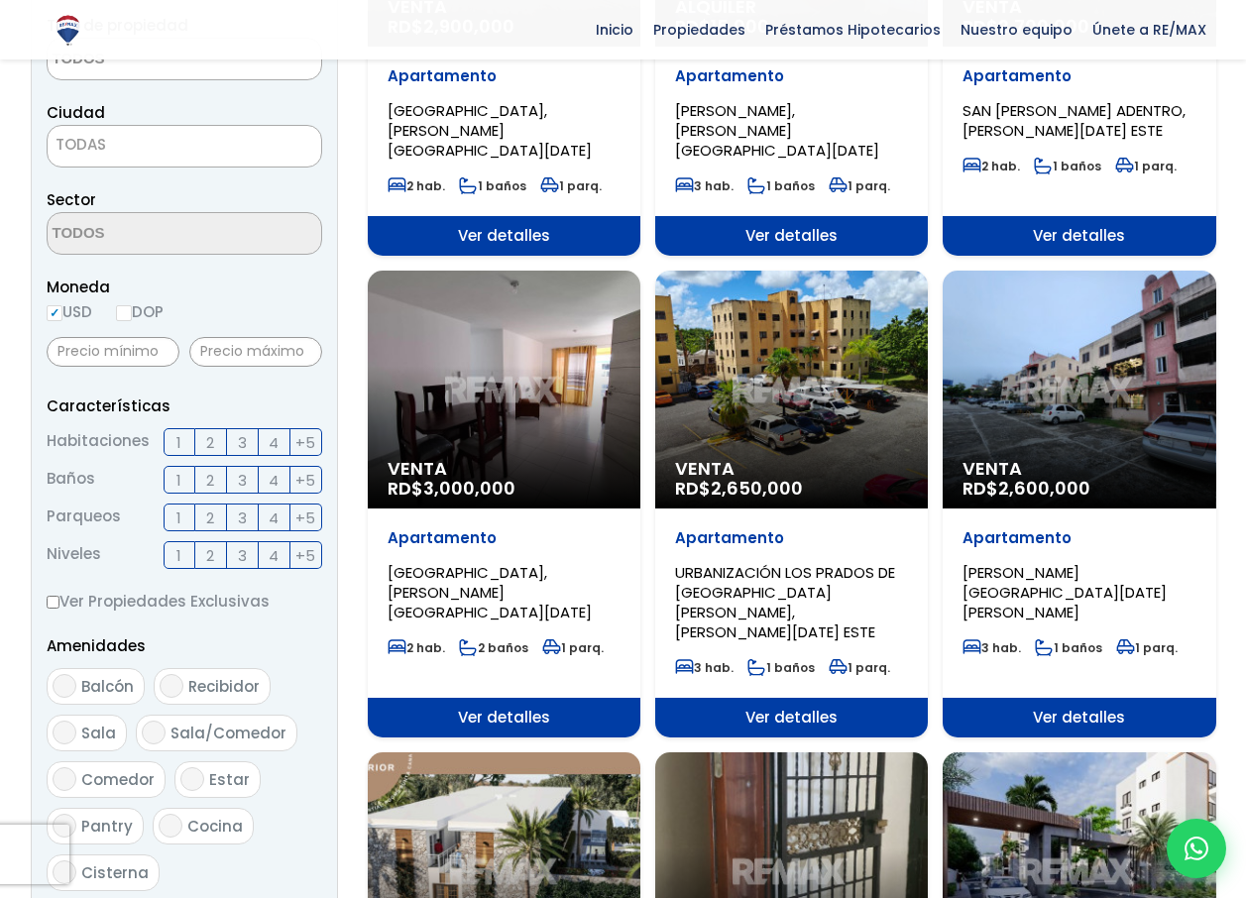
click at [1075, 311] on div "Venta RD$ 2,600,000" at bounding box center [1078, 390] width 273 height 238
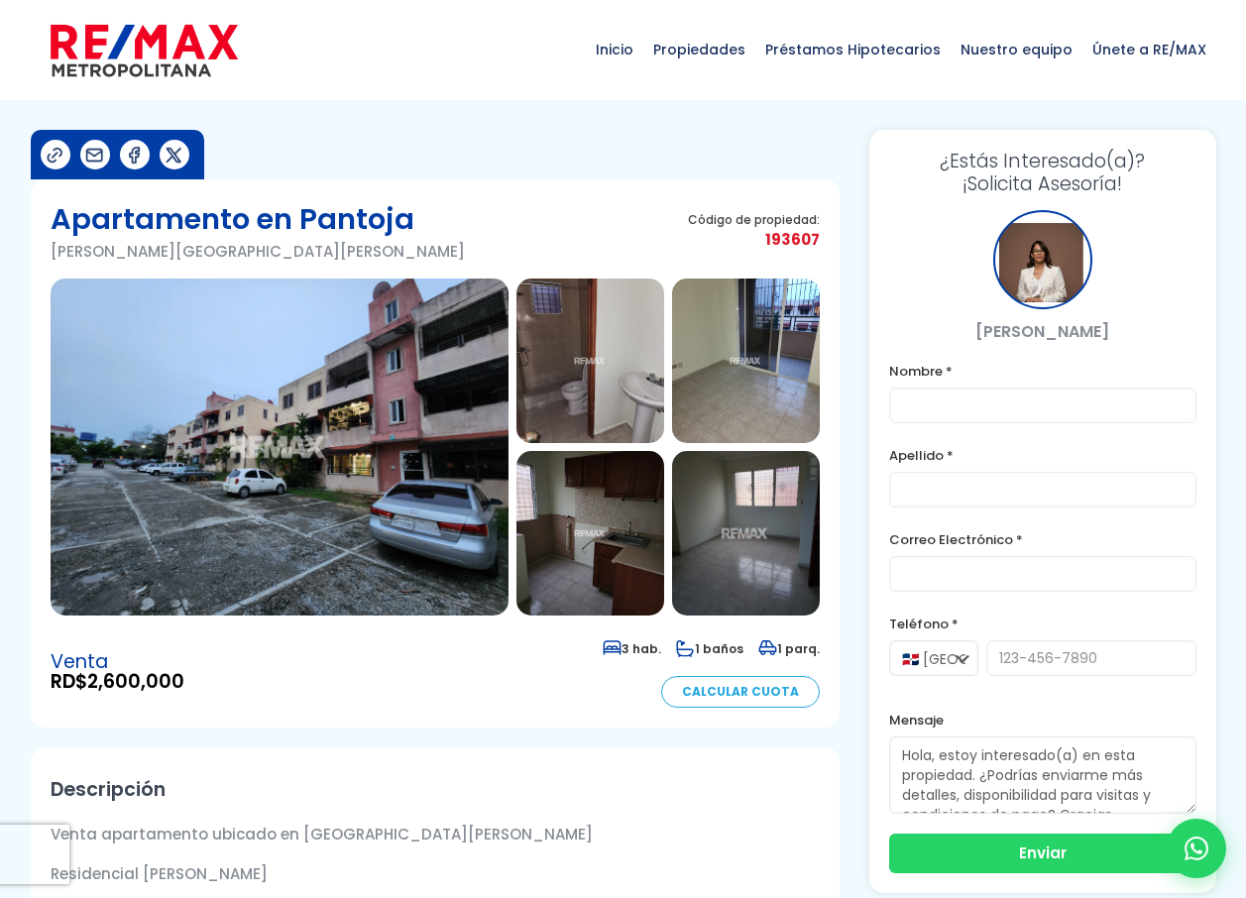
click at [584, 372] on img at bounding box center [590, 360] width 148 height 164
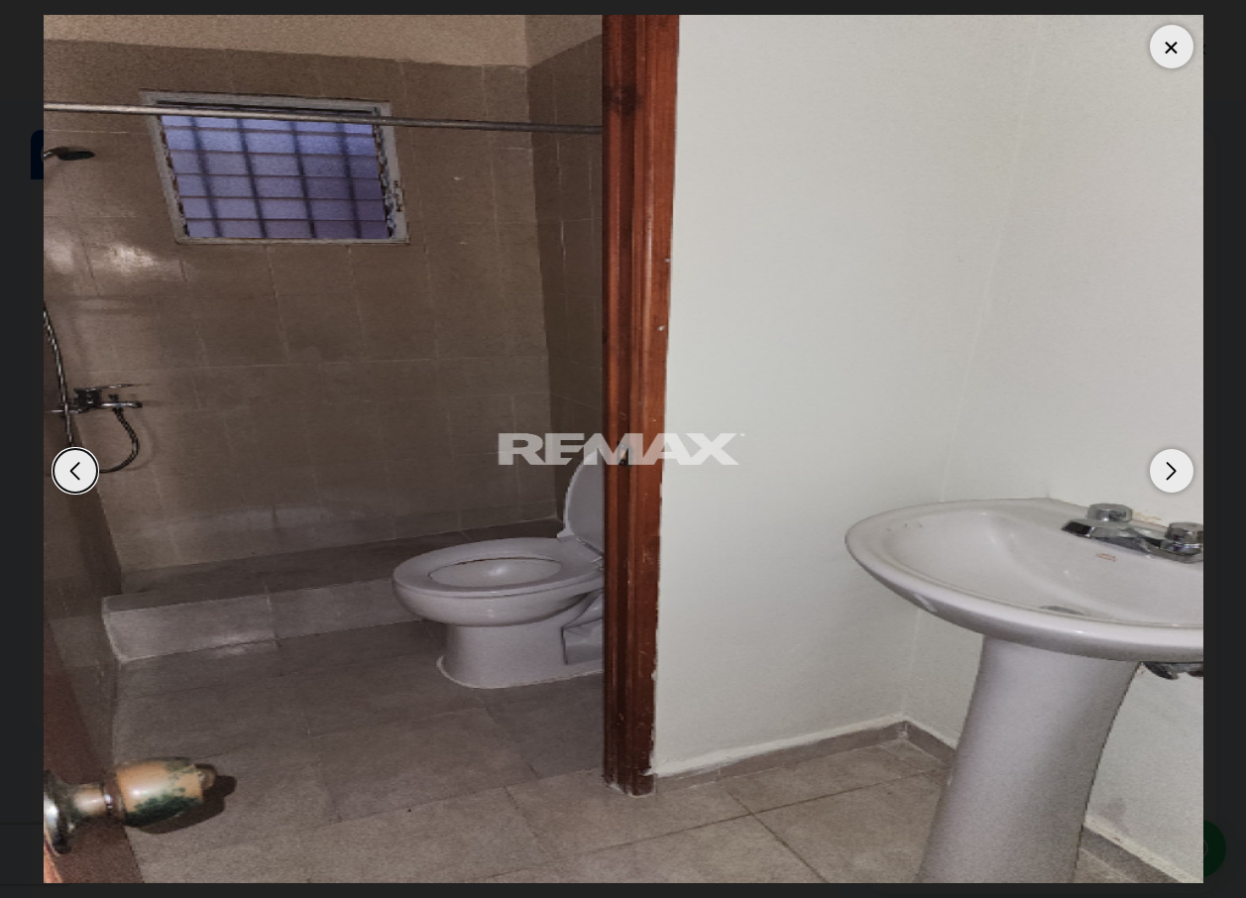
click at [1176, 468] on div "Next slide" at bounding box center [1171, 471] width 44 height 44
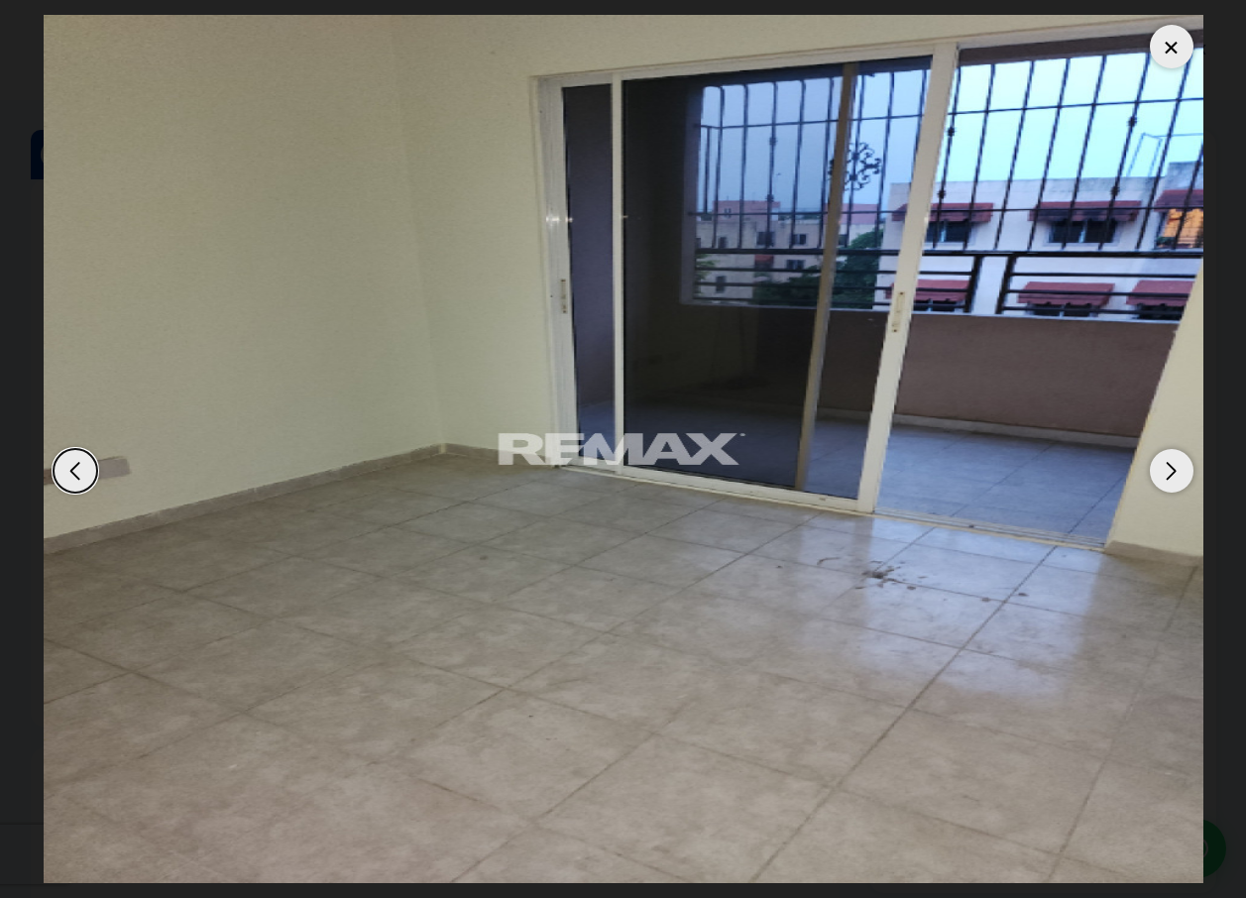
click at [1176, 468] on div "Next slide" at bounding box center [1171, 471] width 44 height 44
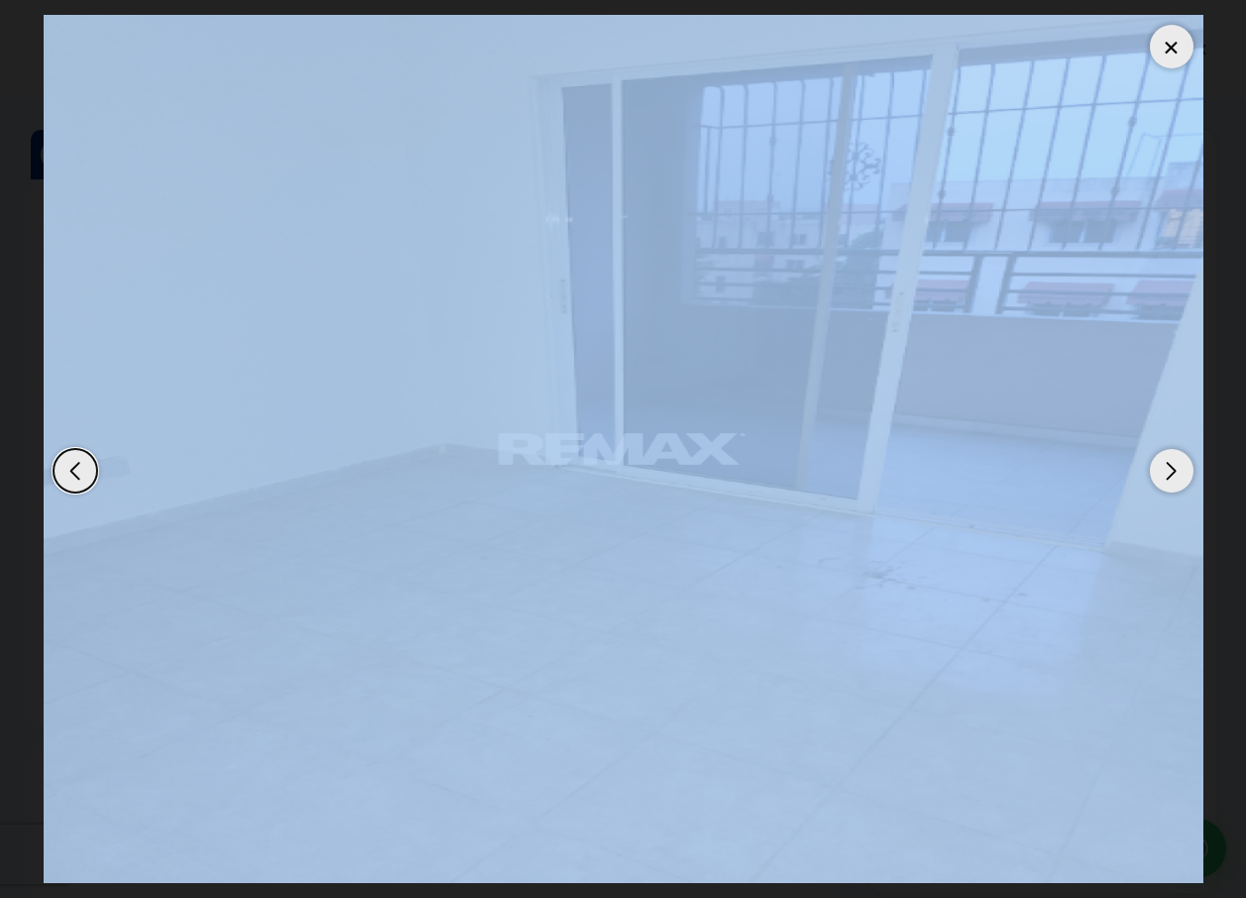
click at [1176, 468] on div "Next slide" at bounding box center [1171, 471] width 44 height 44
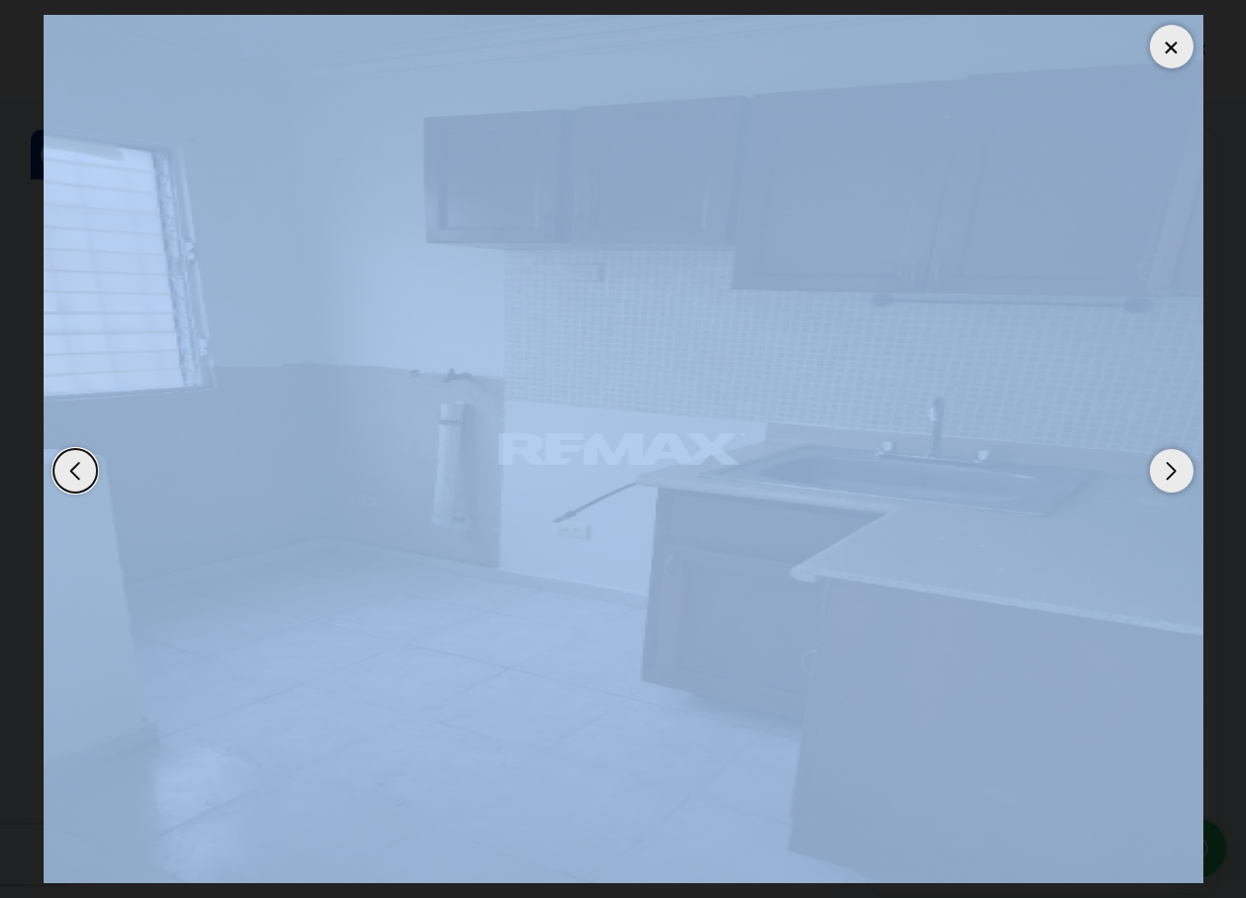
click at [1110, 465] on img "4 / 13" at bounding box center [623, 449] width 1159 height 868
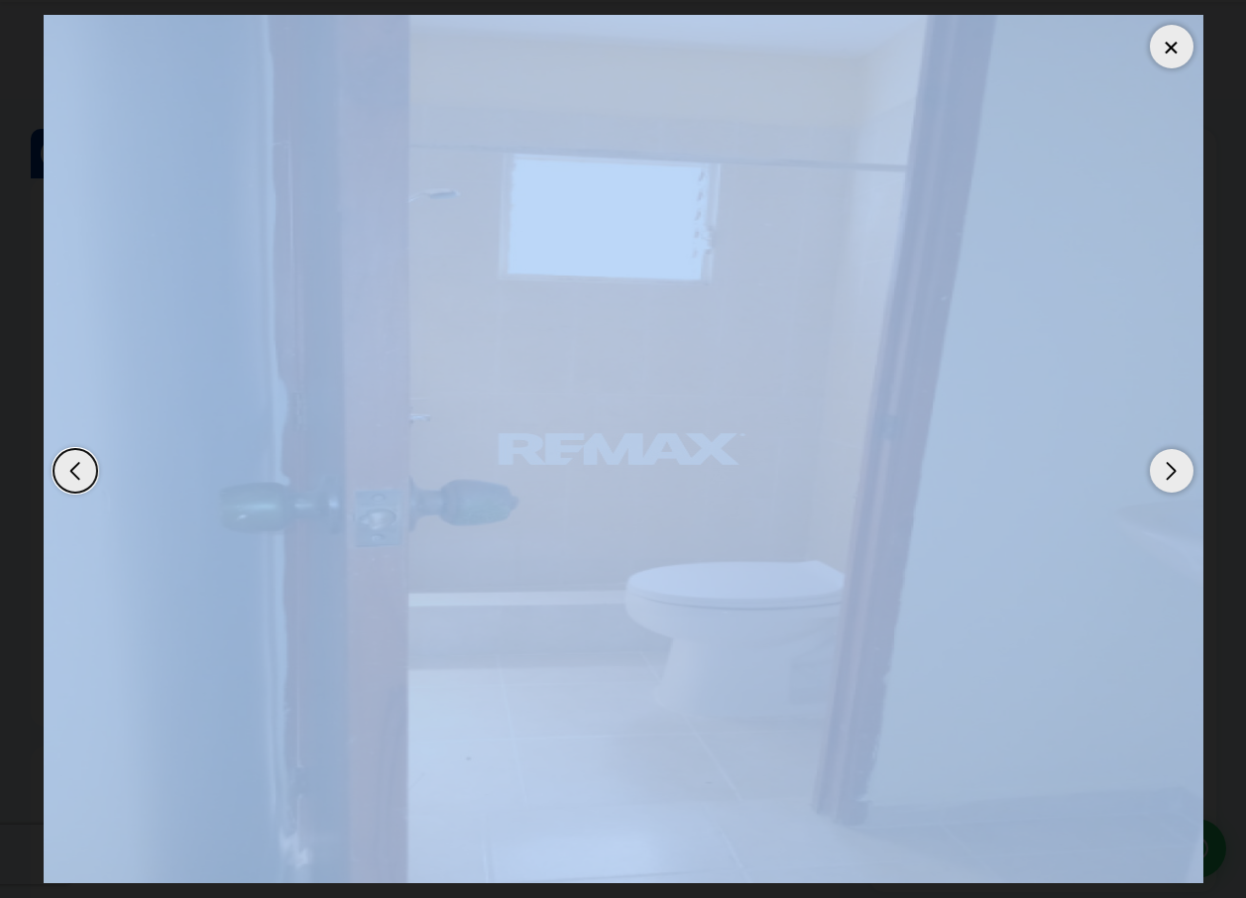
scroll to position [785, 0]
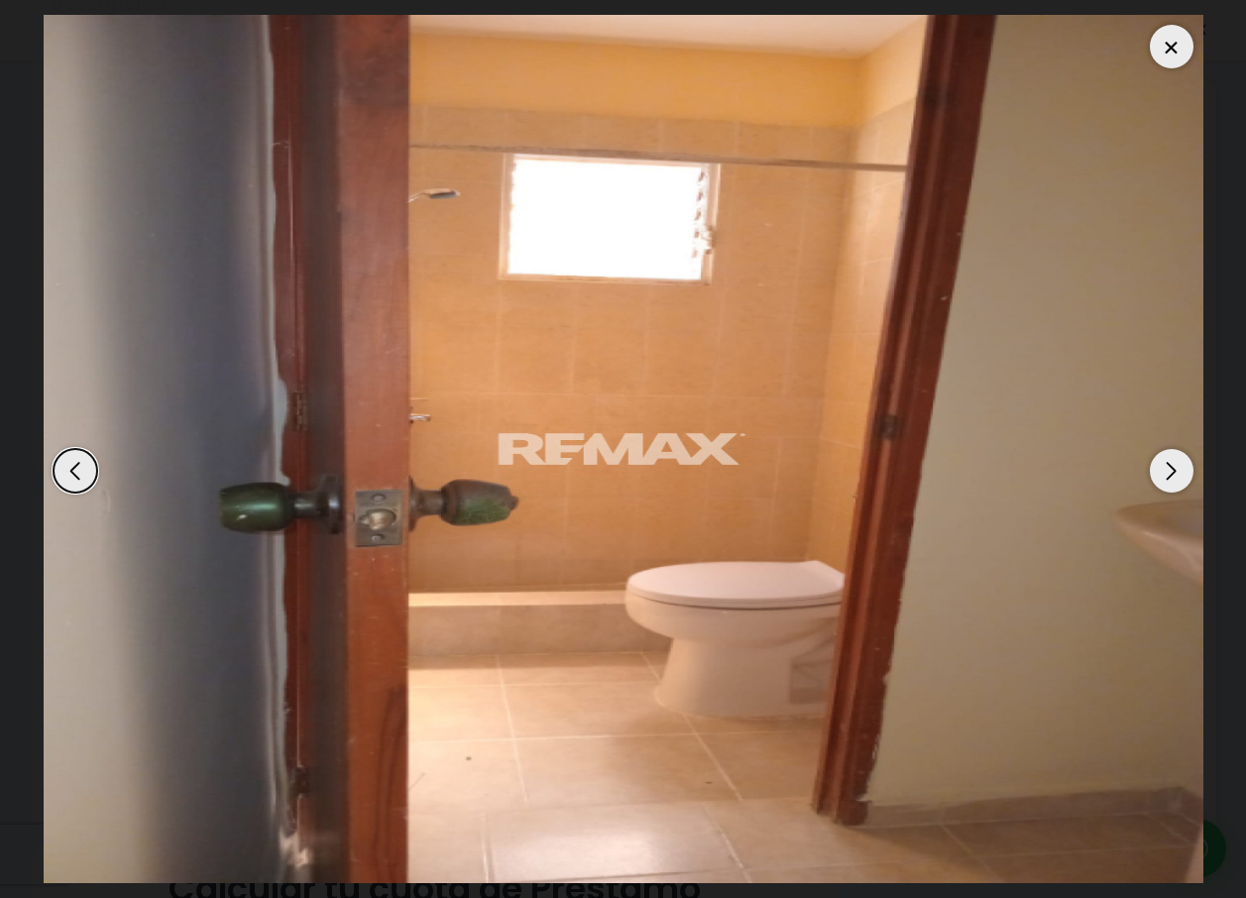
click at [1218, 417] on dialog at bounding box center [623, 449] width 1189 height 898
click at [1178, 475] on div "Next slide" at bounding box center [1171, 471] width 44 height 44
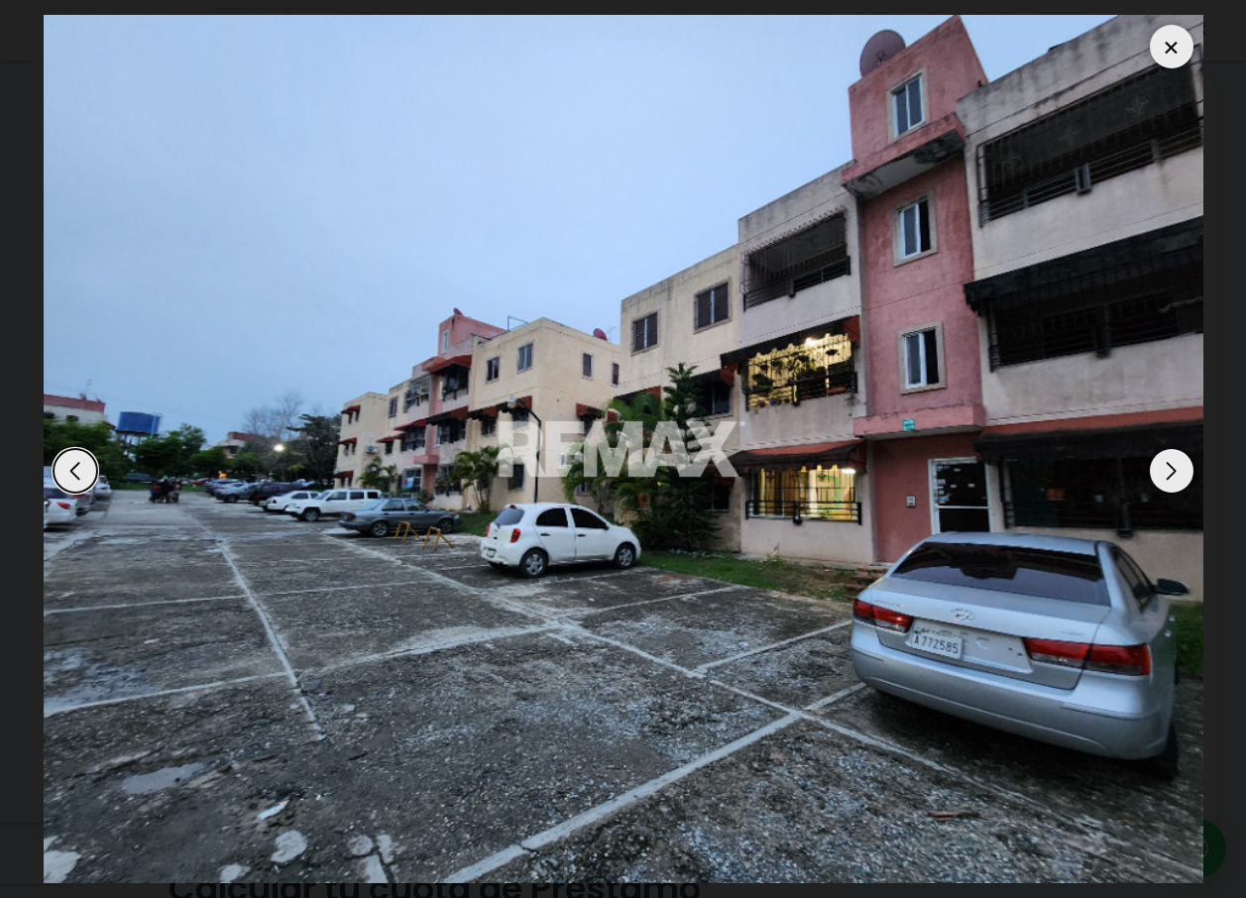
click at [1178, 475] on div "Next slide" at bounding box center [1171, 471] width 44 height 44
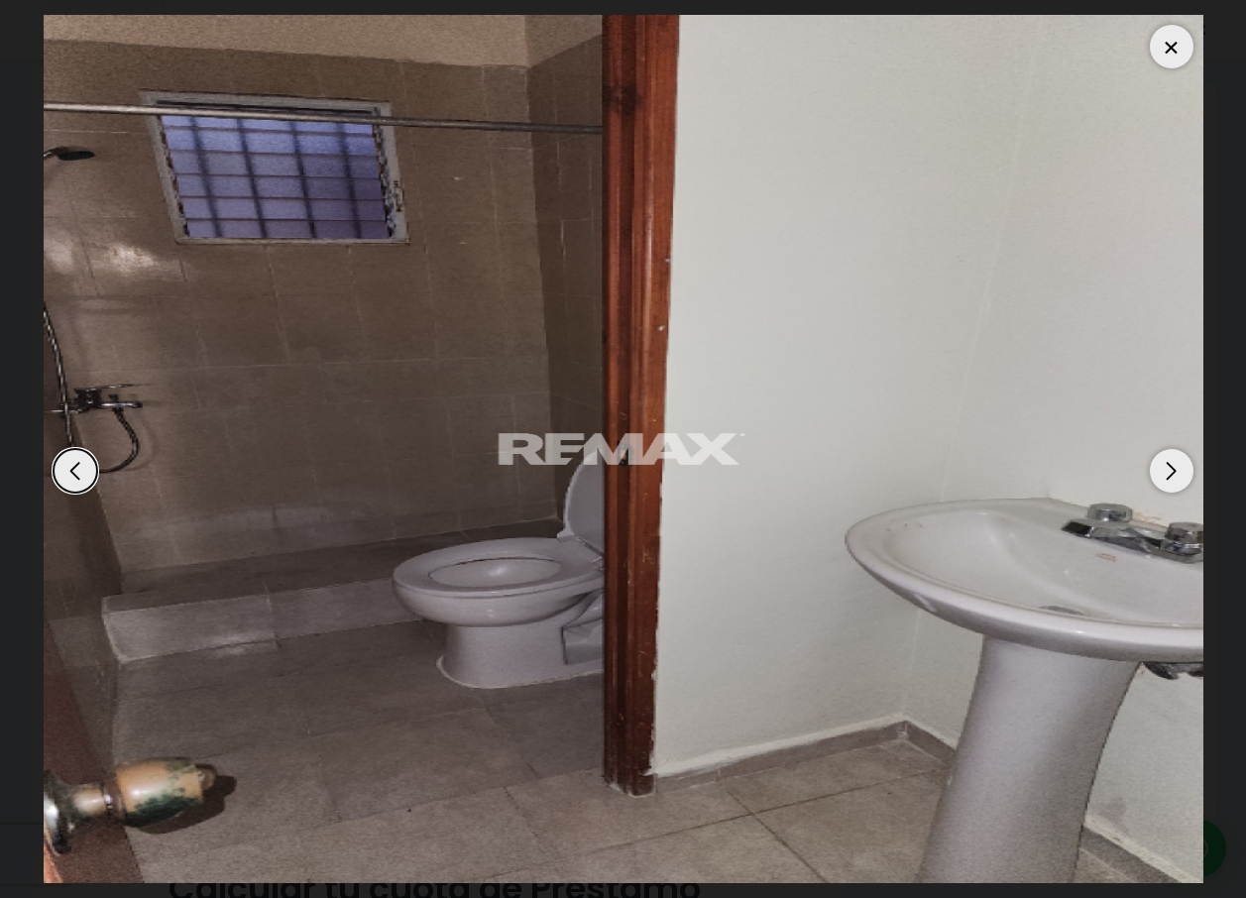
click at [1178, 475] on div "Next slide" at bounding box center [1171, 471] width 44 height 44
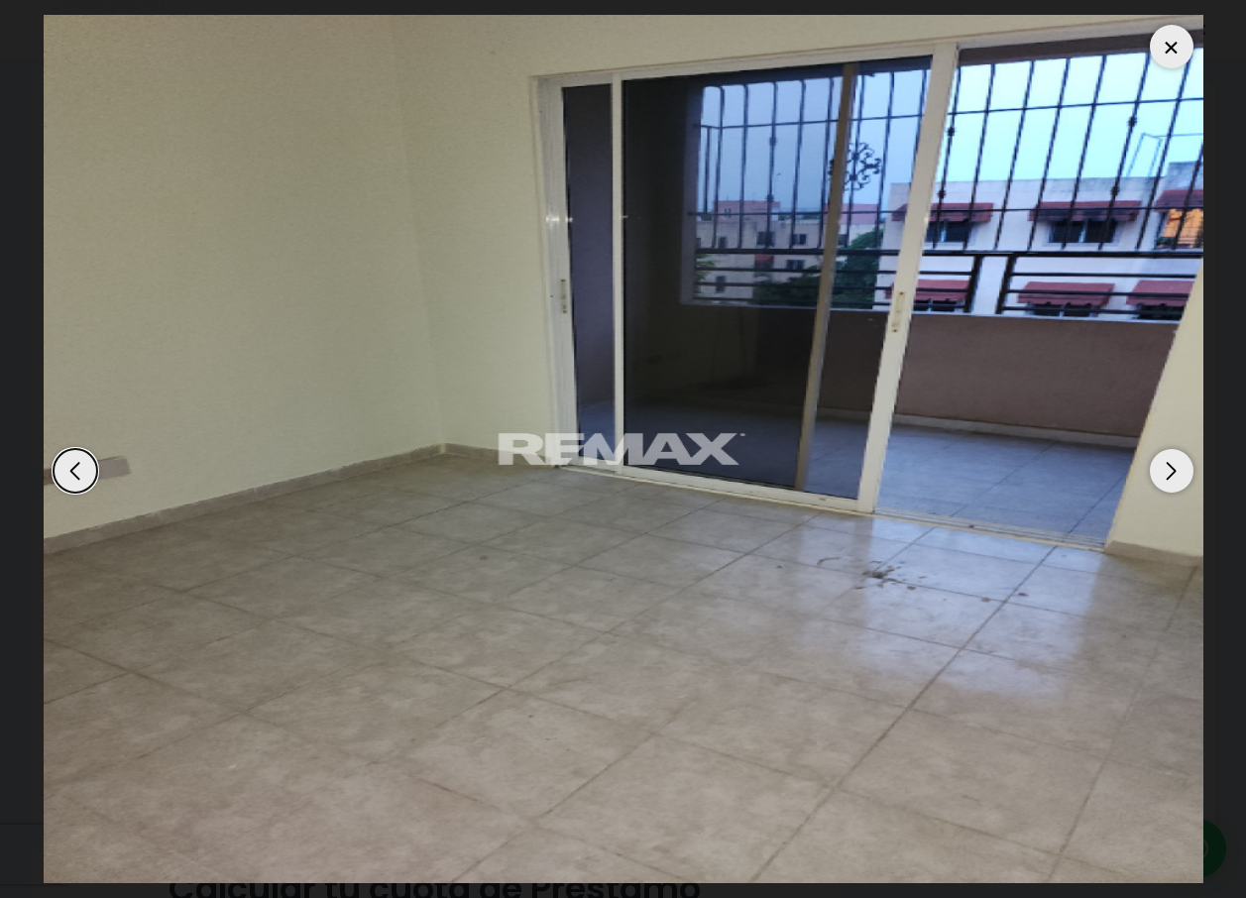
click at [1178, 475] on div "Next slide" at bounding box center [1171, 471] width 44 height 44
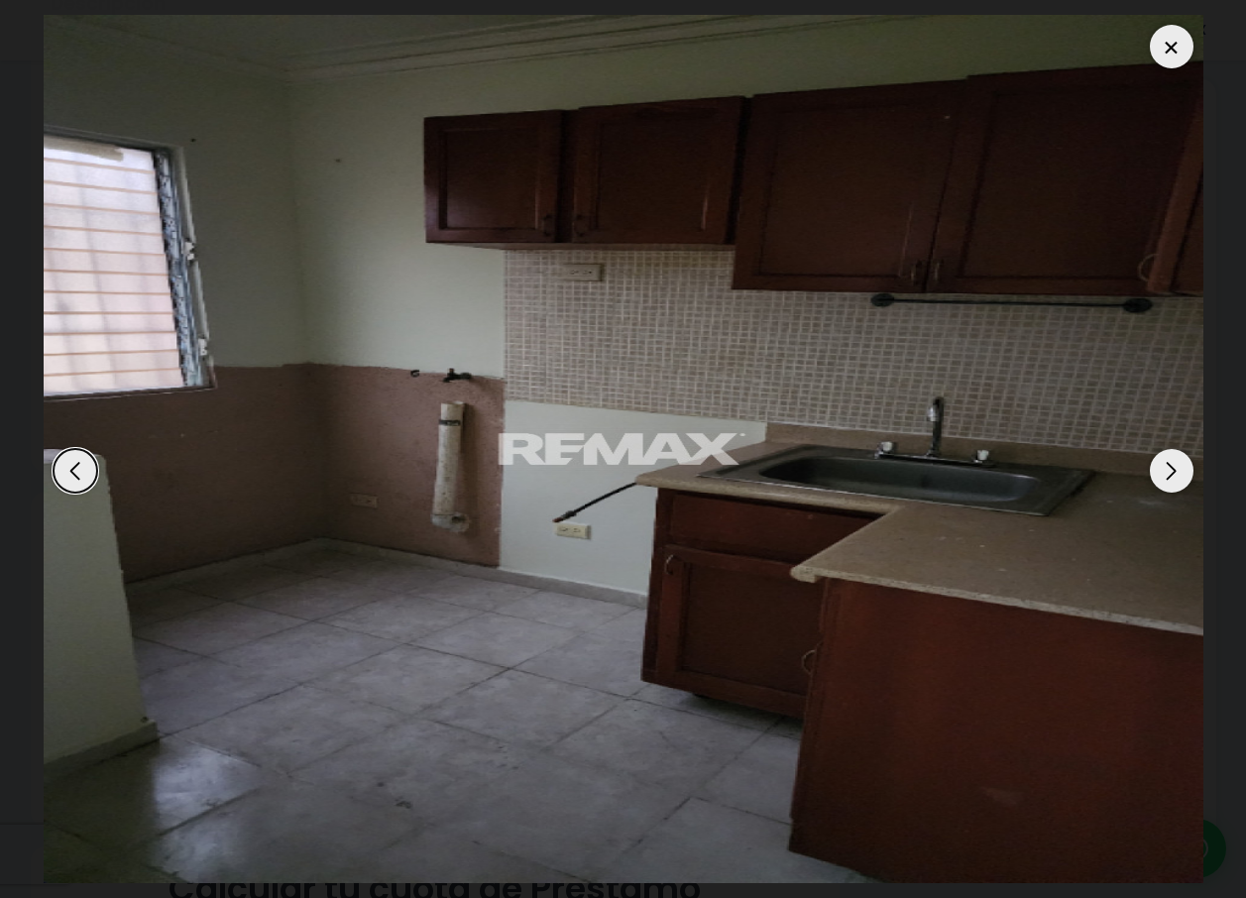
click at [1178, 475] on div "Next slide" at bounding box center [1171, 471] width 44 height 44
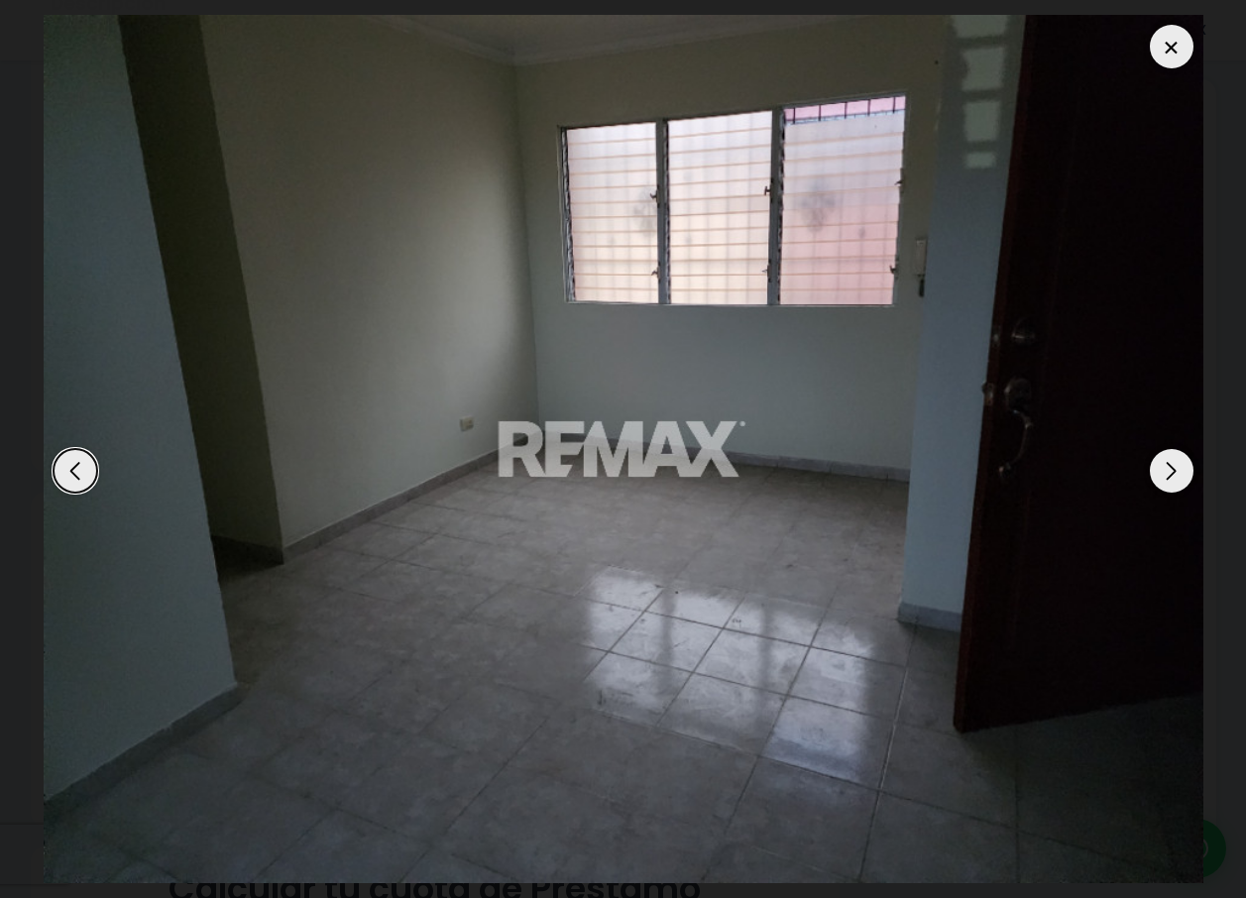
click at [1178, 475] on div "Next slide" at bounding box center [1171, 471] width 44 height 44
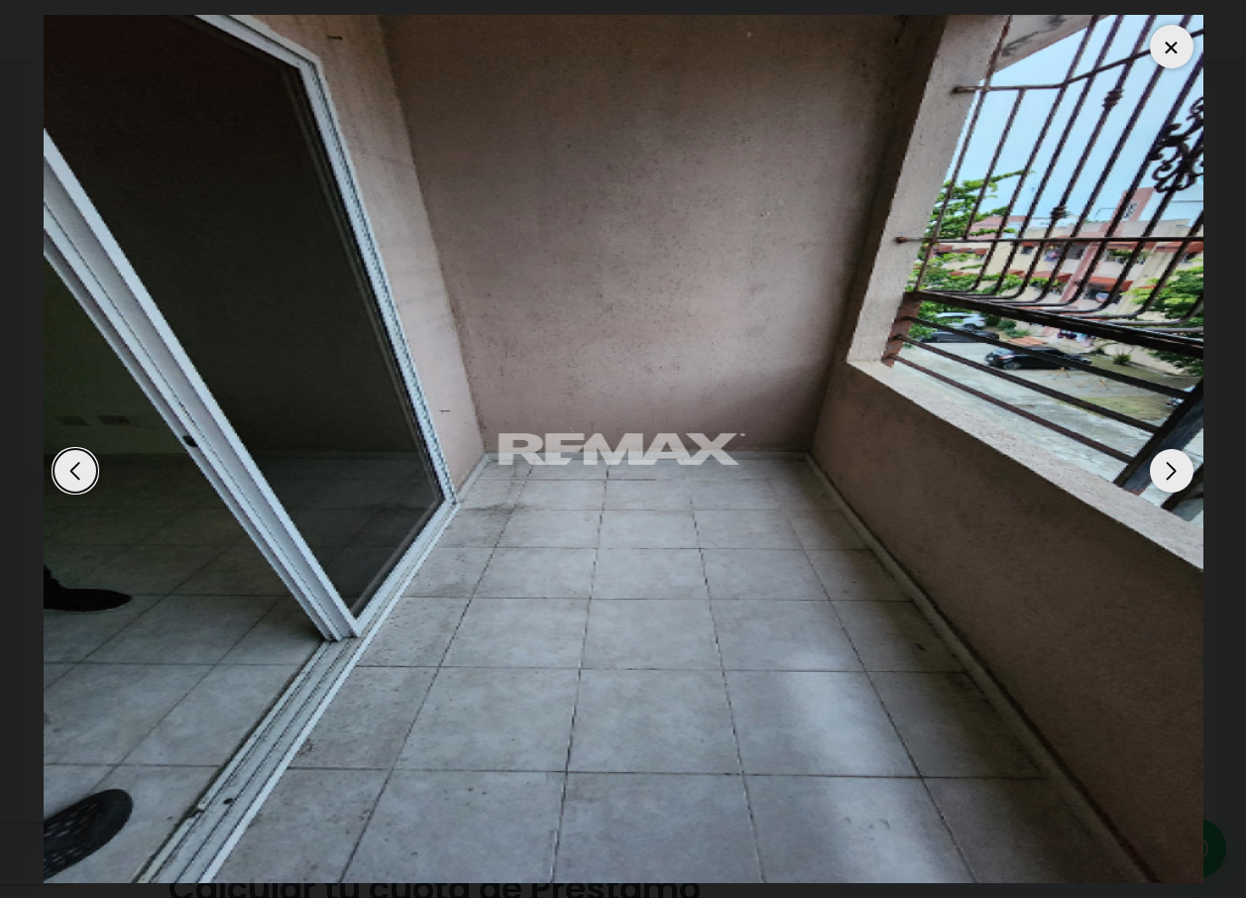
click at [1178, 475] on div "Next slide" at bounding box center [1171, 471] width 44 height 44
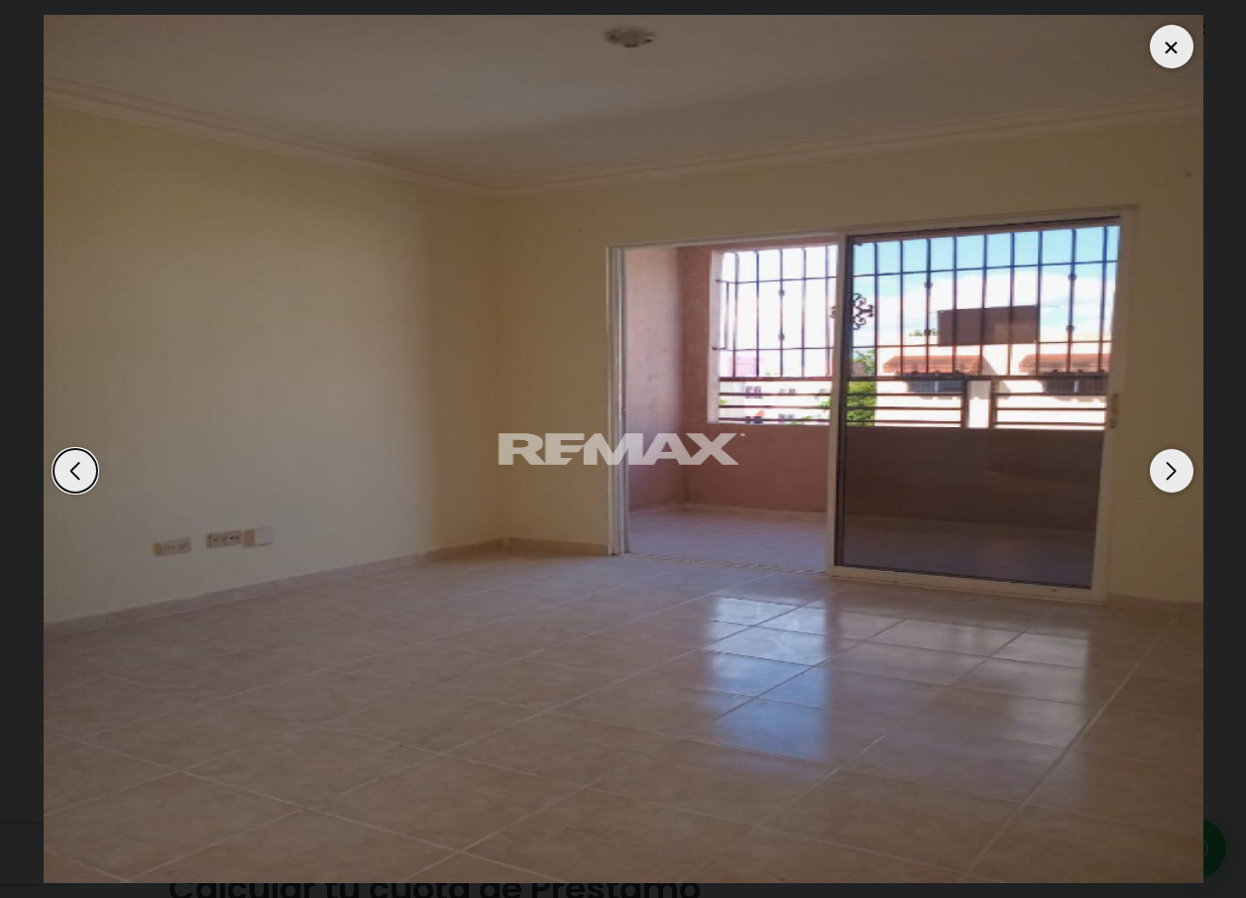
click at [1179, 51] on div at bounding box center [1171, 47] width 44 height 44
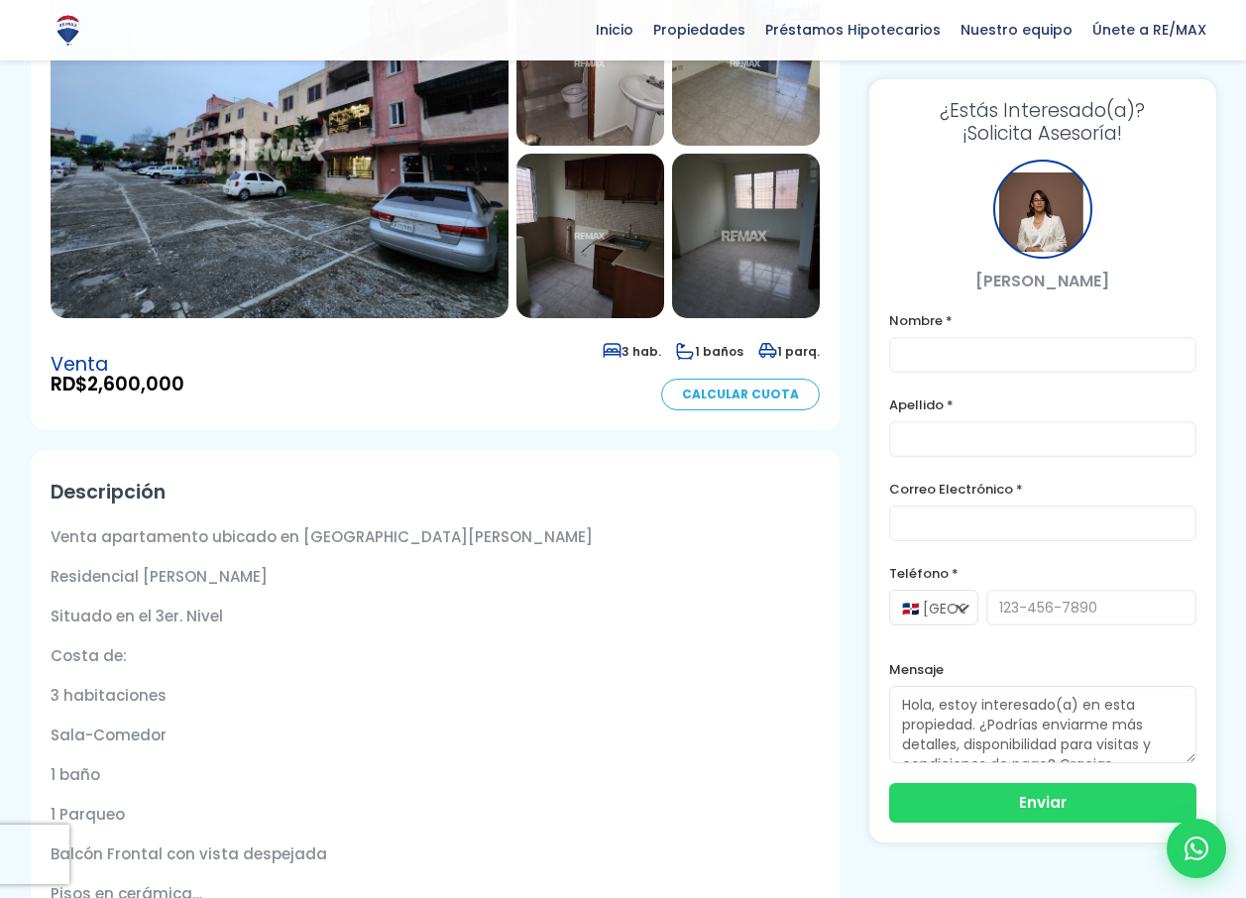
scroll to position [157, 0]
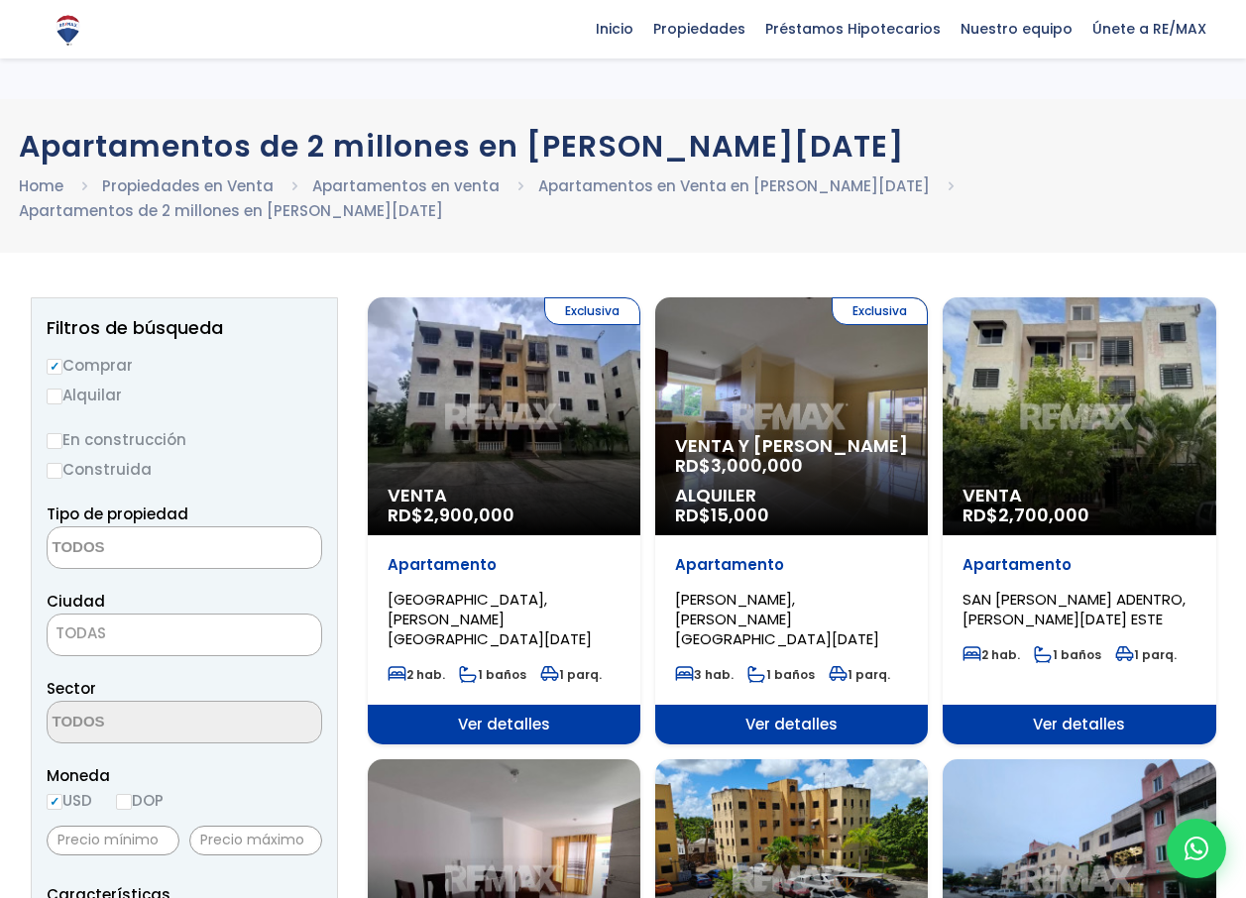
select select
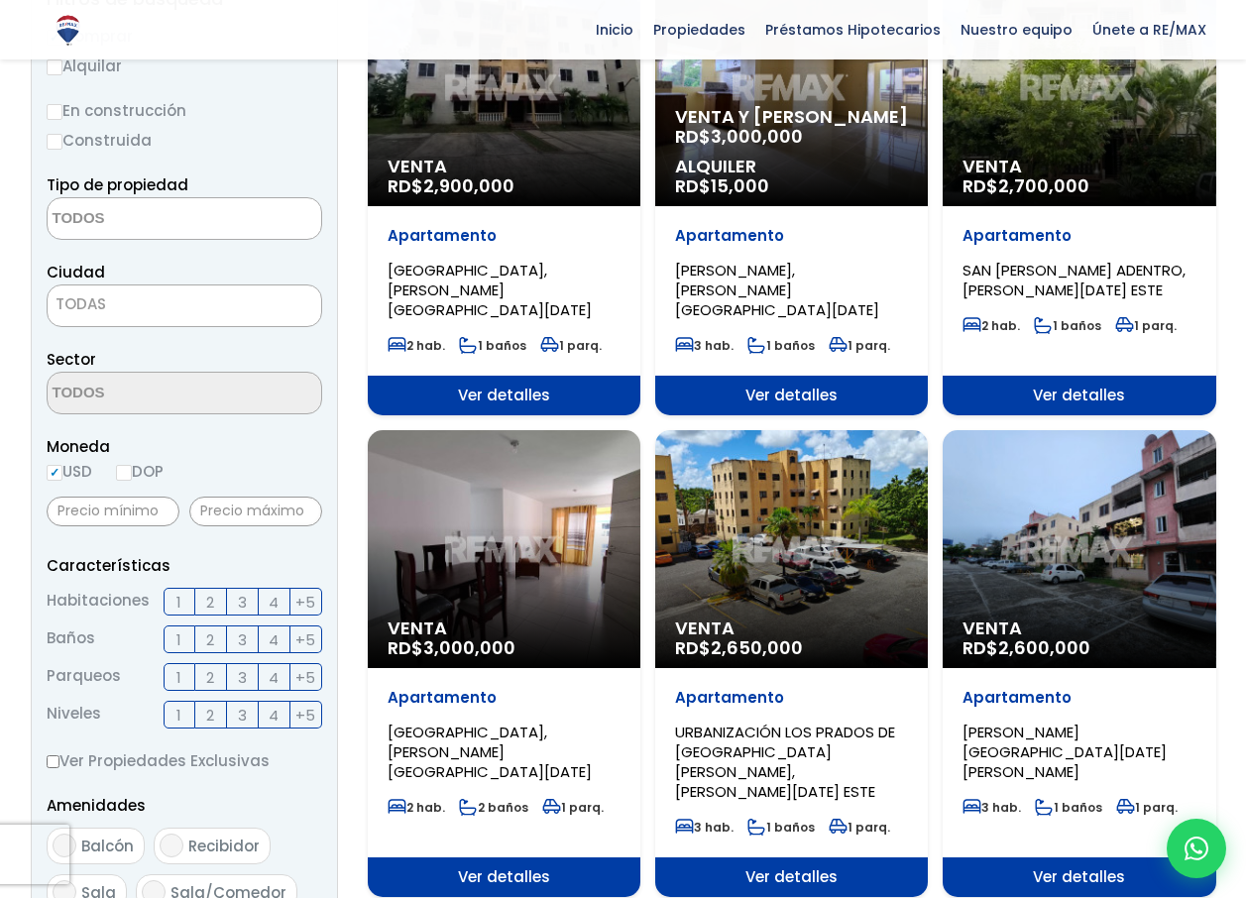
scroll to position [344, 0]
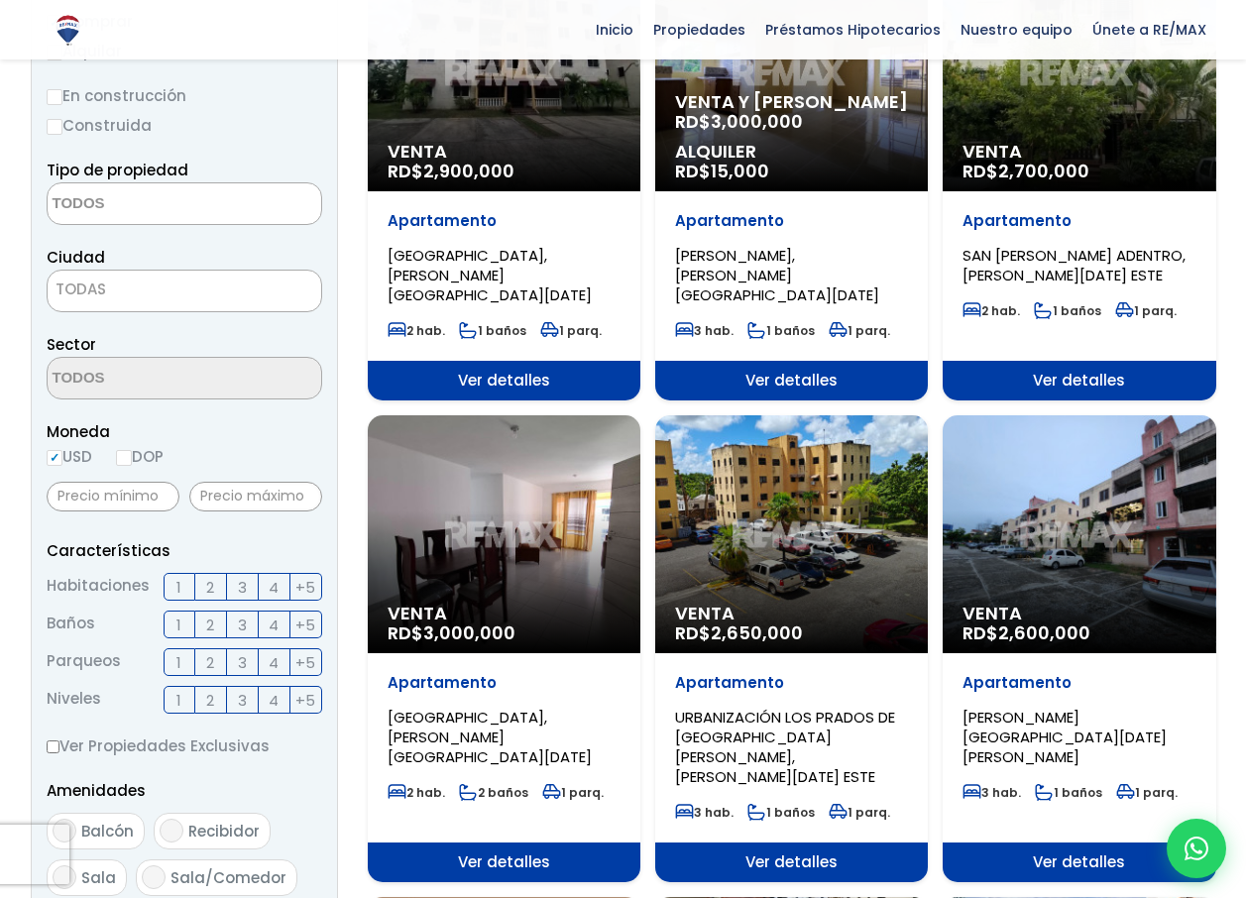
click at [557, 528] on div "Venta RD$ 3,000,000" at bounding box center [504, 534] width 273 height 238
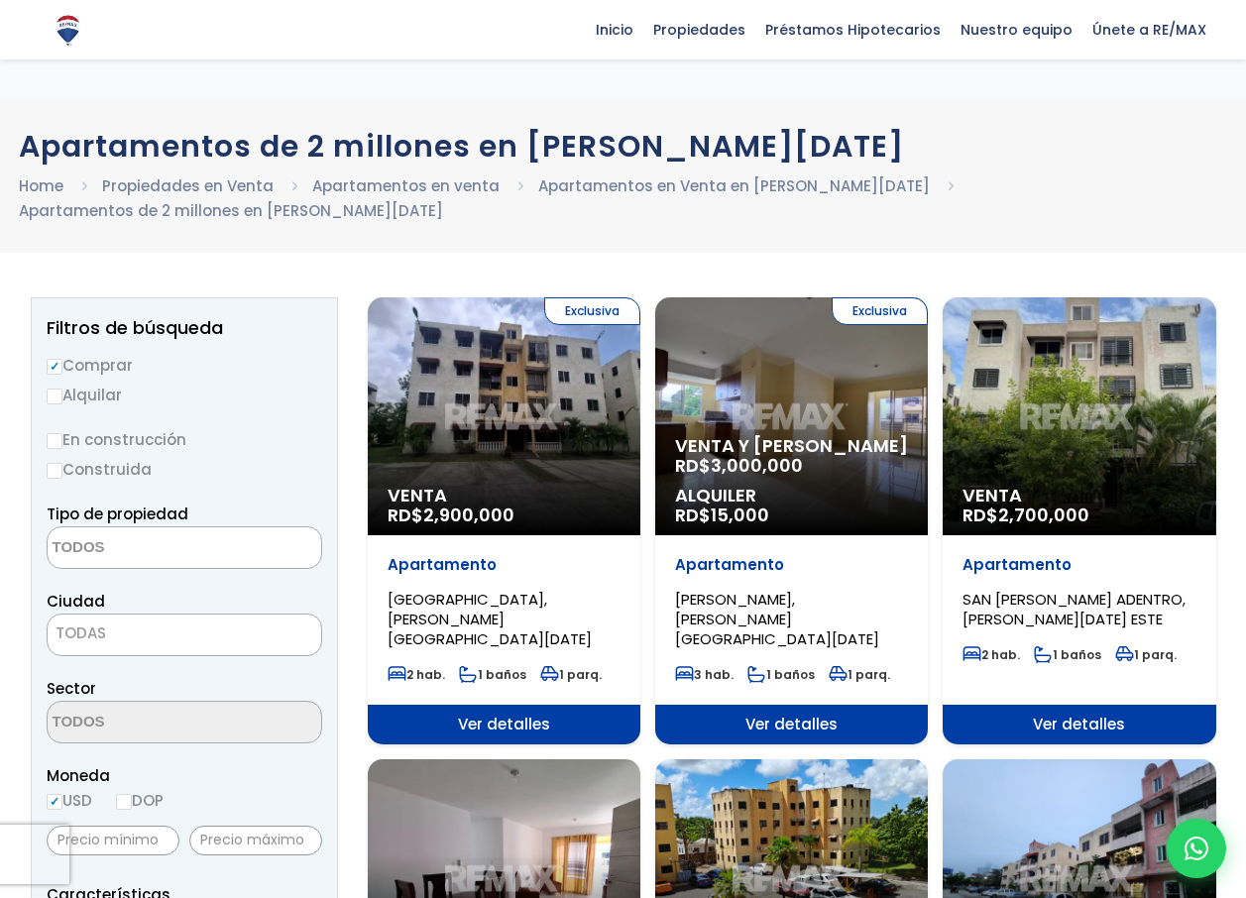
select select
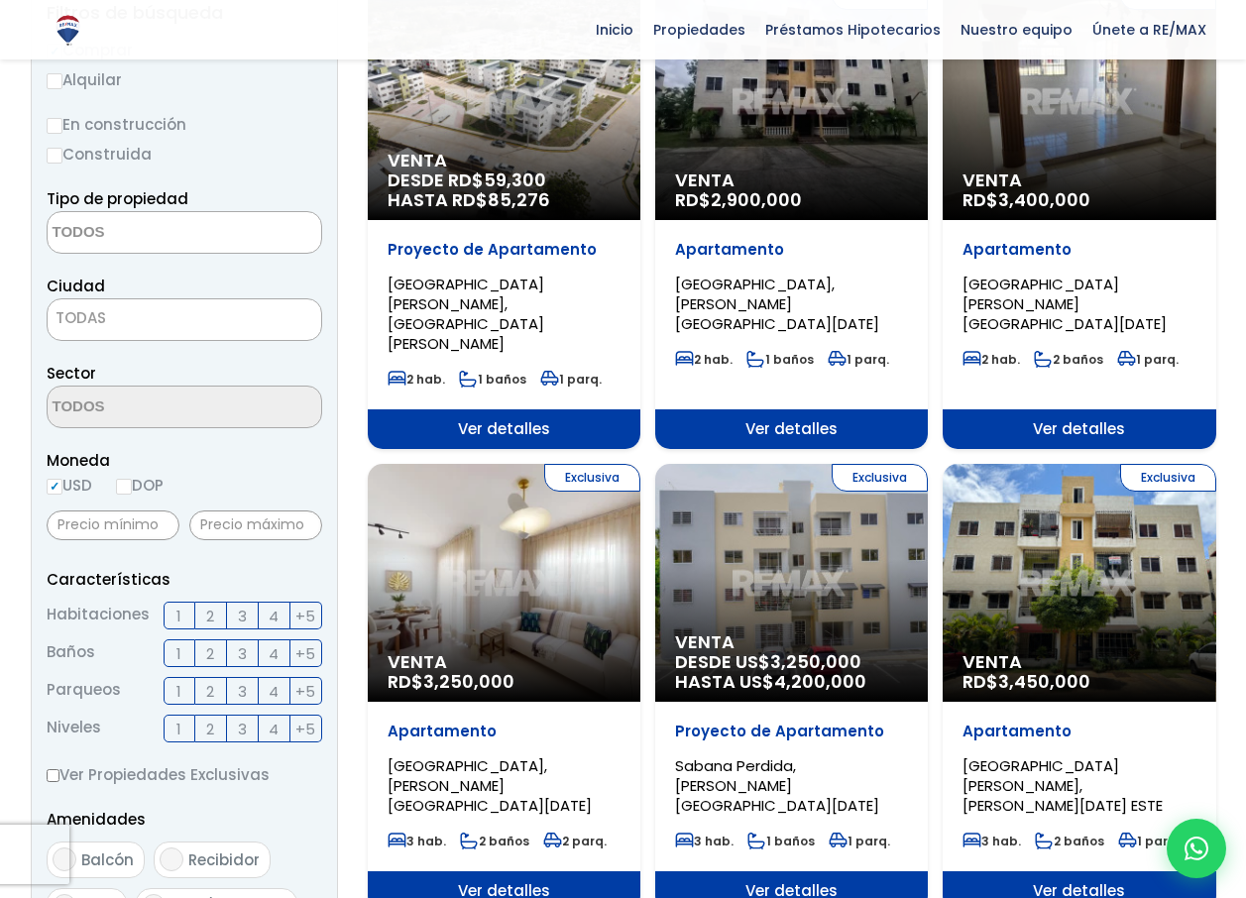
scroll to position [319, 0]
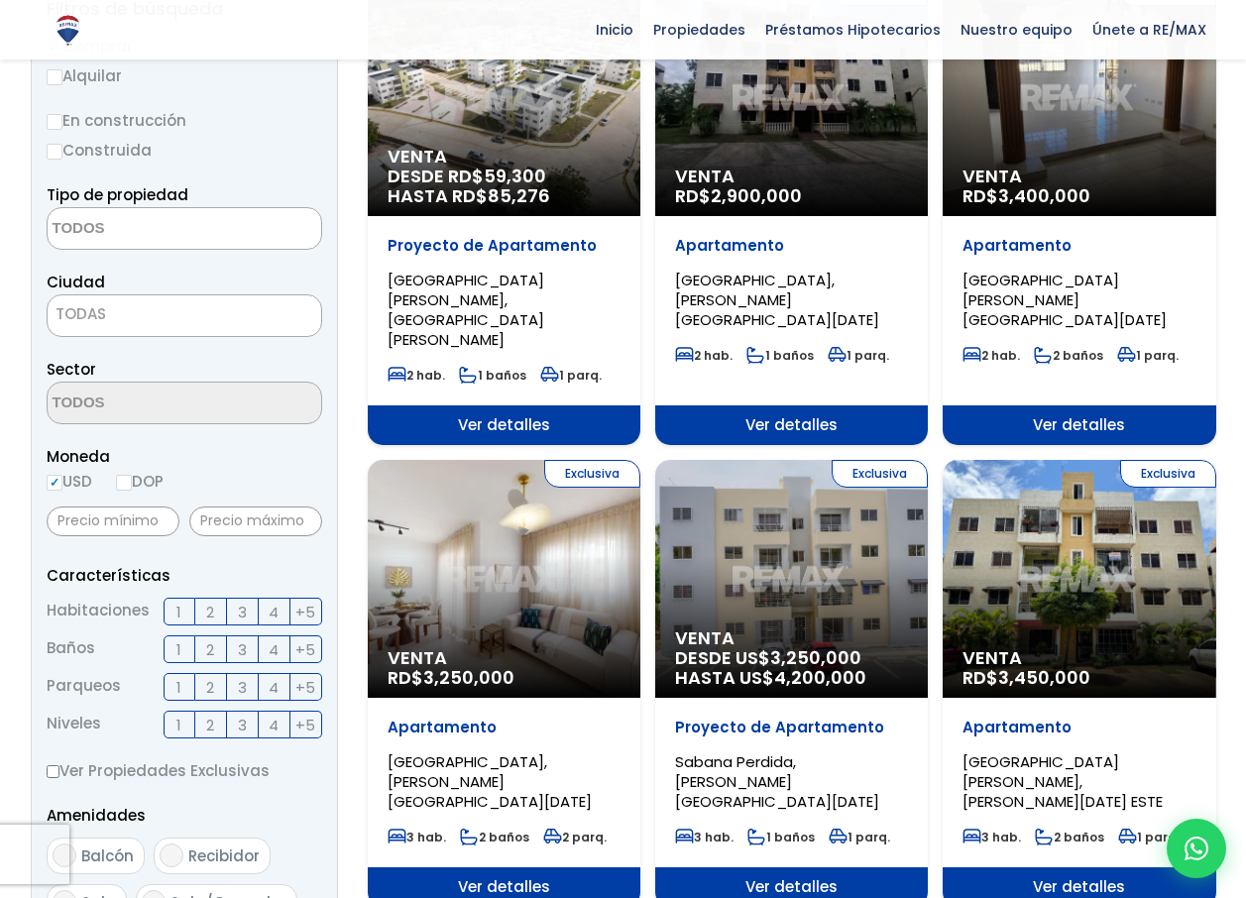
click at [224, 221] on span at bounding box center [184, 228] width 275 height 43
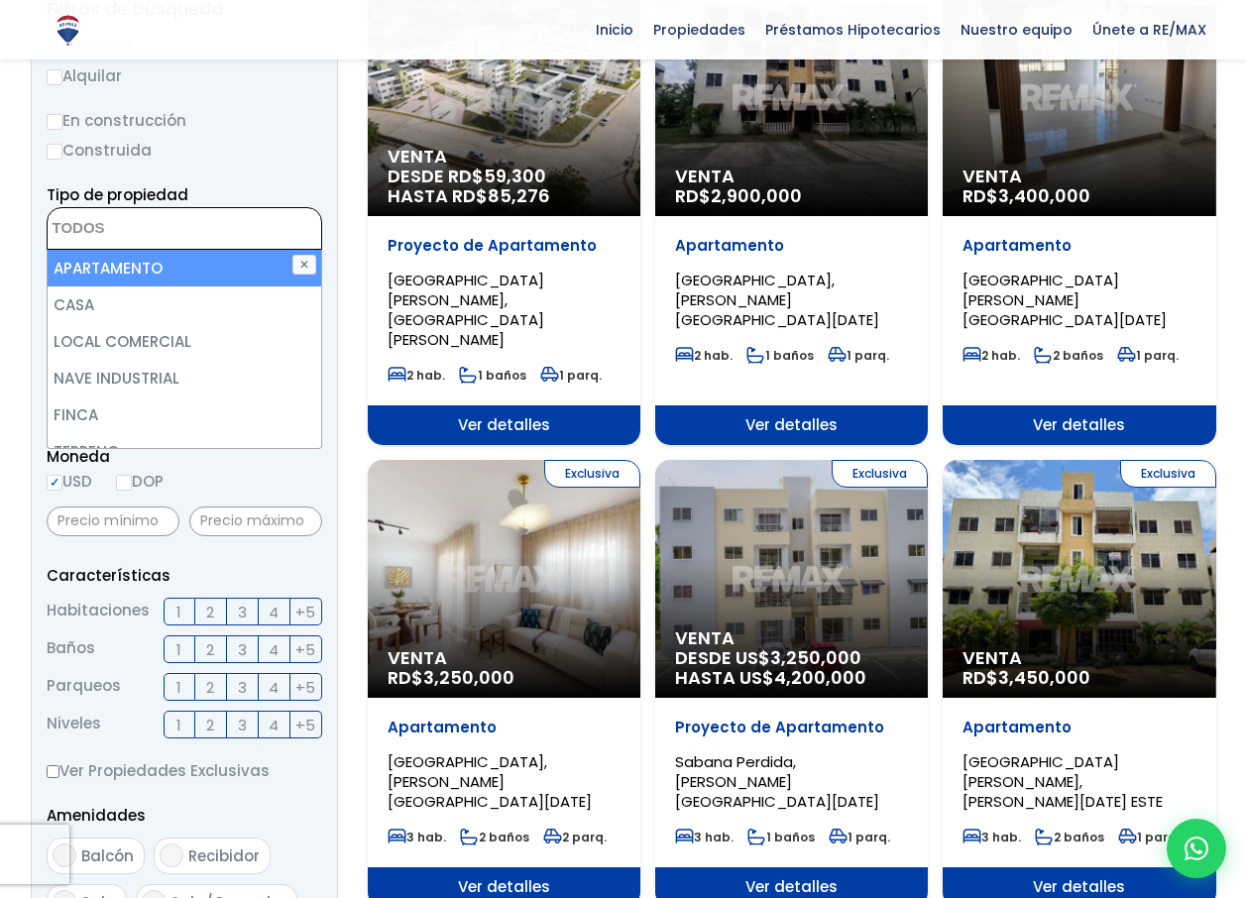
click at [184, 276] on li "APARTAMENTO" at bounding box center [184, 268] width 273 height 37
select select "apartment"
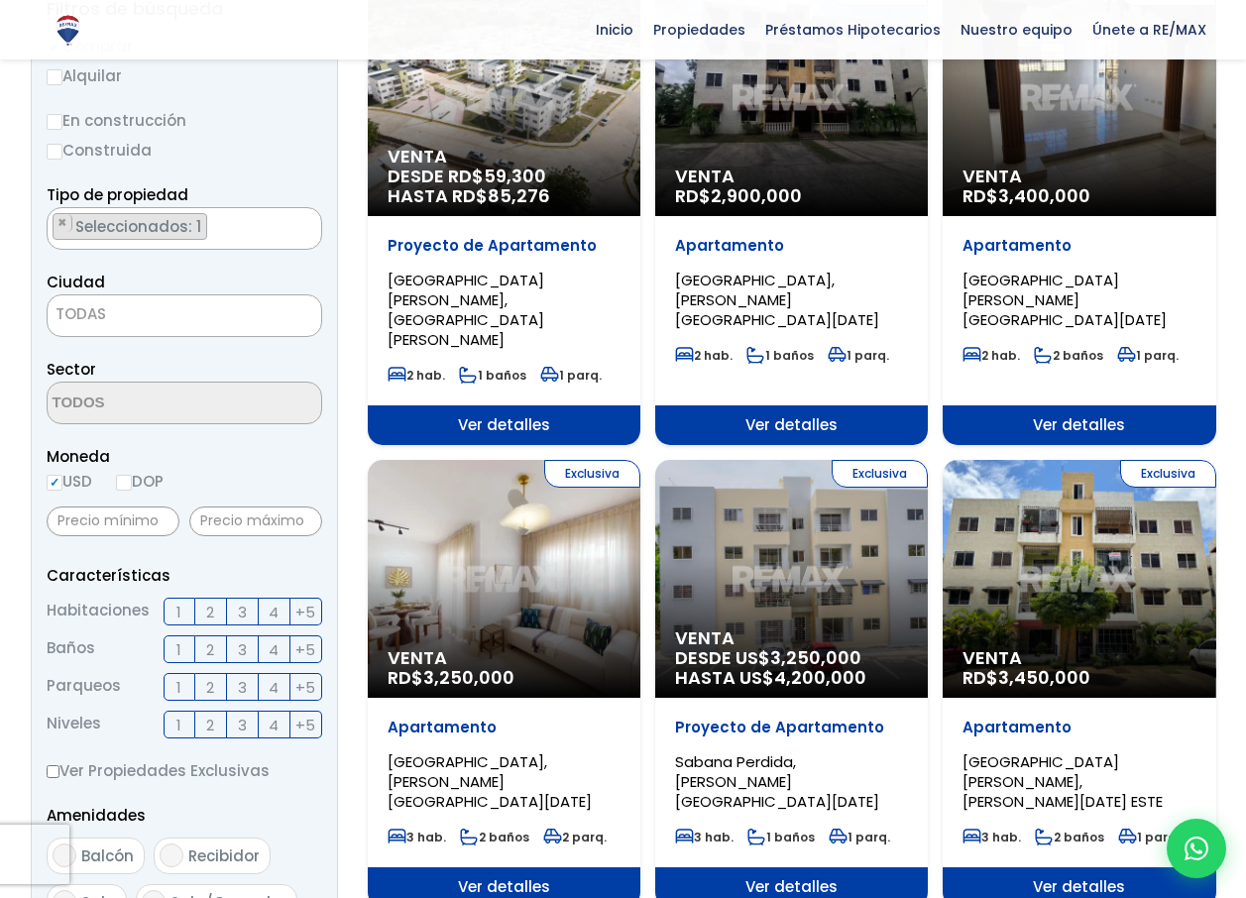
click at [0, 579] on html "X Inicio Propiedades Préstamos Hipotecarios Calculadora de préstamos Nuestro eq…" at bounding box center [623, 130] width 1246 height 898
click at [178, 308] on span "TODAS" at bounding box center [184, 314] width 273 height 28
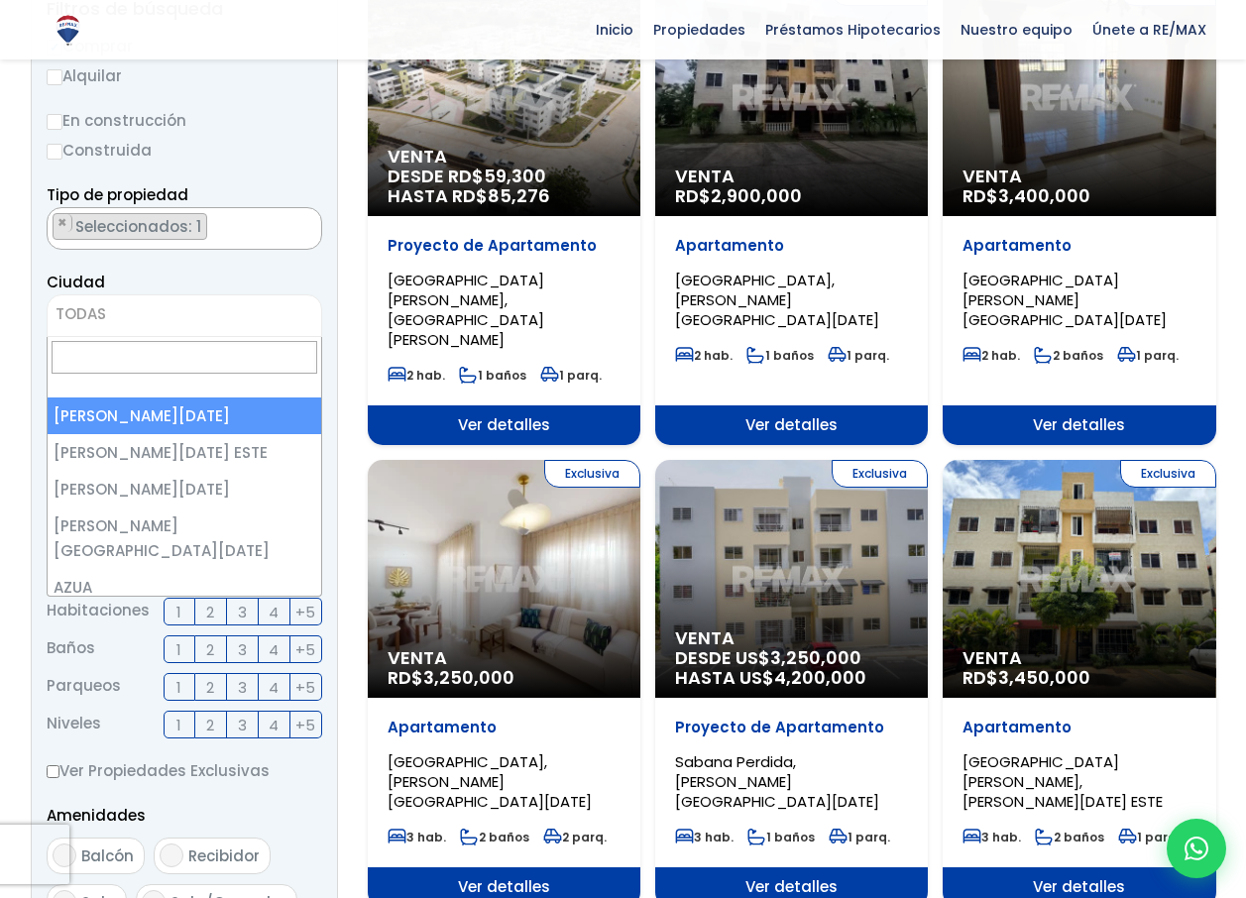
click at [178, 308] on span "TODAS" at bounding box center [184, 314] width 273 height 28
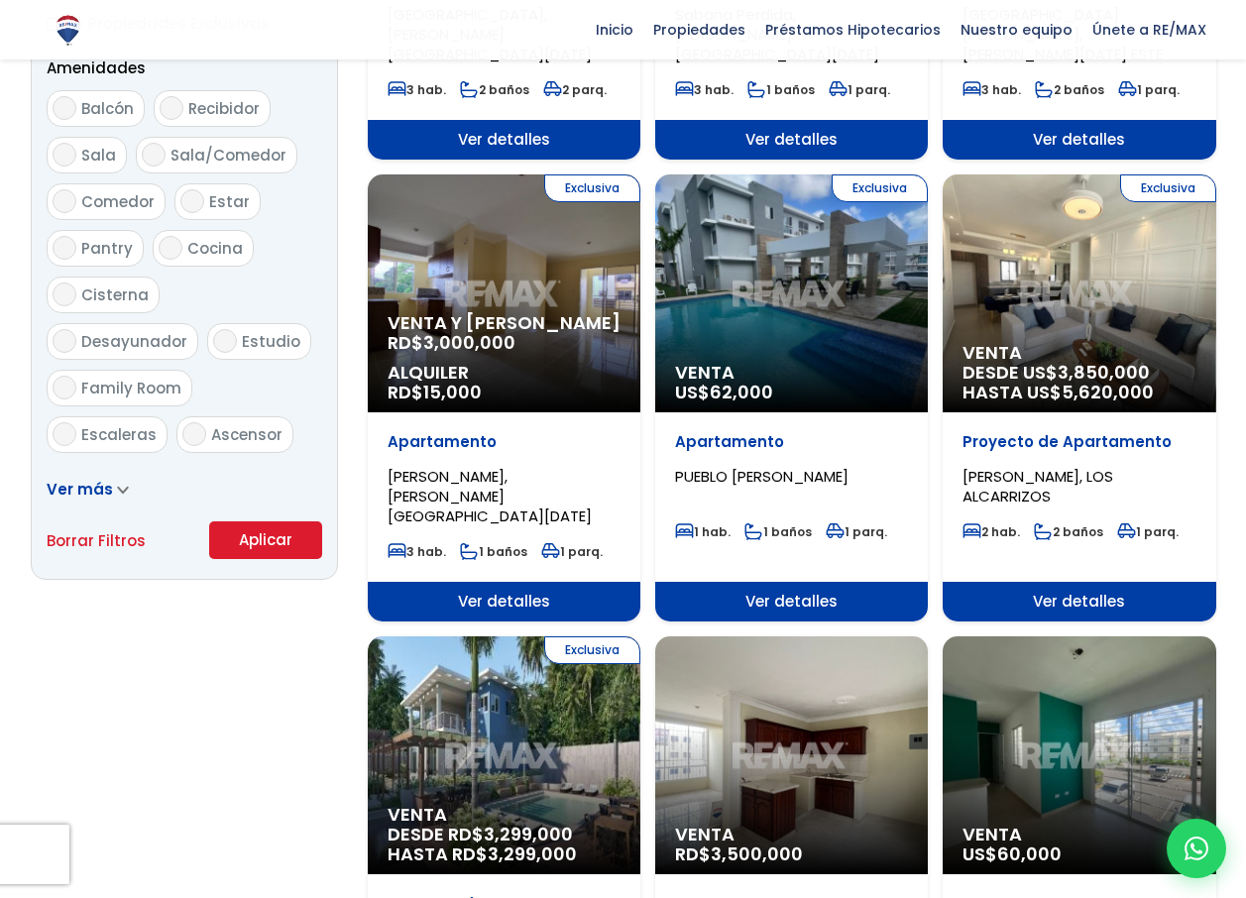
scroll to position [1070, 0]
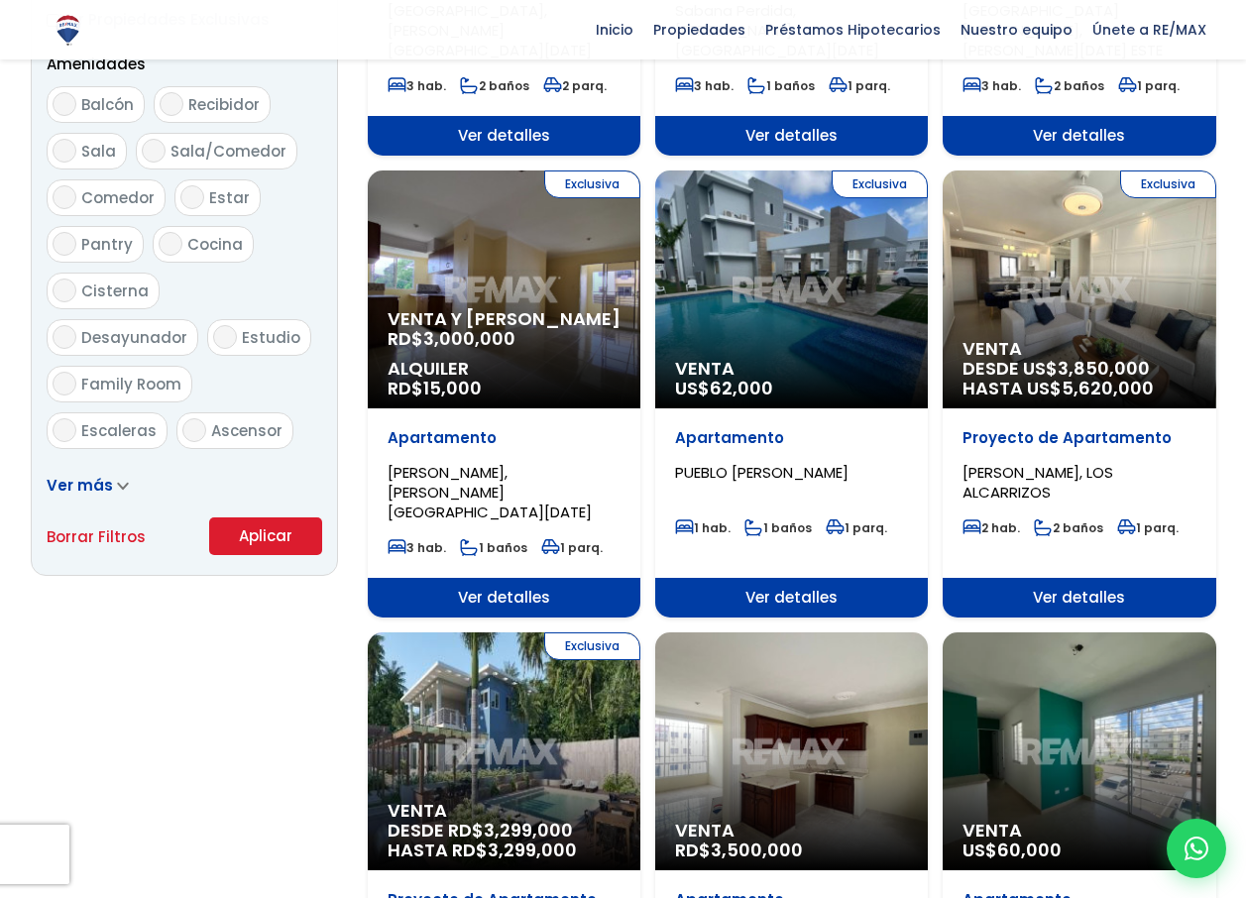
click at [238, 541] on button "Aplicar" at bounding box center [265, 536] width 113 height 38
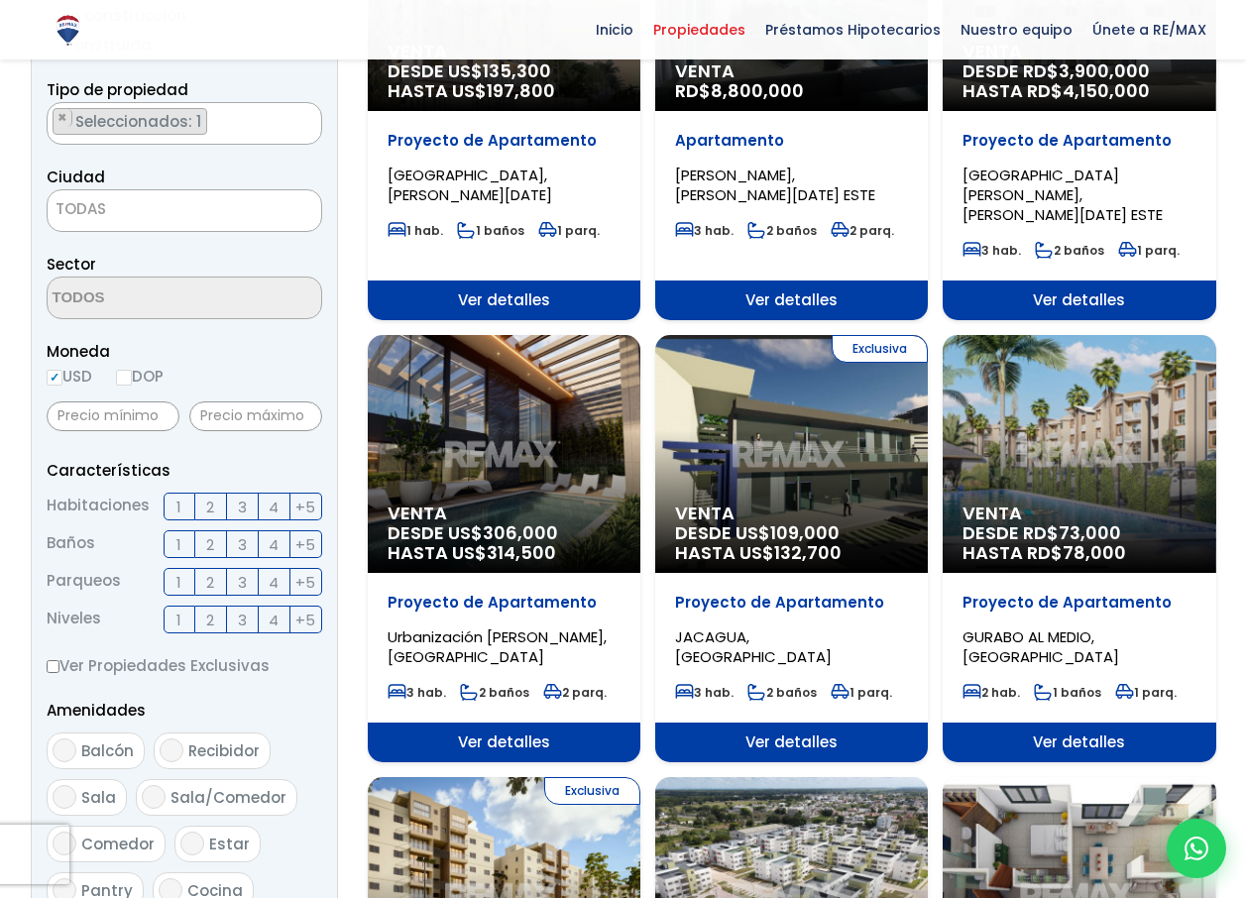
scroll to position [309, 0]
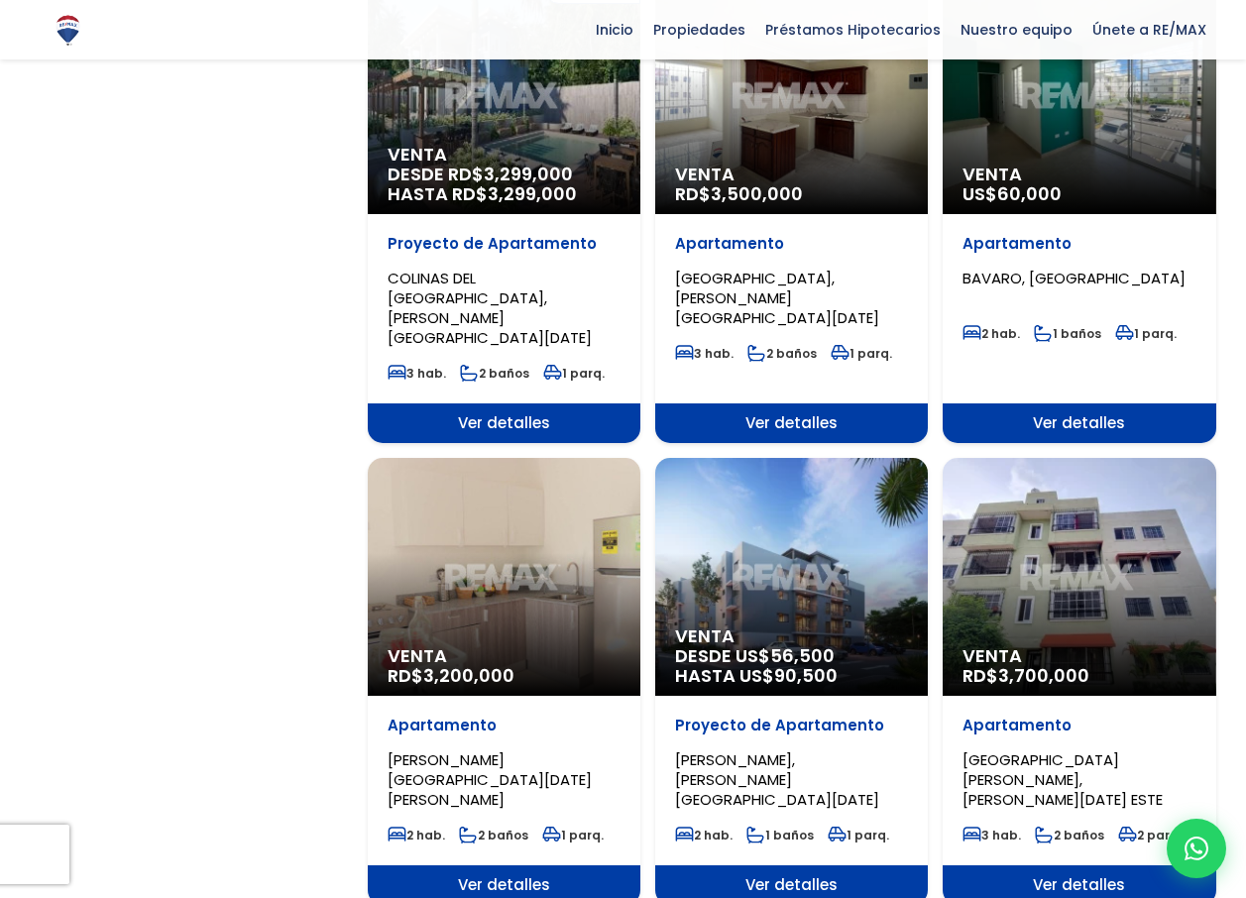
scroll to position [1730, 0]
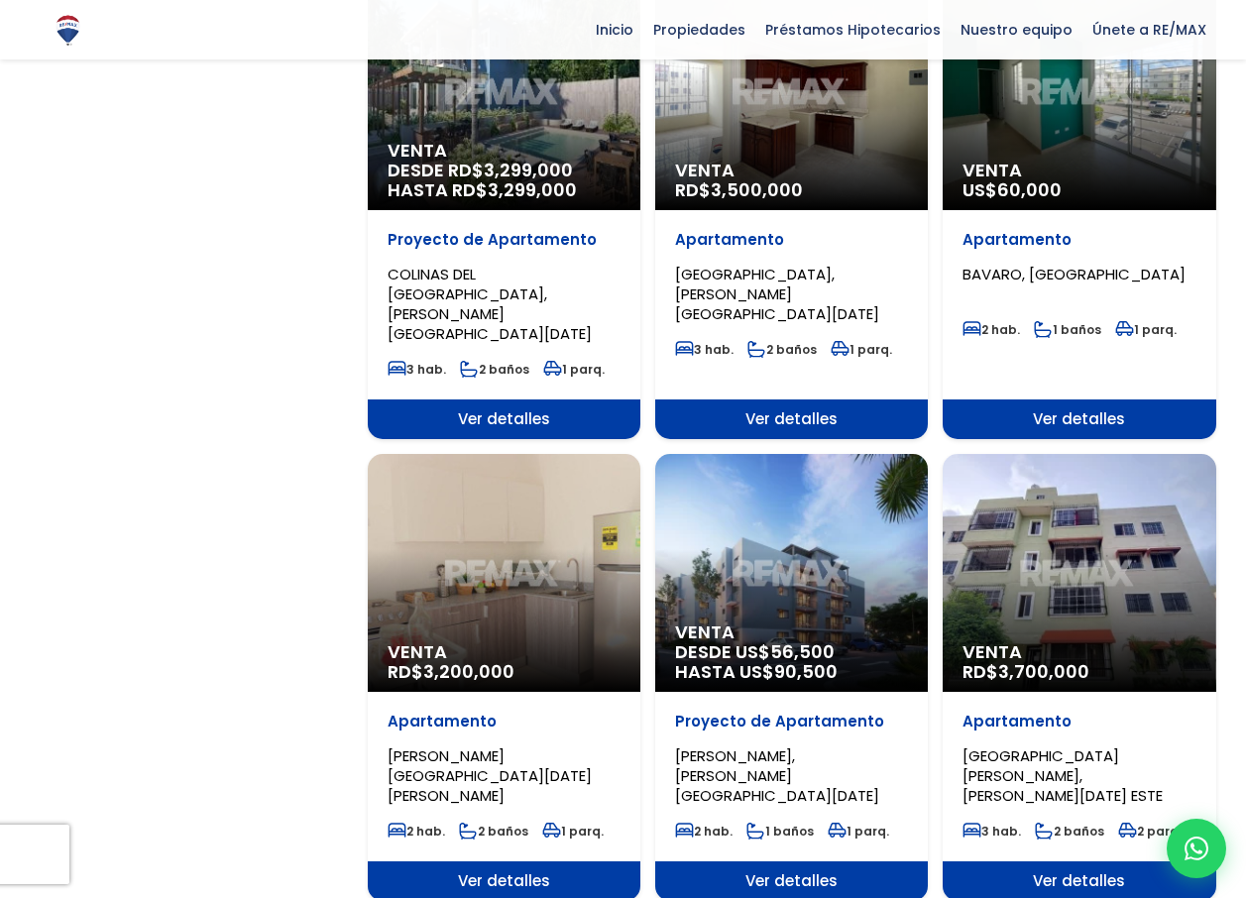
click at [454, 485] on div "Venta RD$ 3,200,000" at bounding box center [504, 573] width 273 height 238
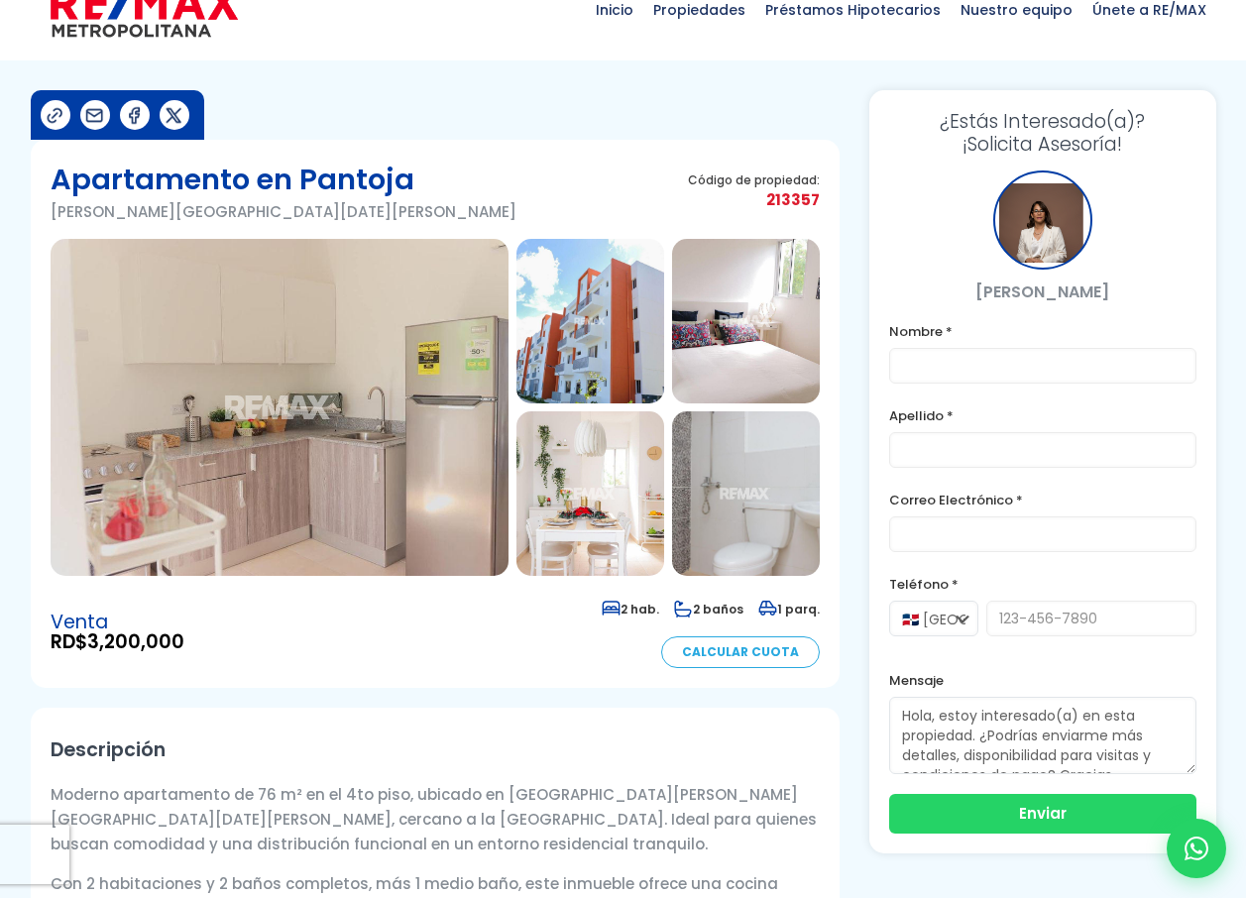
scroll to position [37, 0]
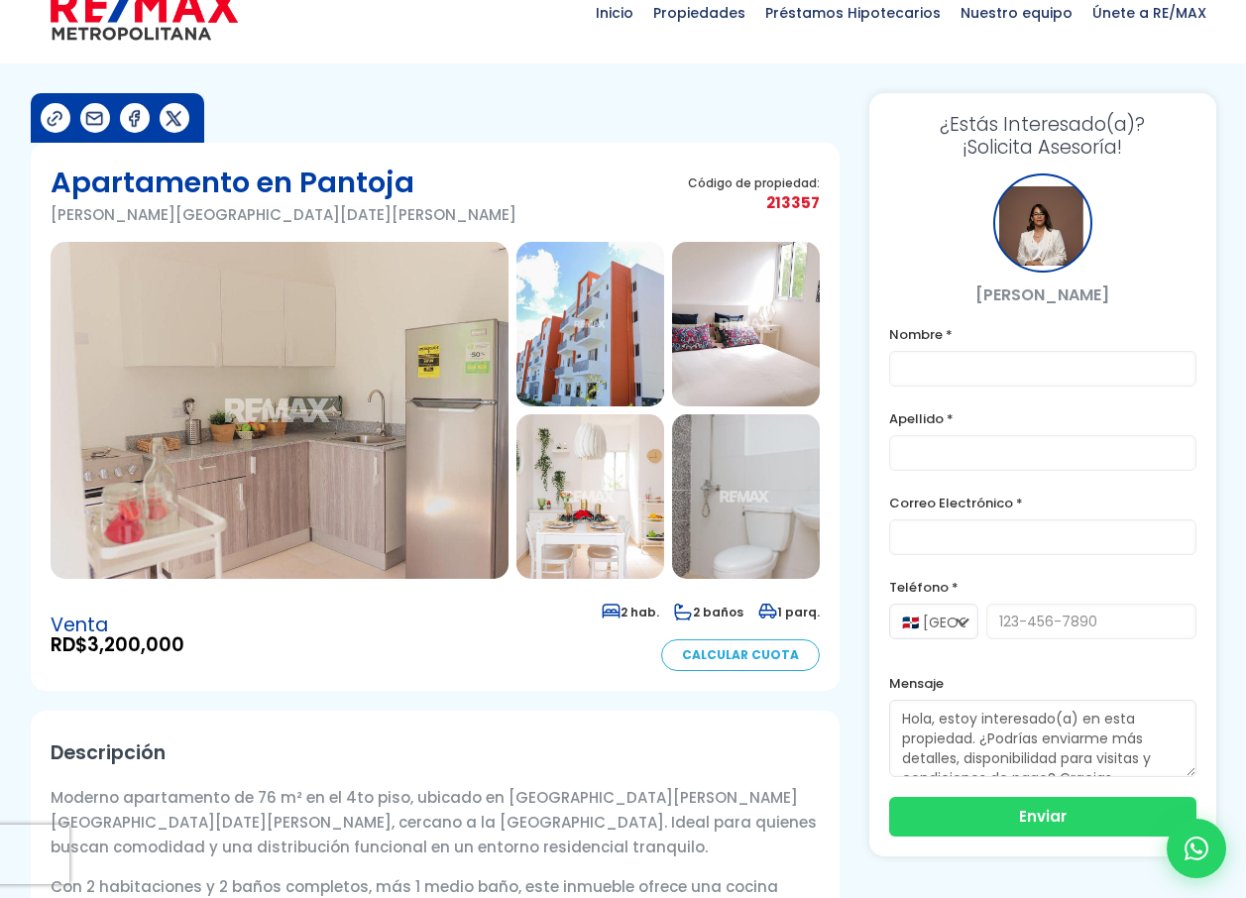
click at [591, 322] on img at bounding box center [590, 324] width 148 height 164
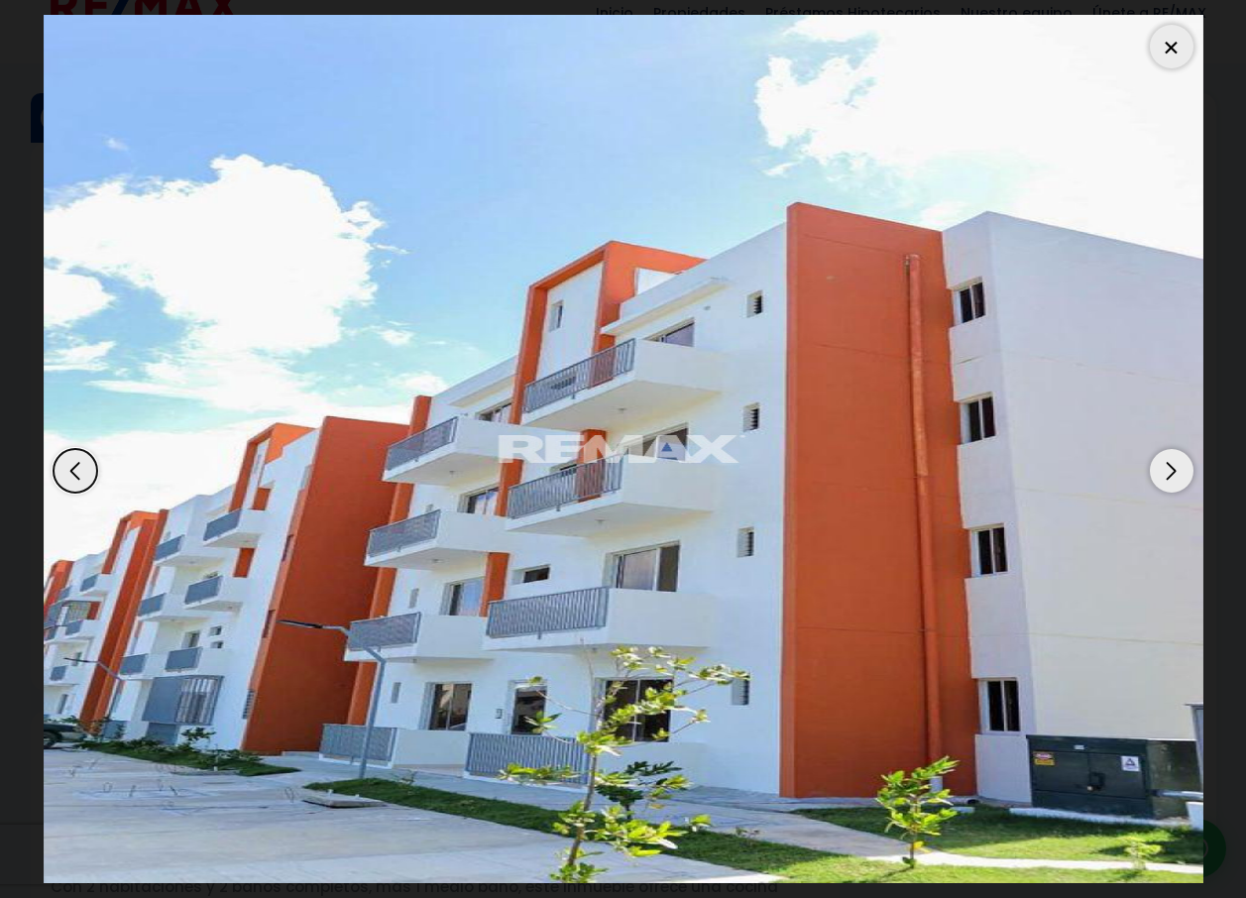
click at [1163, 469] on div "Next slide" at bounding box center [1171, 471] width 44 height 44
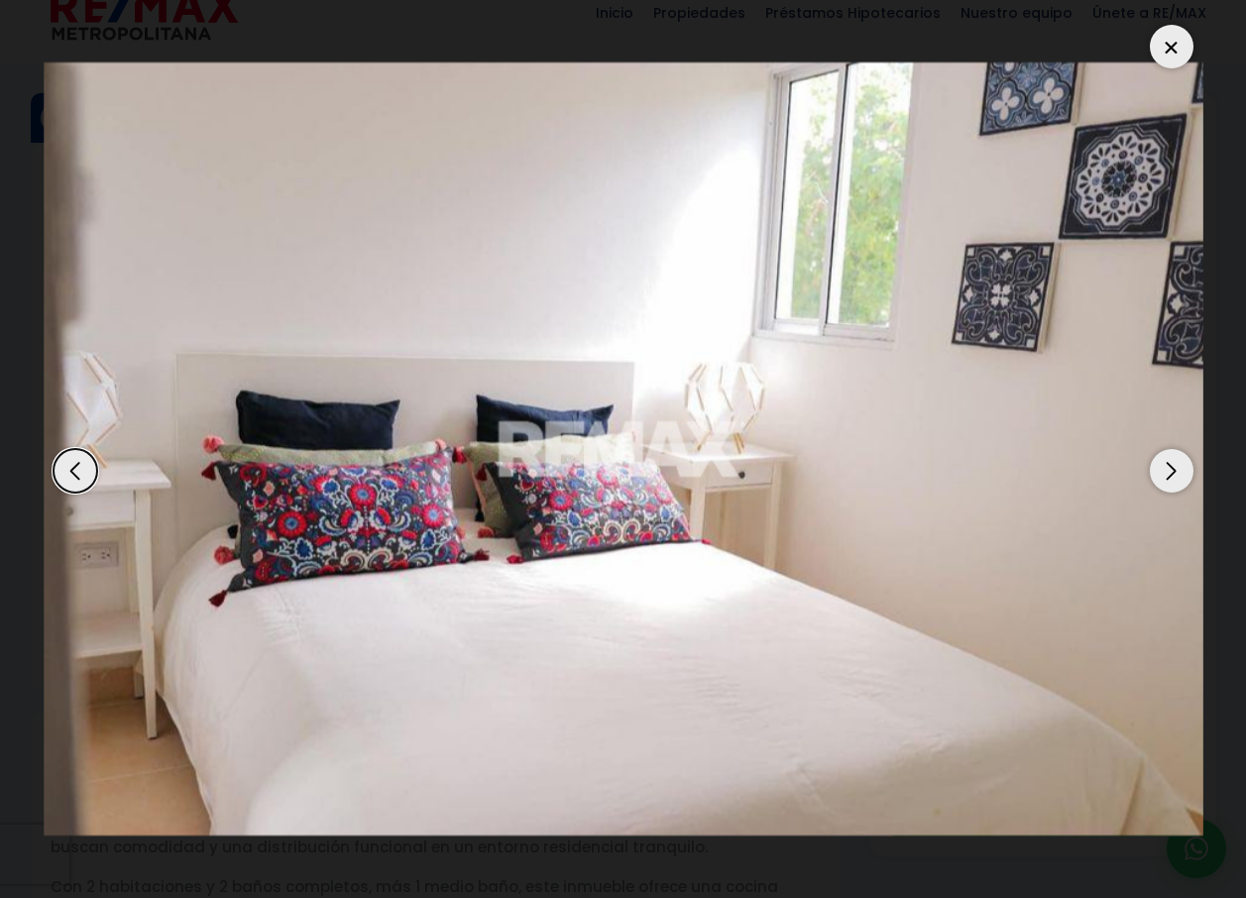
click at [1163, 469] on div "Next slide" at bounding box center [1171, 471] width 44 height 44
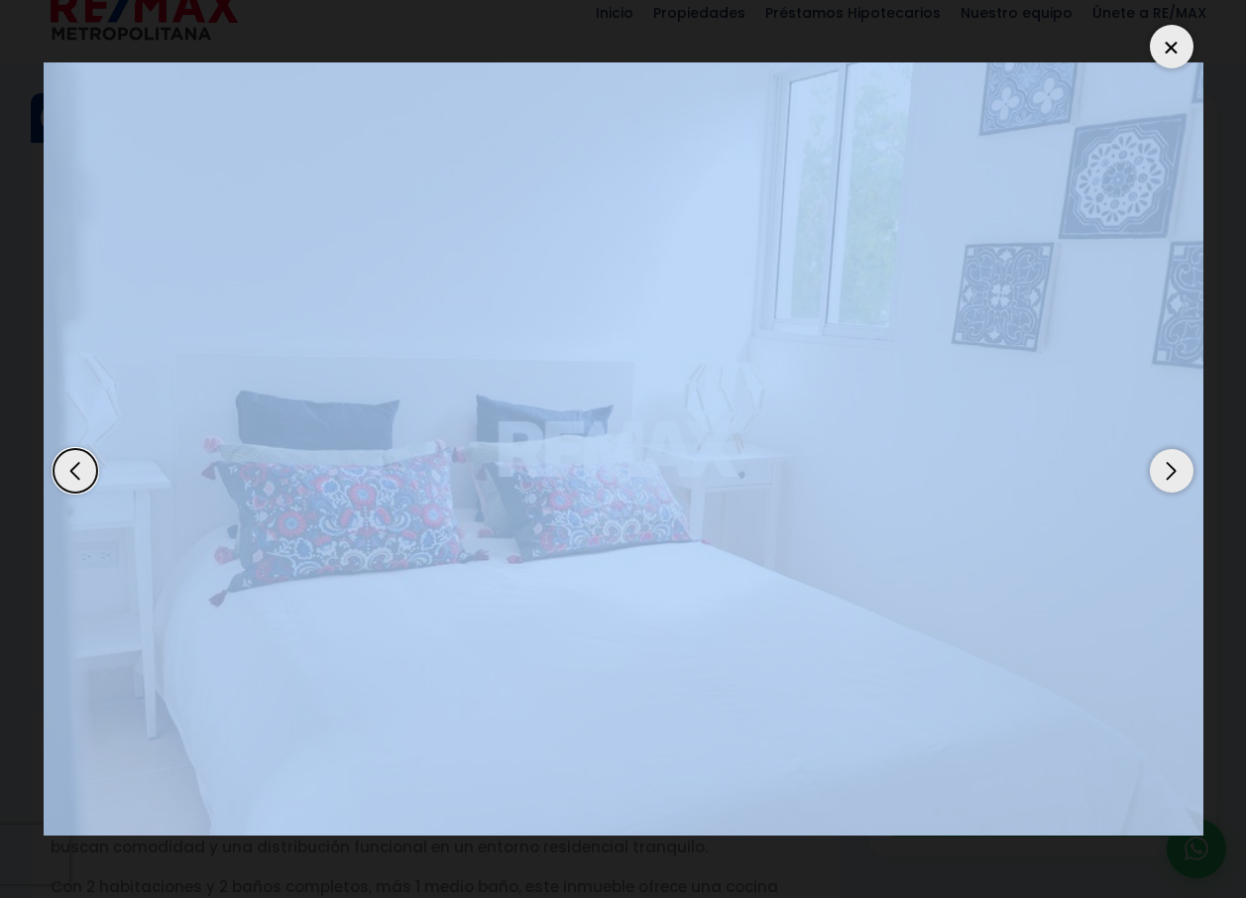
click at [1163, 469] on div "Next slide" at bounding box center [1171, 471] width 44 height 44
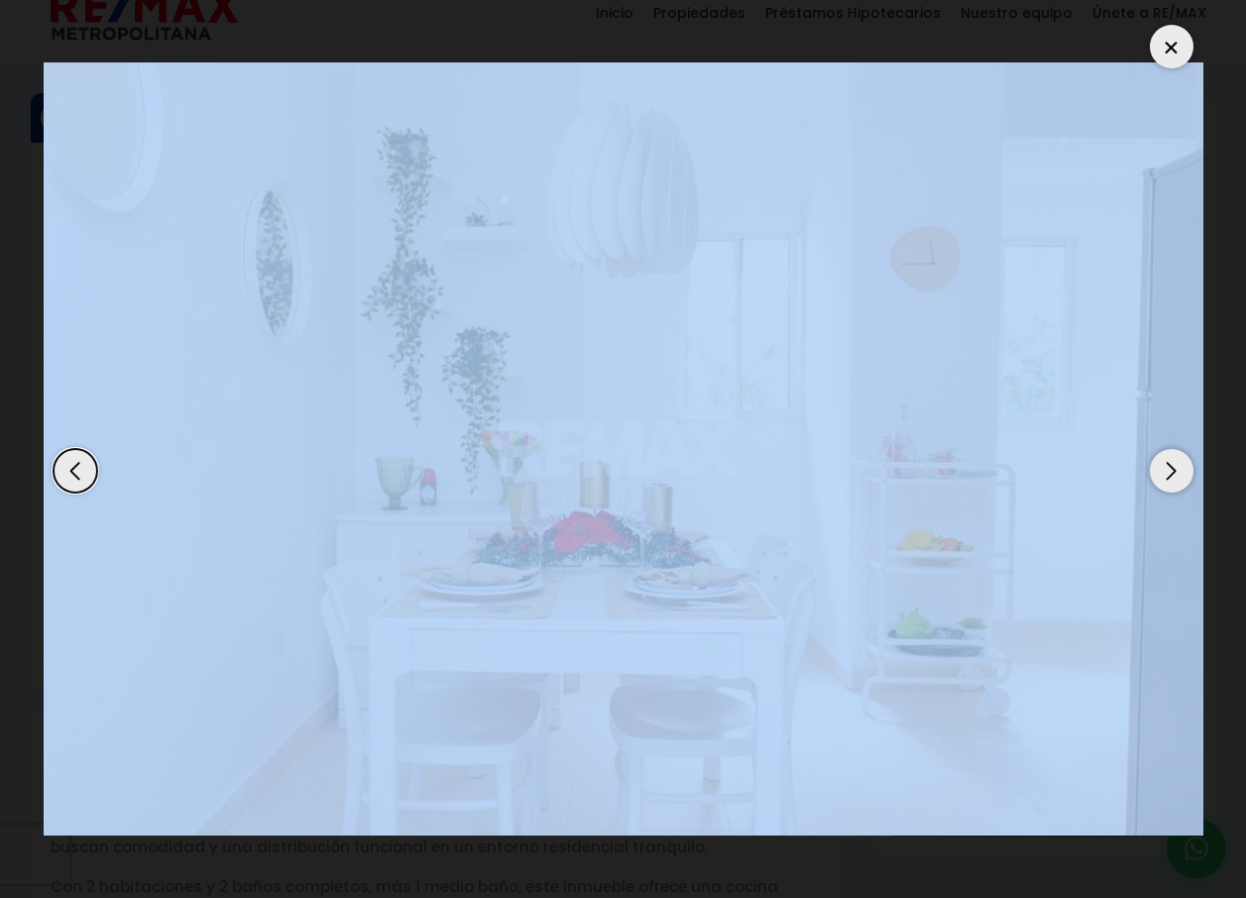
click at [1213, 314] on dialog at bounding box center [623, 449] width 1189 height 898
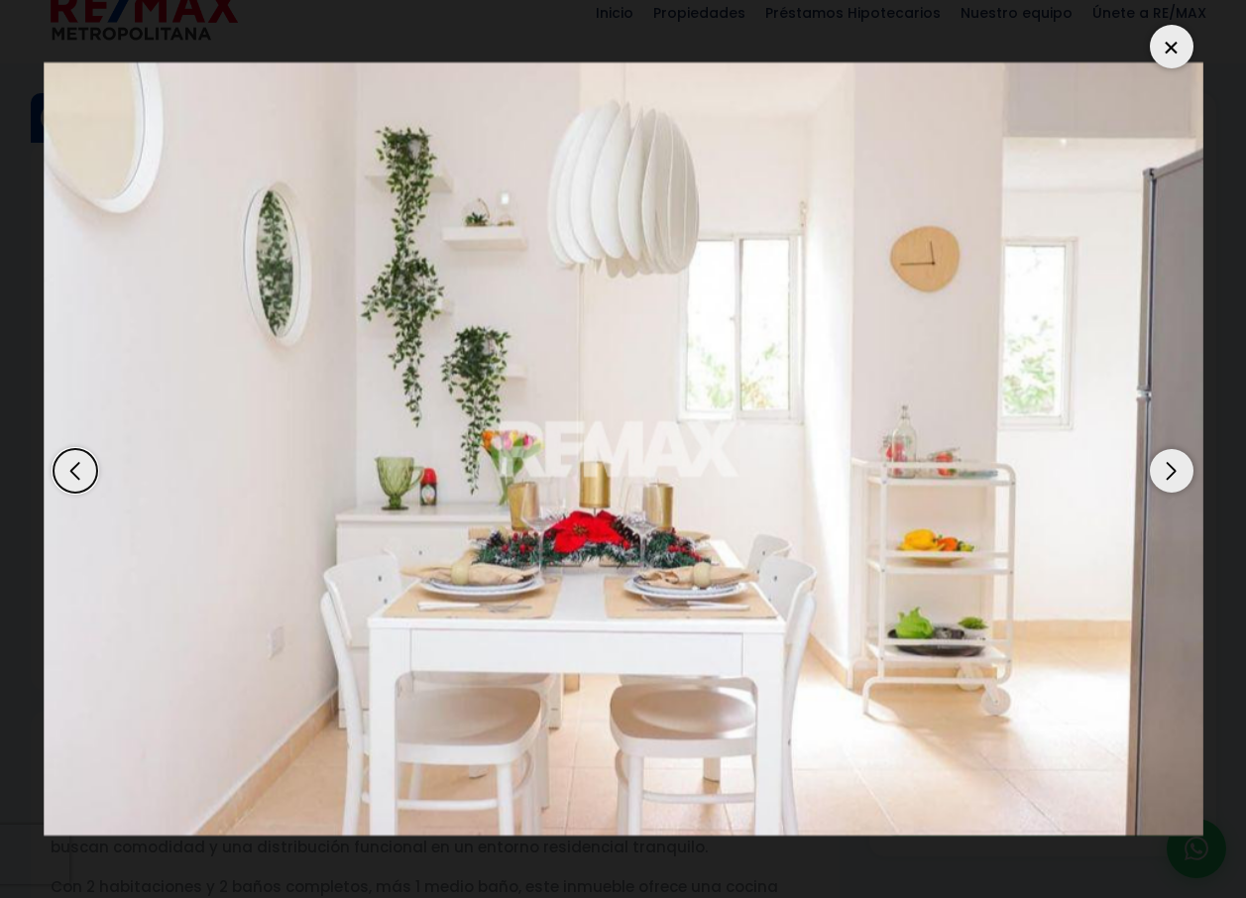
drag, startPoint x: 1213, startPoint y: 314, endPoint x: 1226, endPoint y: 413, distance: 99.9
click at [1218, 413] on dialog at bounding box center [623, 449] width 1189 height 898
click at [1173, 476] on div "Next slide" at bounding box center [1171, 471] width 44 height 44
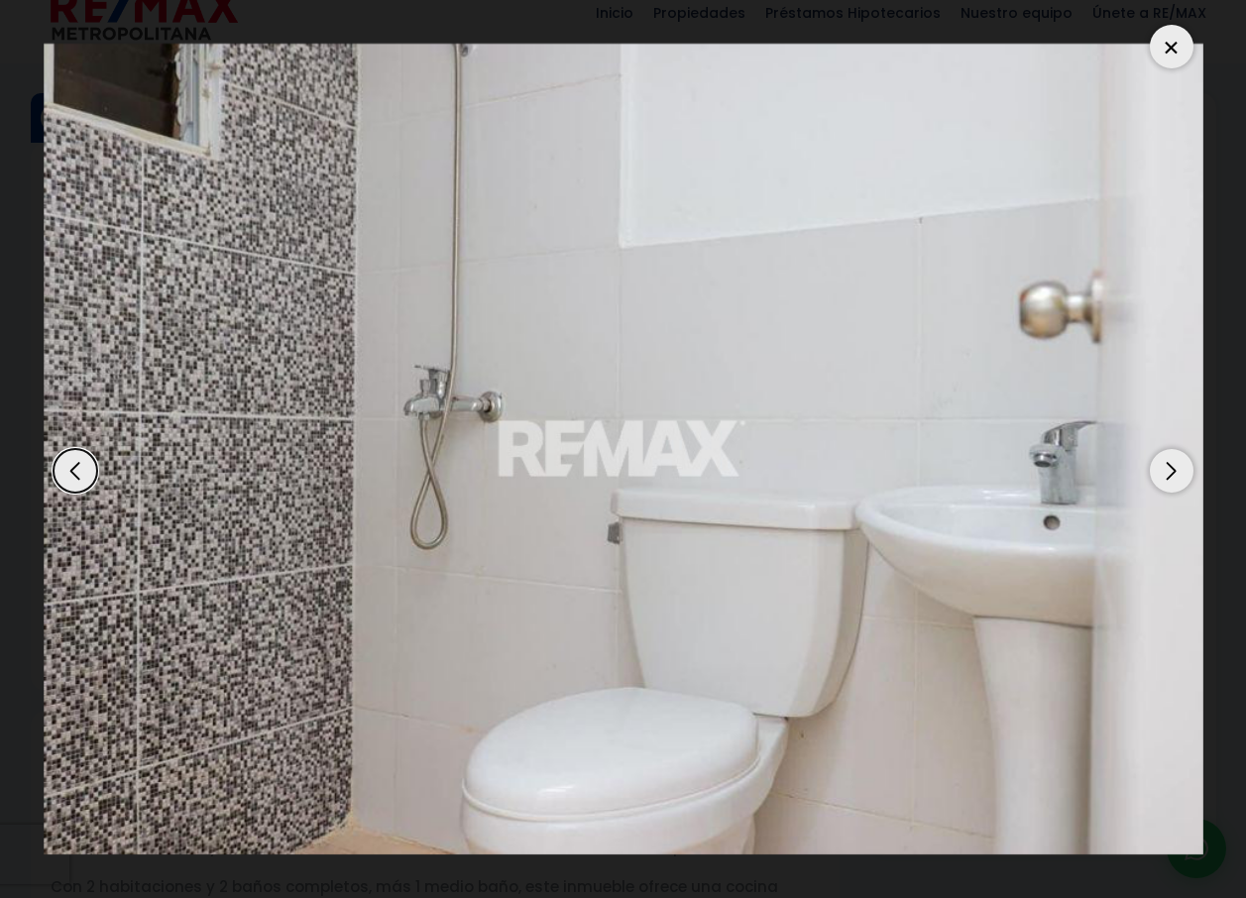
click at [1173, 476] on div "Next slide" at bounding box center [1171, 471] width 44 height 44
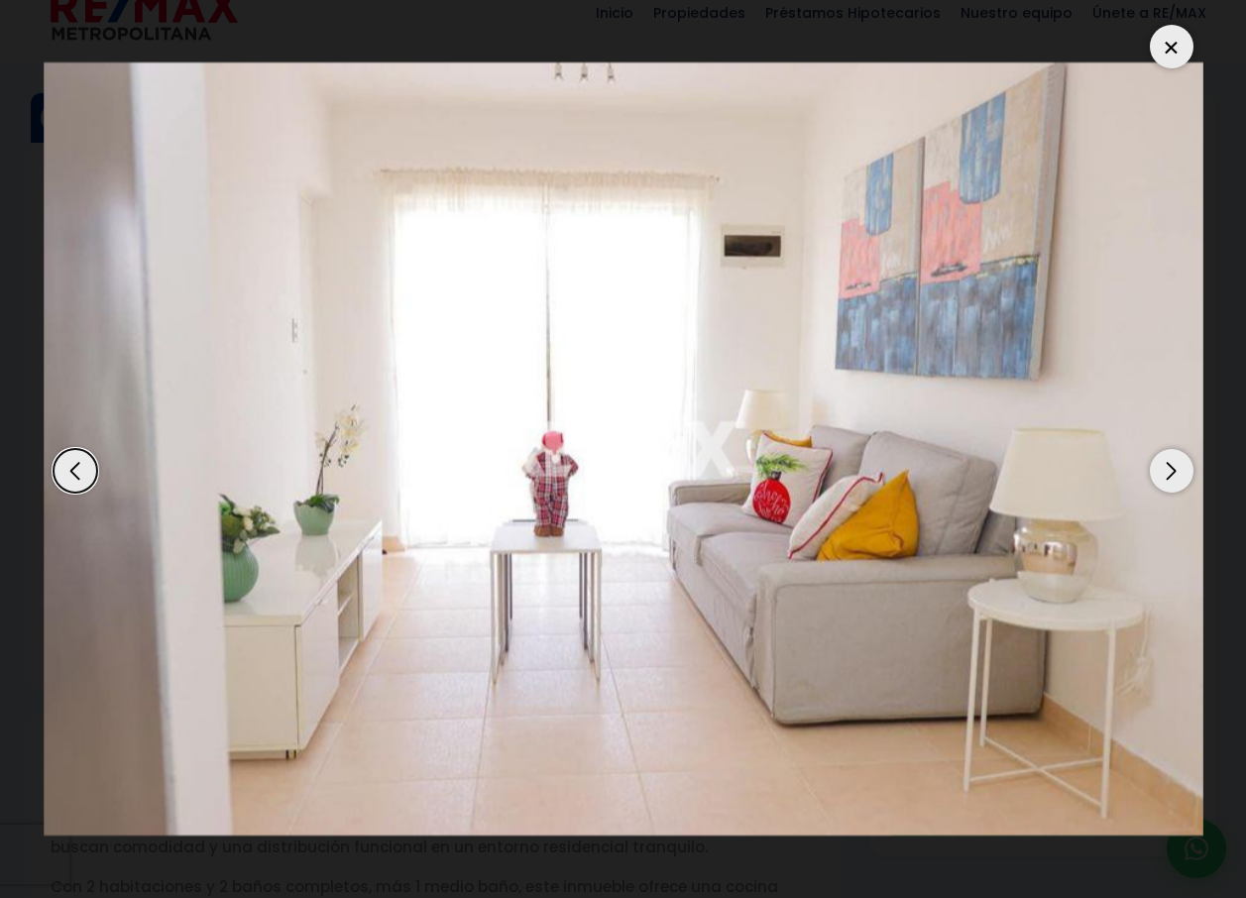
click at [1173, 476] on div "Next slide" at bounding box center [1171, 471] width 44 height 44
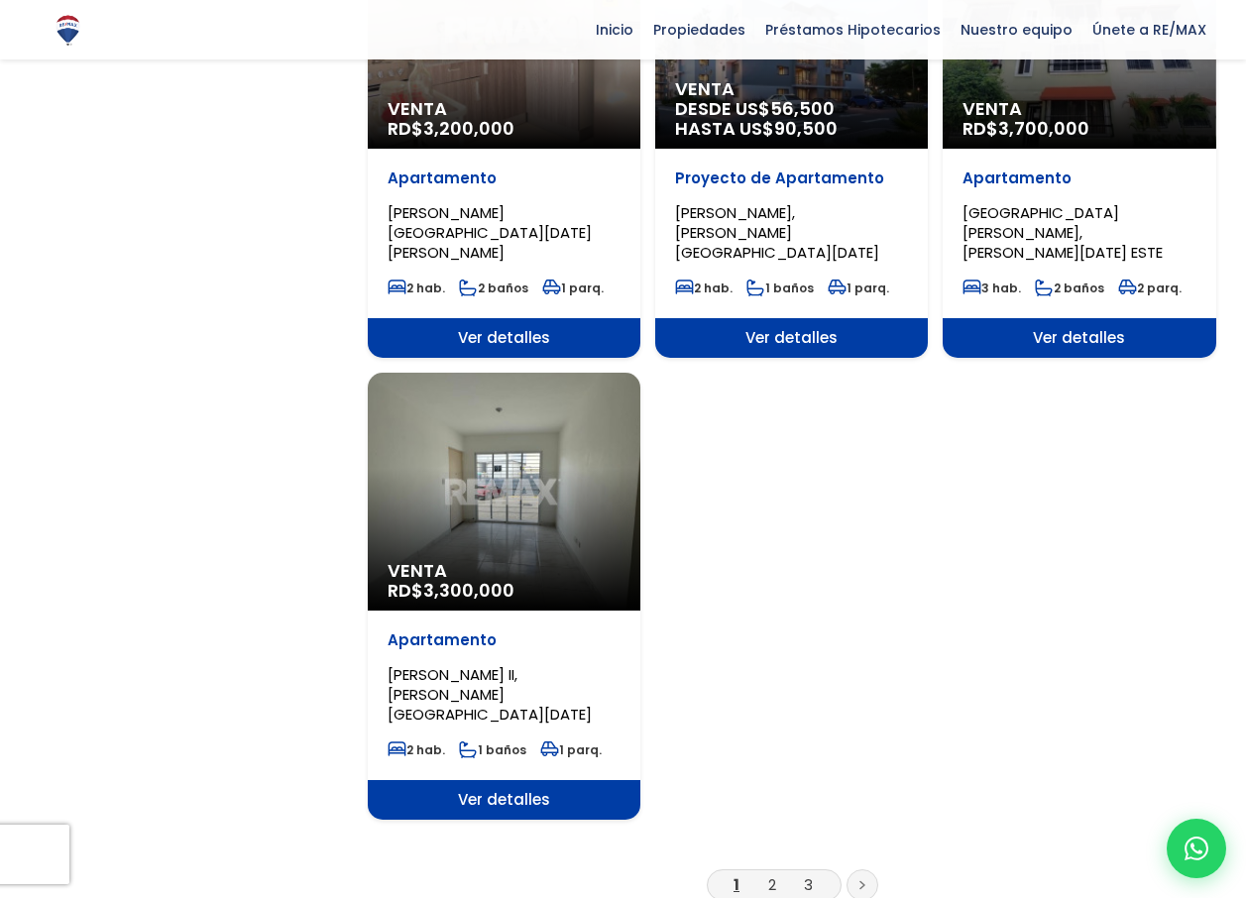
scroll to position [2302, 0]
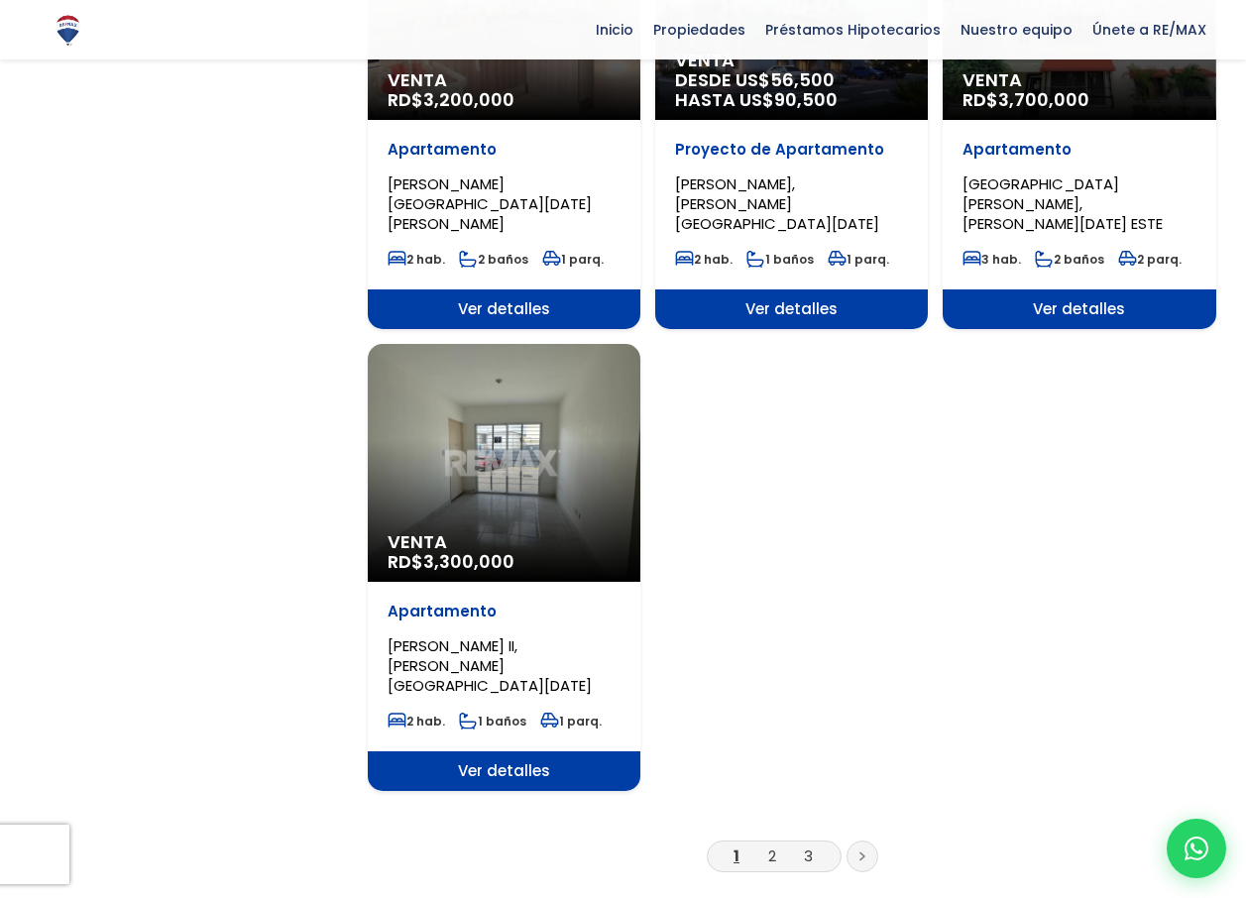
click at [854, 840] on link at bounding box center [862, 856] width 32 height 32
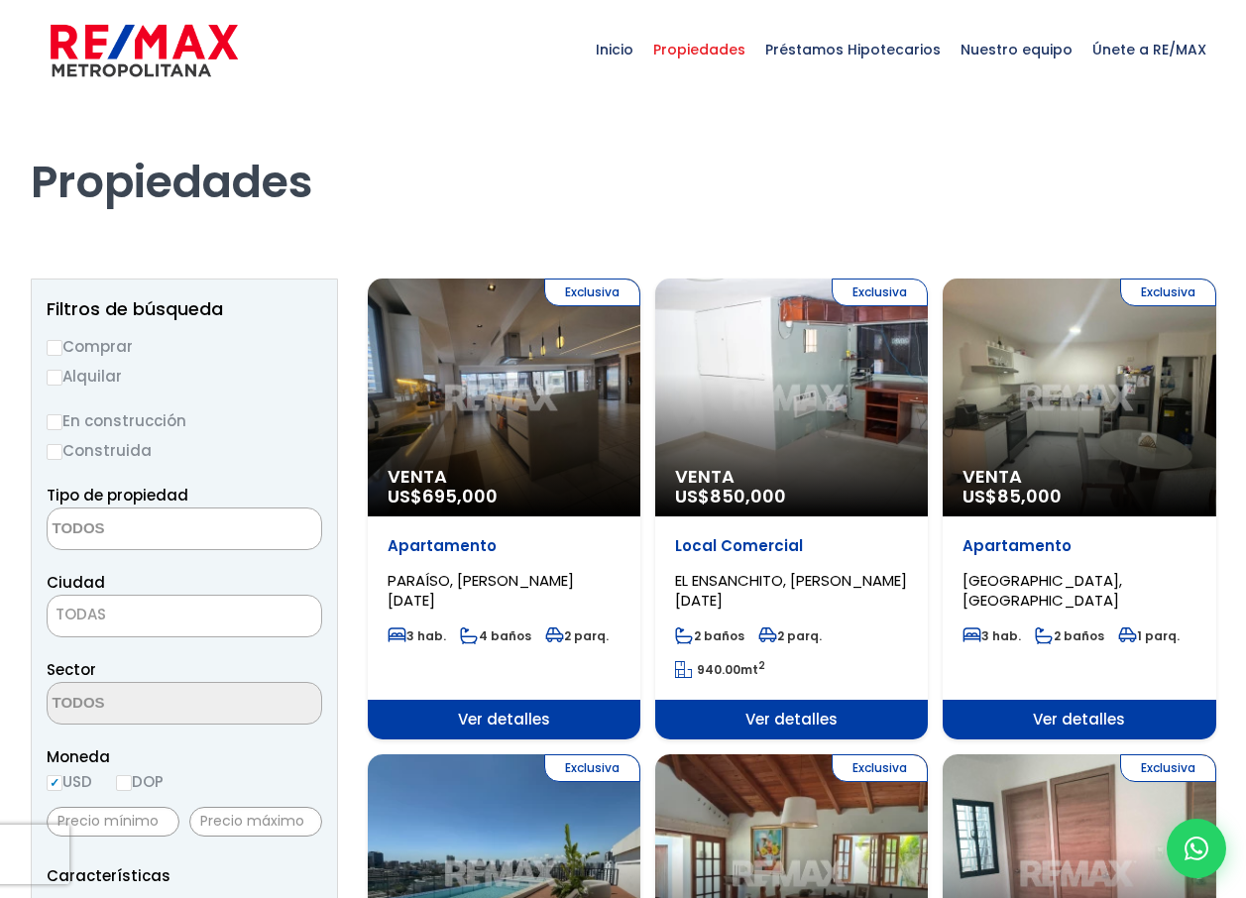
select select
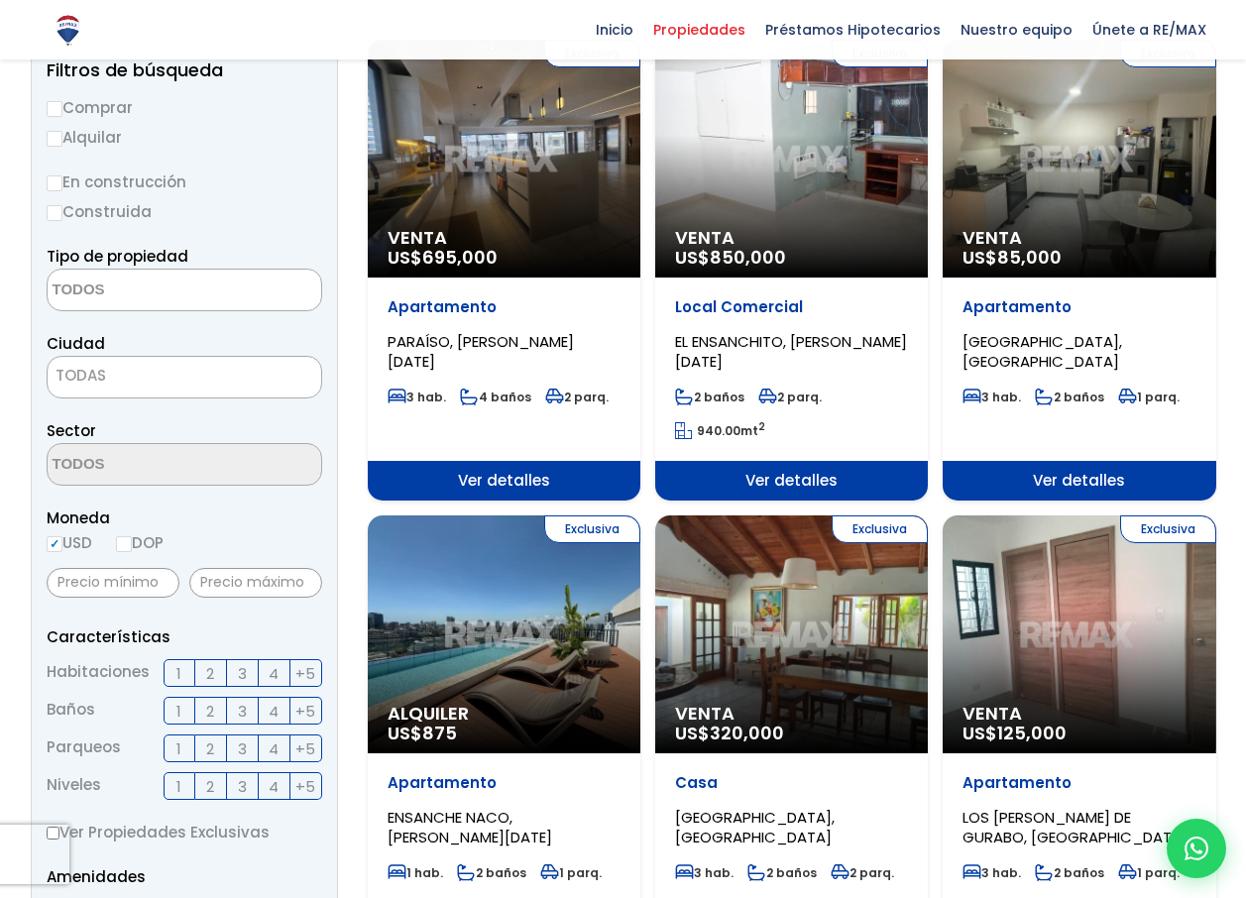
scroll to position [234, 0]
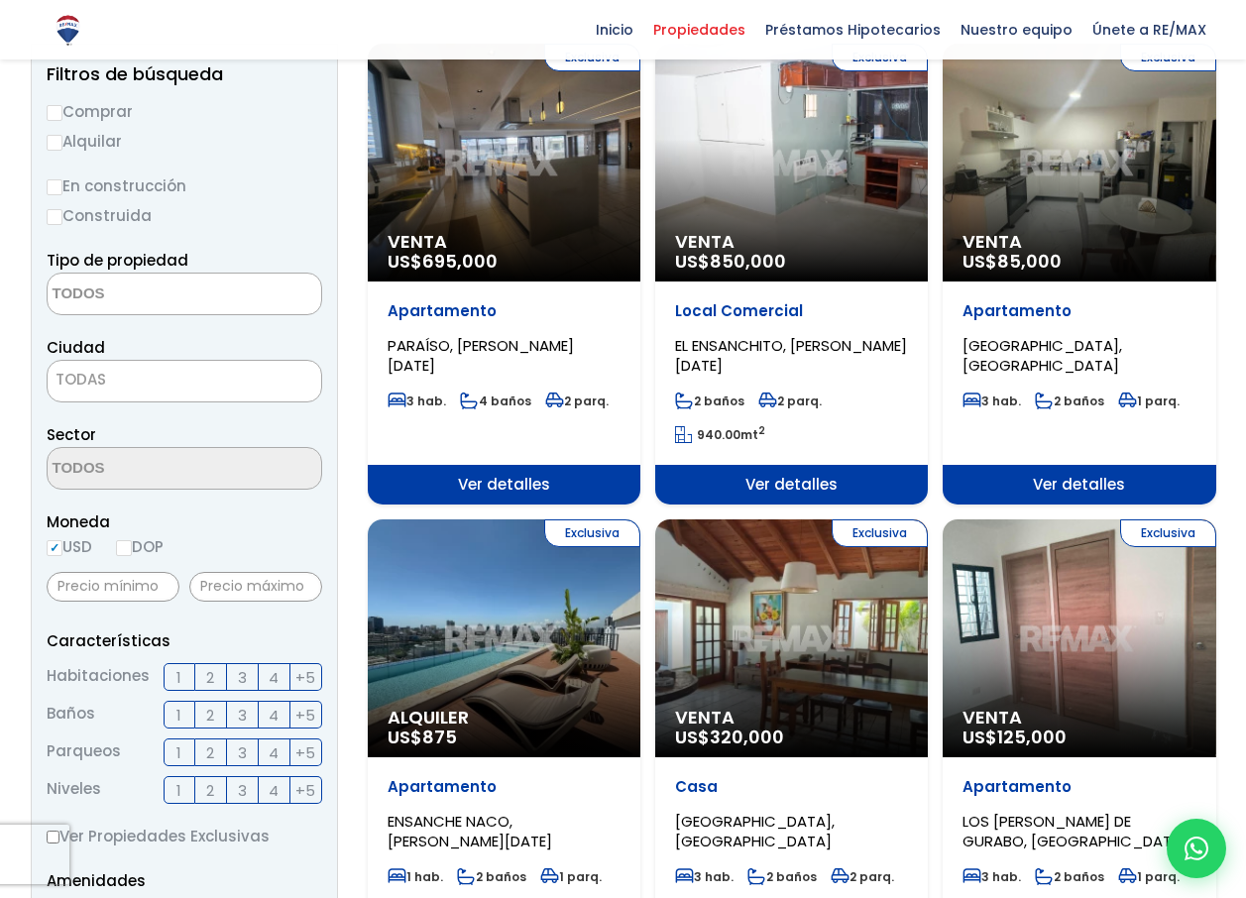
click at [129, 549] on input "DOP" at bounding box center [124, 548] width 16 height 16
radio input "true"
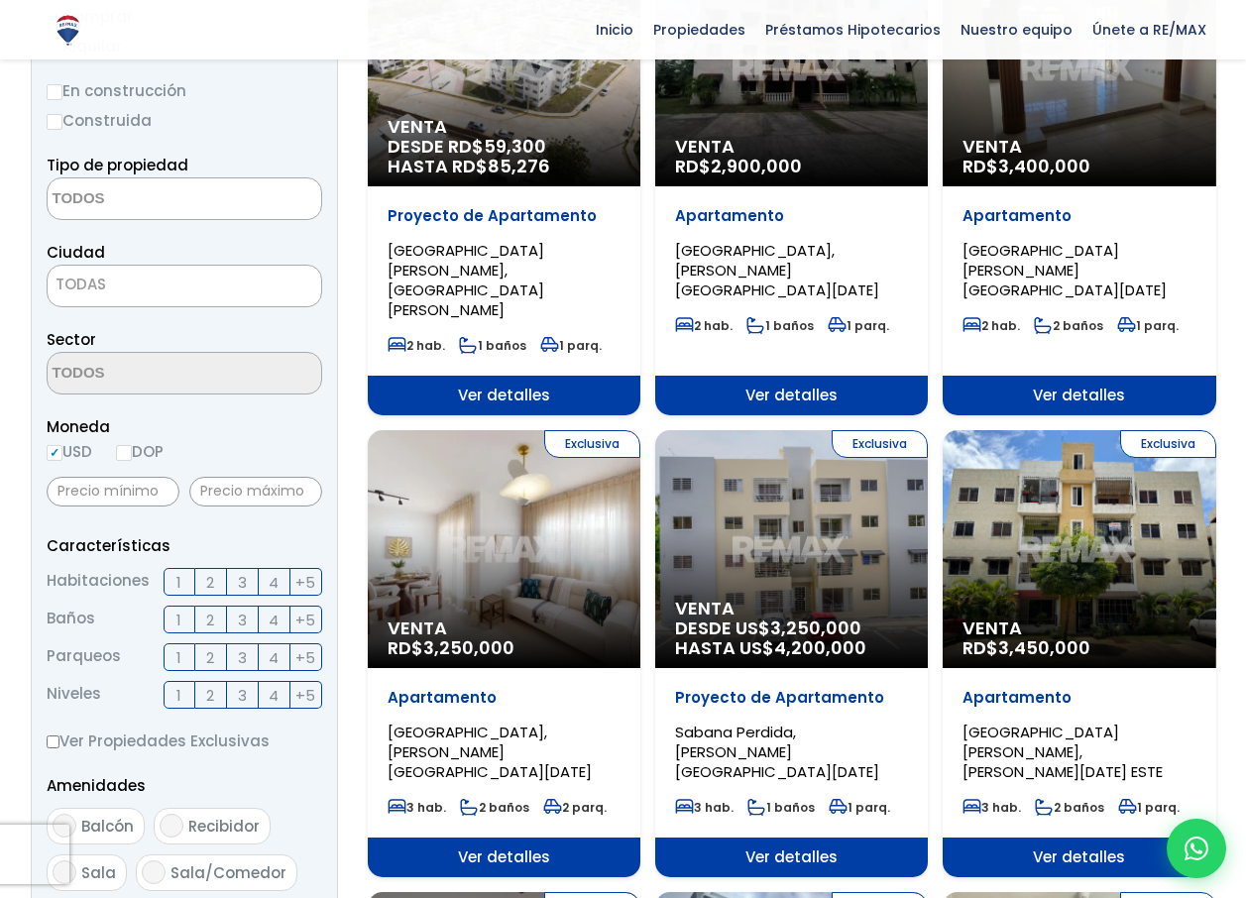
scroll to position [341, 0]
